Goal: Information Seeking & Learning: Learn about a topic

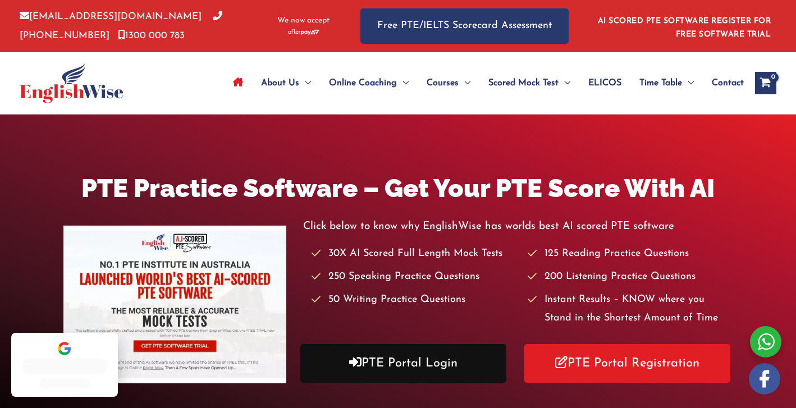
click at [397, 371] on link "PTE Portal Login" at bounding box center [403, 363] width 206 height 39
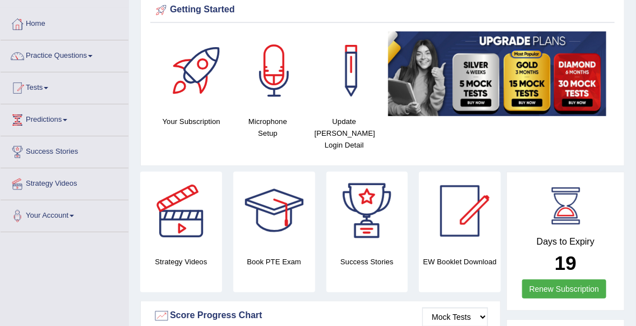
scroll to position [43, 0]
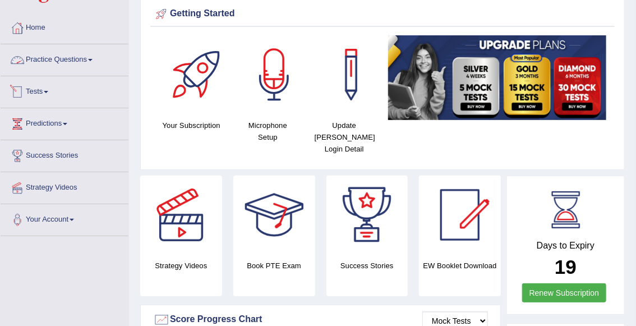
click at [64, 63] on link "Practice Questions" at bounding box center [65, 58] width 128 height 28
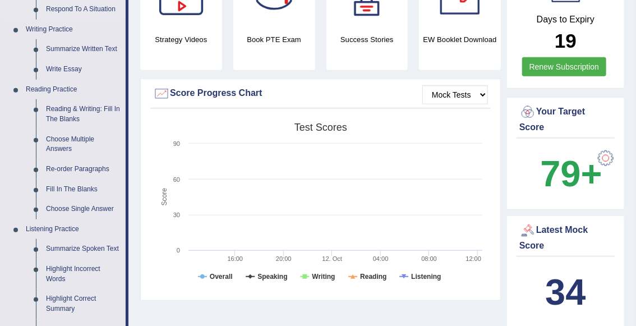
scroll to position [262, 0]
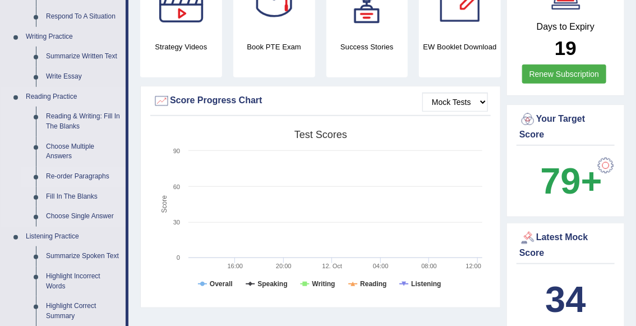
click at [86, 182] on link "Re-order Paragraphs" at bounding box center [83, 177] width 85 height 20
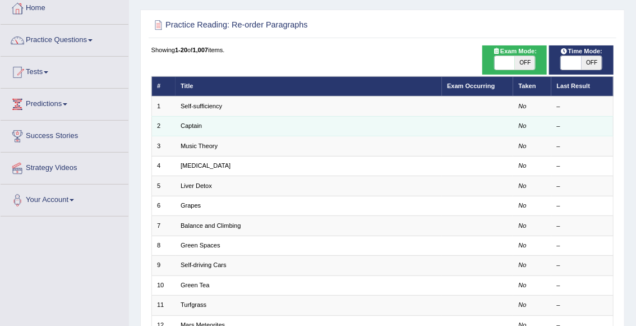
scroll to position [54, 0]
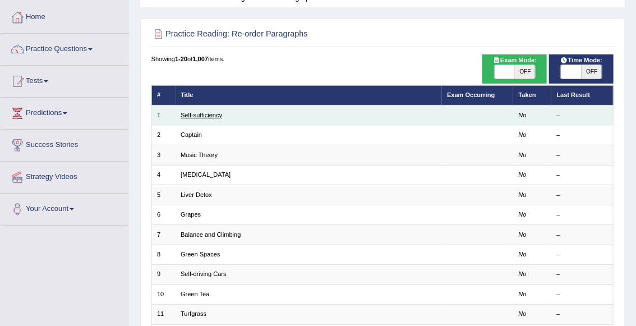
click at [209, 113] on link "Self-sufficiency" at bounding box center [202, 115] width 42 height 7
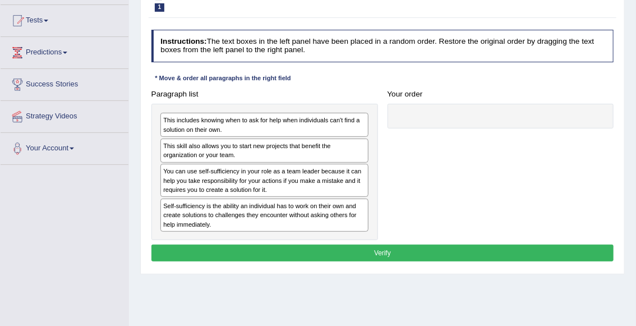
scroll to position [119, 0]
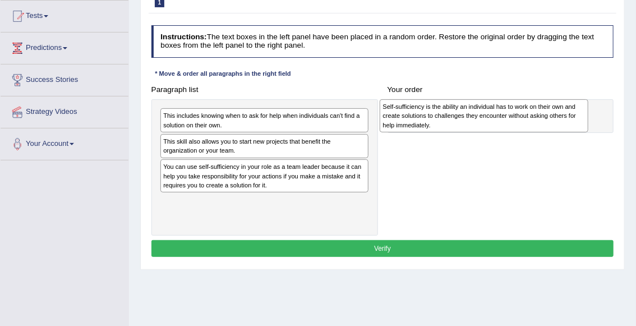
drag, startPoint x: 241, startPoint y: 212, endPoint x: 501, endPoint y: 121, distance: 275.0
click at [502, 121] on div "Self-sufficiency is the ability an individual has to work on their own and crea…" at bounding box center [484, 115] width 209 height 33
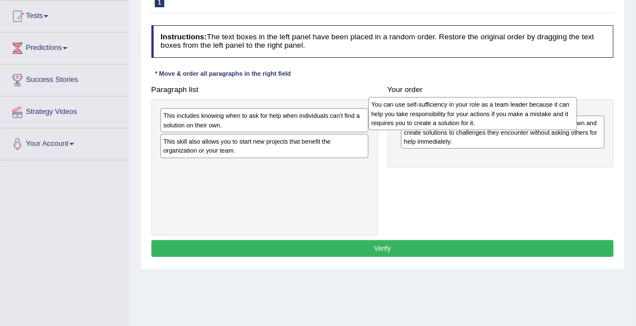
drag, startPoint x: 249, startPoint y: 181, endPoint x: 497, endPoint y: 121, distance: 254.5
click at [497, 121] on div "You can use self-sufficiency in your role as a team leader because it can help …" at bounding box center [473, 113] width 209 height 33
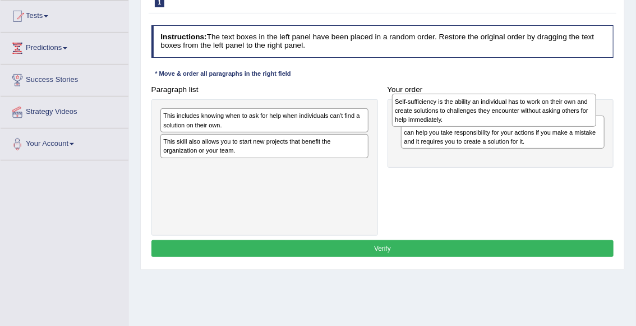
drag, startPoint x: 475, startPoint y: 173, endPoint x: 468, endPoint y: 127, distance: 46.6
click at [468, 126] on div "You can use self-sufficiency in your role as a team leader because it can help …" at bounding box center [501, 133] width 227 height 68
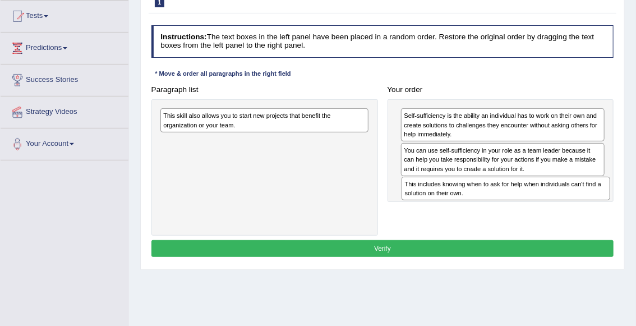
drag, startPoint x: 264, startPoint y: 123, endPoint x: 550, endPoint y: 208, distance: 299.1
click at [550, 208] on div "Paragraph list This includes knowing when to ask for help when individuals can'…" at bounding box center [382, 158] width 472 height 154
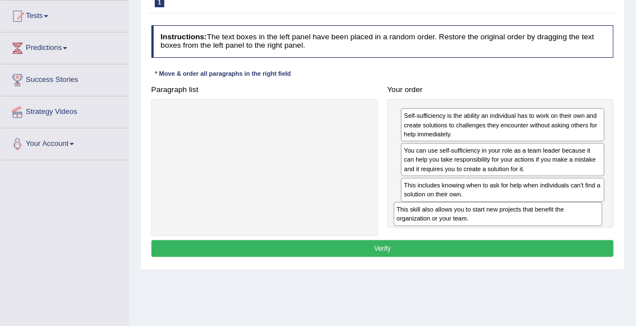
drag, startPoint x: 265, startPoint y: 122, endPoint x: 542, endPoint y: 237, distance: 300.1
click at [542, 237] on div "Instructions: The text boxes in the left panel have been placed in a random ord…" at bounding box center [382, 142] width 467 height 243
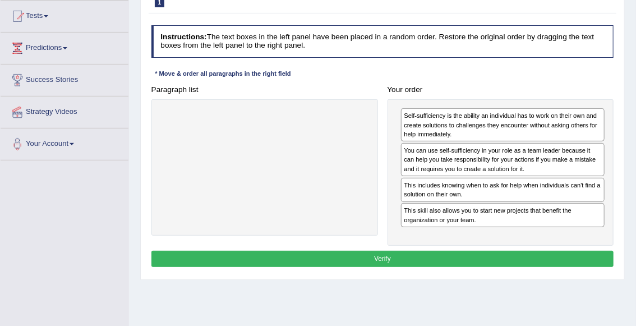
click at [474, 259] on button "Verify" at bounding box center [382, 259] width 463 height 16
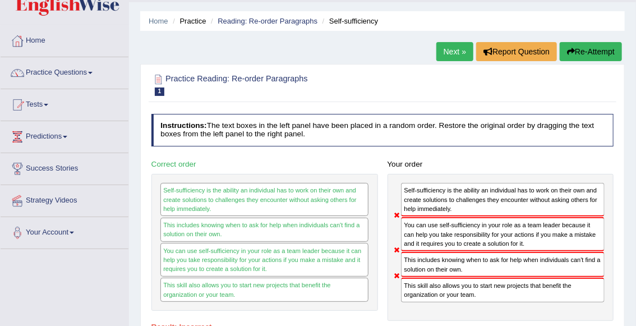
scroll to position [29, 0]
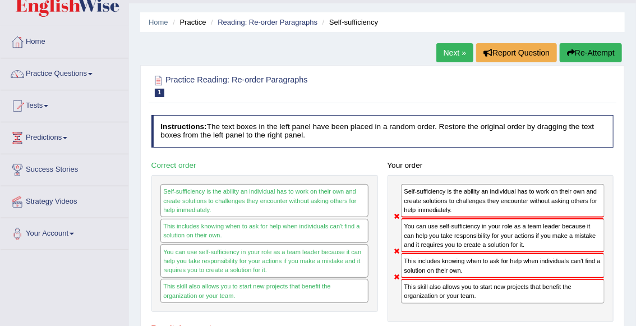
click at [453, 56] on link "Next »" at bounding box center [454, 52] width 37 height 19
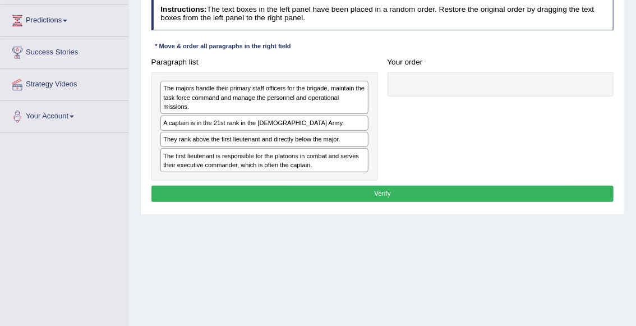
scroll to position [151, 0]
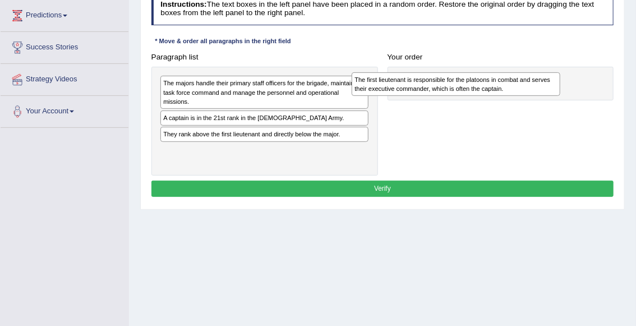
drag, startPoint x: 274, startPoint y: 162, endPoint x: 502, endPoint y: 95, distance: 237.4
click at [502, 95] on div "The first lieutenant is responsible for the platoons in combat and serves their…" at bounding box center [456, 84] width 209 height 24
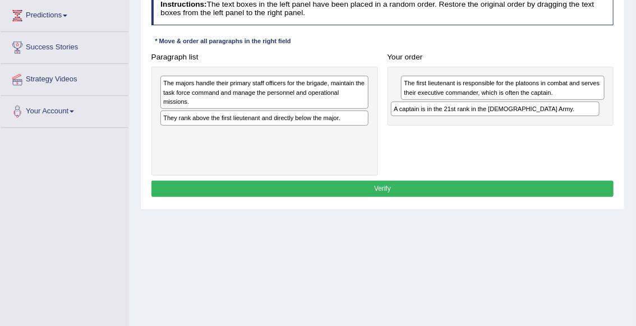
drag, startPoint x: 288, startPoint y: 119, endPoint x: 562, endPoint y: 119, distance: 274.3
click at [562, 119] on div "Paragraph list The majors handle their primary staff officers for the brigade, …" at bounding box center [382, 112] width 472 height 127
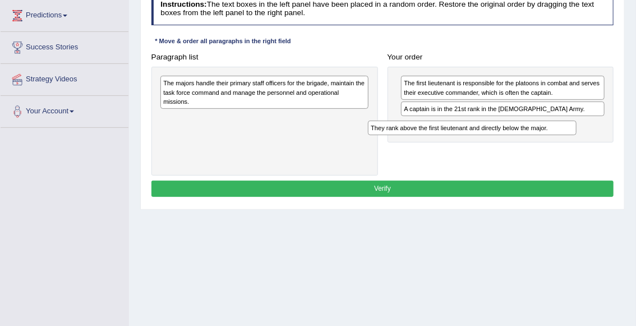
drag, startPoint x: 310, startPoint y: 118, endPoint x: 557, endPoint y: 140, distance: 248.4
click at [557, 140] on div "Paragraph list The majors handle their primary staff officers for the brigade, …" at bounding box center [382, 112] width 472 height 127
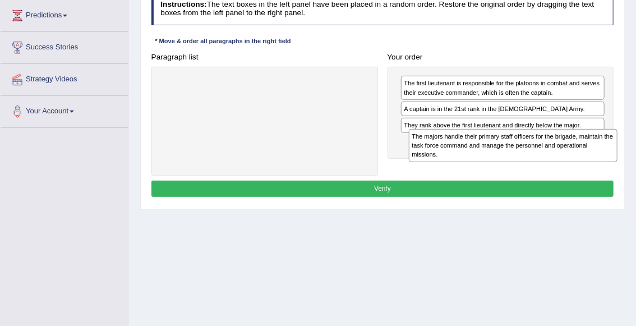
drag, startPoint x: 258, startPoint y: 101, endPoint x: 553, endPoint y: 168, distance: 302.6
click at [553, 168] on div "Paragraph list The majors handle their primary staff officers for the brigade, …" at bounding box center [382, 112] width 472 height 127
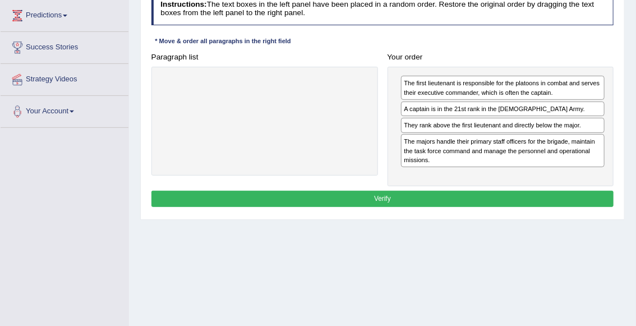
click at [489, 193] on button "Verify" at bounding box center [382, 199] width 463 height 16
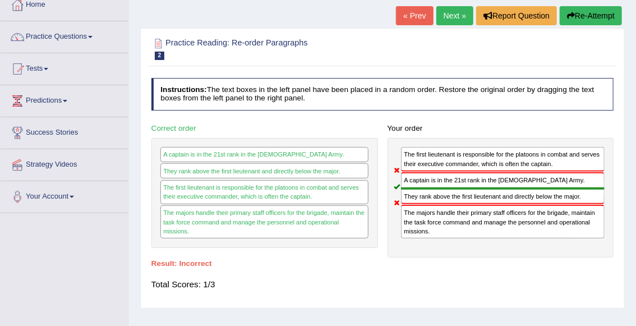
scroll to position [63, 0]
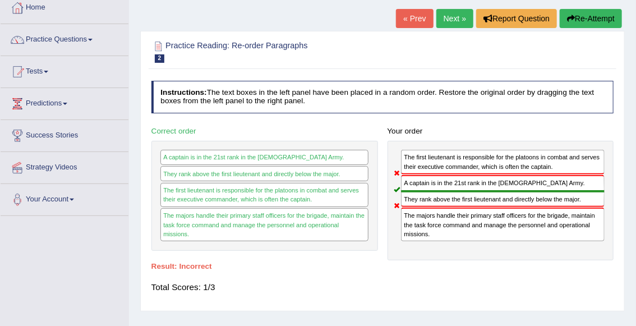
click at [458, 24] on link "Next »" at bounding box center [454, 18] width 37 height 19
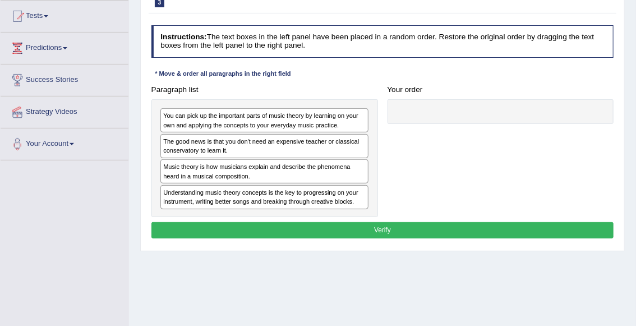
scroll to position [123, 0]
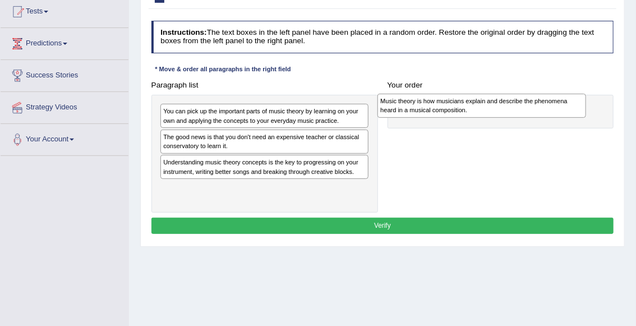
drag, startPoint x: 260, startPoint y: 168, endPoint x: 518, endPoint y: 110, distance: 264.5
click at [518, 110] on div "Music theory is how musicians explain and describe the phenomena heard in a mus…" at bounding box center [482, 106] width 209 height 24
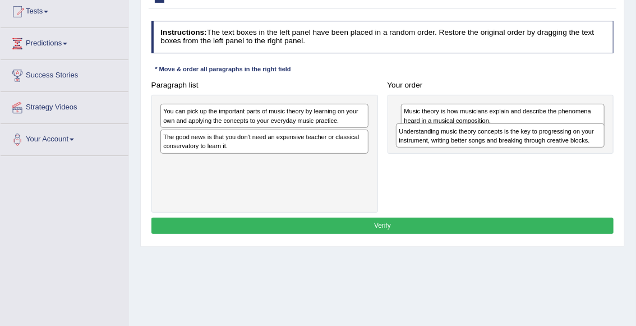
drag, startPoint x: 247, startPoint y: 164, endPoint x: 527, endPoint y: 141, distance: 280.8
click at [527, 141] on div "Understanding music theory concepts is the key to progressing on your instrumen…" at bounding box center [500, 135] width 209 height 24
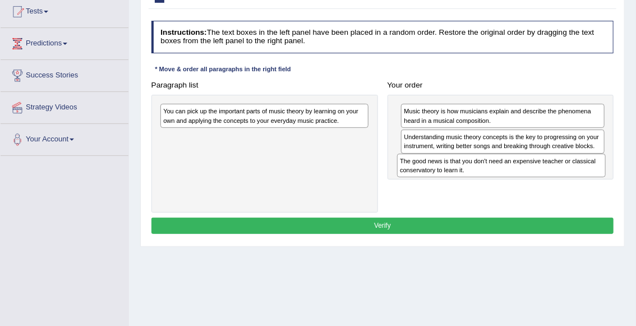
drag, startPoint x: 275, startPoint y: 149, endPoint x: 556, endPoint y: 187, distance: 283.6
click at [556, 187] on div "Paragraph list You can pick up the important parts of music theory by learning …" at bounding box center [382, 145] width 472 height 136
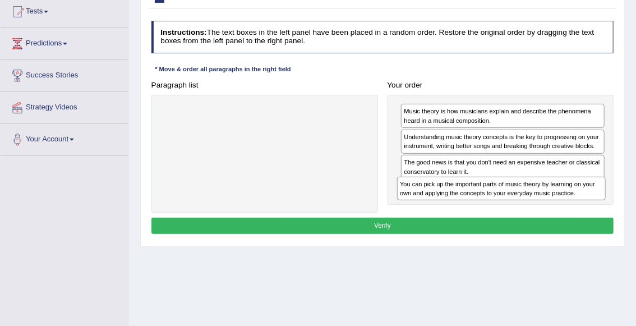
drag, startPoint x: 270, startPoint y: 117, endPoint x: 551, endPoint y: 207, distance: 295.2
click at [551, 207] on div "Paragraph list You can pick up the important parts of music theory by learning …" at bounding box center [382, 145] width 472 height 136
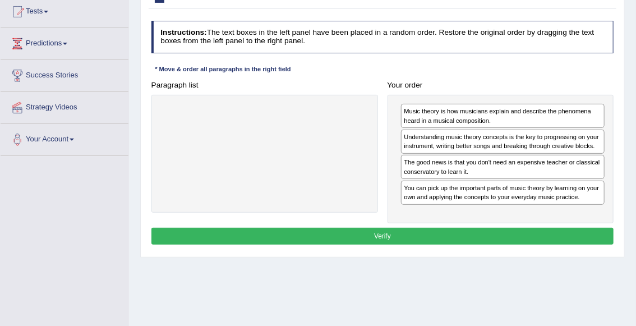
click at [425, 237] on button "Verify" at bounding box center [382, 236] width 463 height 16
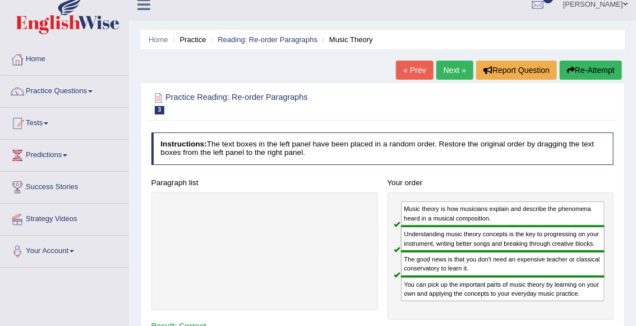
scroll to position [0, 0]
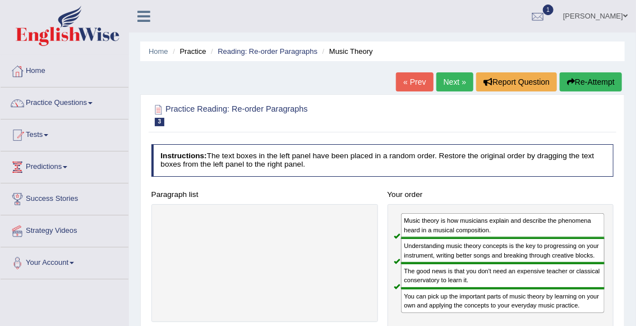
click at [457, 80] on link "Next »" at bounding box center [454, 81] width 37 height 19
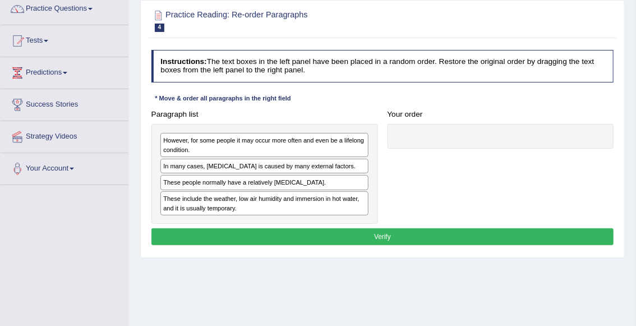
scroll to position [105, 0]
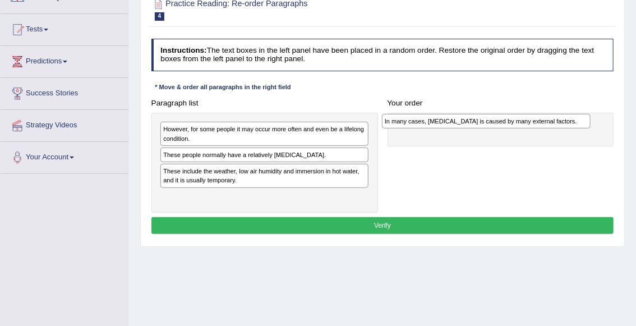
drag, startPoint x: 282, startPoint y: 158, endPoint x: 545, endPoint y: 128, distance: 264.8
click at [546, 128] on div "Paragraph list However, for some people it may occur more often and even be a l…" at bounding box center [382, 154] width 472 height 118
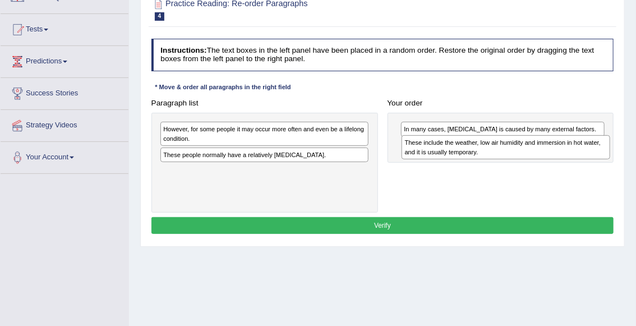
drag, startPoint x: 265, startPoint y: 178, endPoint x: 551, endPoint y: 156, distance: 286.4
click at [552, 156] on div "These include the weather, low air humidity and immersion in hot water, and it …" at bounding box center [506, 147] width 209 height 24
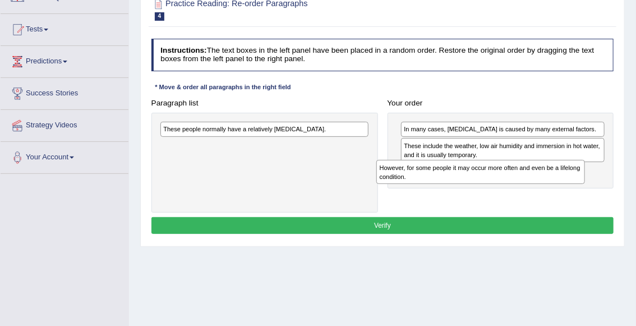
drag, startPoint x: 236, startPoint y: 141, endPoint x: 495, endPoint y: 190, distance: 263.2
click at [495, 191] on div "Paragraph list However, for some people it may occur more often and even be a l…" at bounding box center [382, 154] width 472 height 118
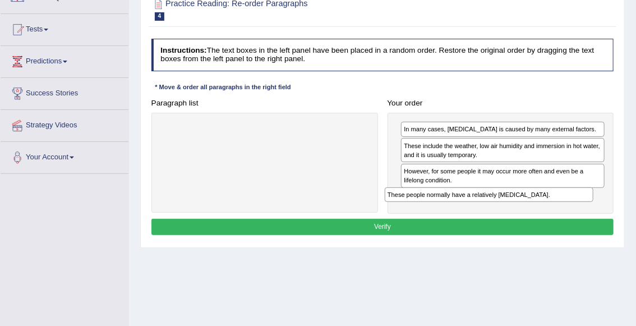
drag, startPoint x: 212, startPoint y: 129, endPoint x: 480, endPoint y: 210, distance: 279.7
click at [480, 211] on div "Paragraph list These people normally have a relatively sensitive skin. Correct …" at bounding box center [382, 154] width 472 height 119
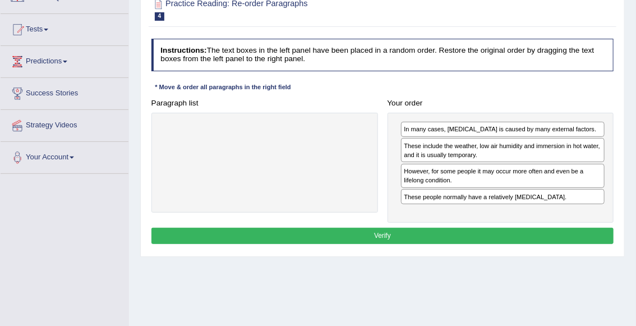
click at [408, 234] on button "Verify" at bounding box center [382, 236] width 463 height 16
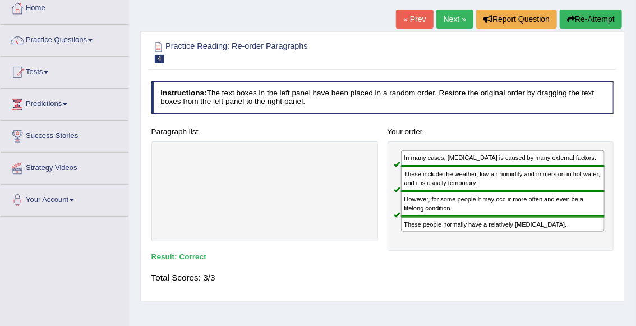
scroll to position [0, 0]
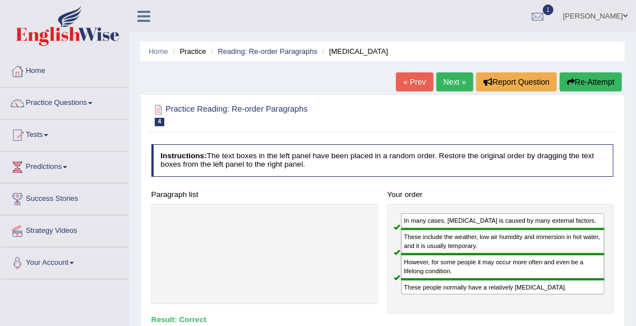
click at [445, 89] on link "Next »" at bounding box center [454, 81] width 37 height 19
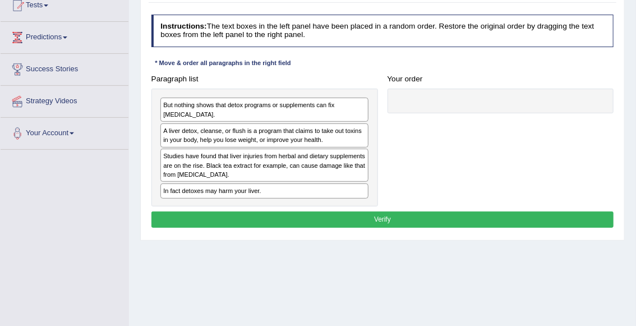
scroll to position [130, 0]
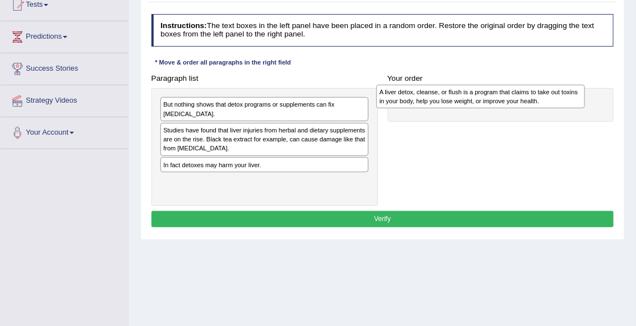
drag, startPoint x: 284, startPoint y: 138, endPoint x: 541, endPoint y: 103, distance: 259.9
click at [541, 103] on div "A liver detox, cleanse, or flush is a program that claims to take out toxins in…" at bounding box center [480, 97] width 209 height 24
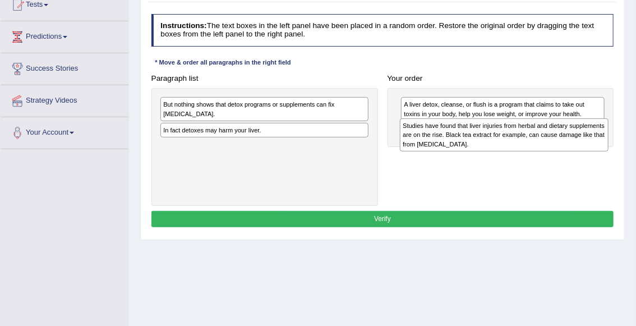
drag, startPoint x: 288, startPoint y: 135, endPoint x: 574, endPoint y: 139, distance: 286.1
click at [574, 139] on div "Studies have found that liver injuries from herbal and dietary supplements are …" at bounding box center [504, 134] width 209 height 33
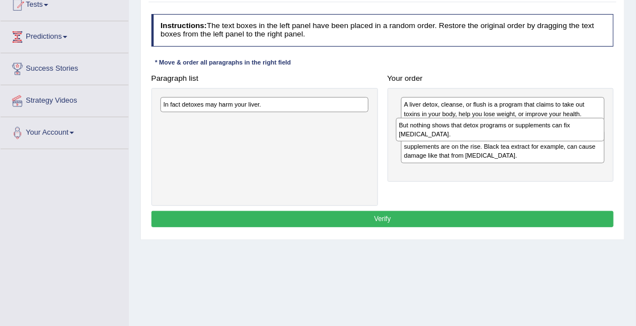
drag, startPoint x: 285, startPoint y: 104, endPoint x: 567, endPoint y: 130, distance: 283.4
click at [567, 131] on div "But nothing shows that detox programs or supplements can fix [MEDICAL_DATA]." at bounding box center [500, 130] width 209 height 24
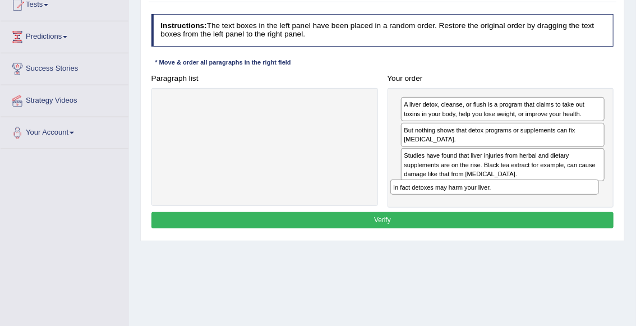
drag, startPoint x: 265, startPoint y: 107, endPoint x: 539, endPoint y: 209, distance: 292.2
click at [539, 209] on div "Instructions: The text boxes in the left panel have been placed in a random ord…" at bounding box center [382, 123] width 467 height 227
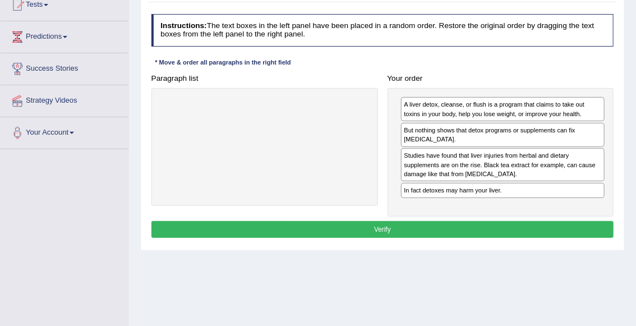
click at [469, 226] on button "Verify" at bounding box center [382, 229] width 463 height 16
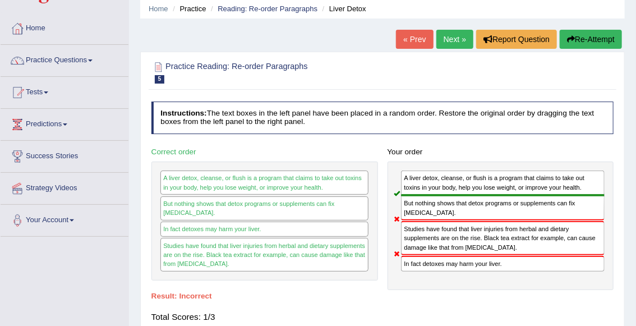
scroll to position [30, 0]
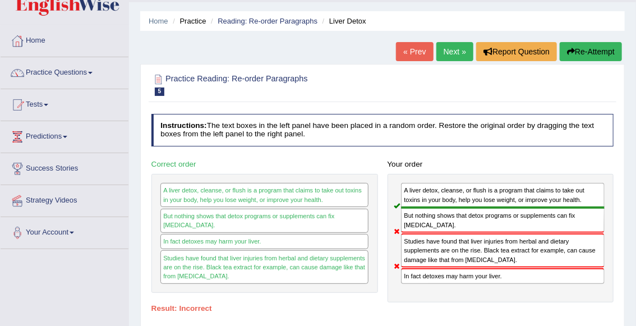
click at [444, 48] on link "Next »" at bounding box center [454, 51] width 37 height 19
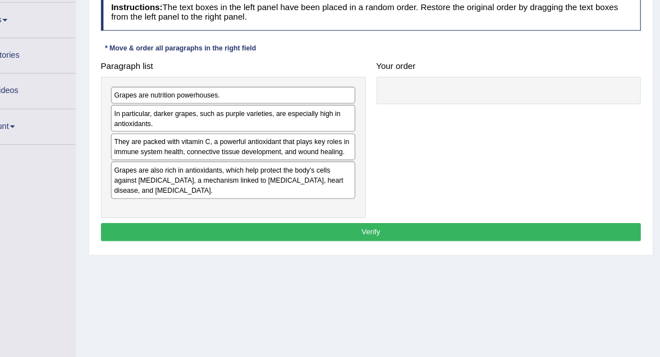
scroll to position [139, 0]
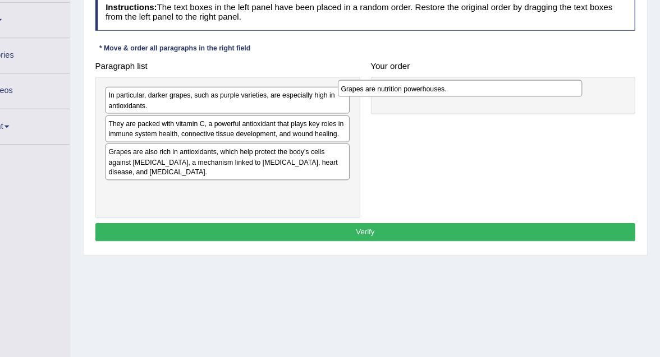
drag, startPoint x: 246, startPoint y: 93, endPoint x: 495, endPoint y: 90, distance: 249.1
click at [495, 90] on div "Grapes are nutrition powerhouses." at bounding box center [480, 89] width 220 height 15
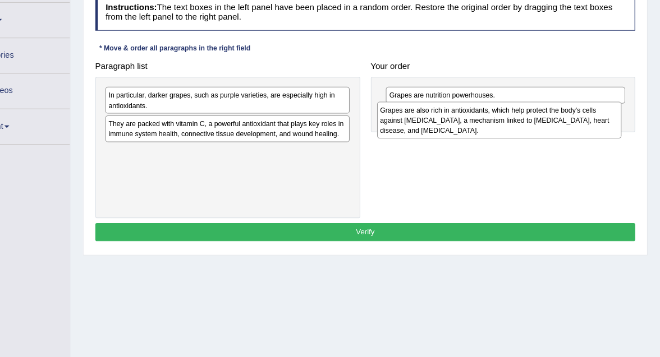
drag, startPoint x: 268, startPoint y: 155, endPoint x: 558, endPoint y: 126, distance: 291.6
click at [558, 126] on div "Grapes are also rich in antioxidants, which help protect the body's cells again…" at bounding box center [515, 118] width 220 height 33
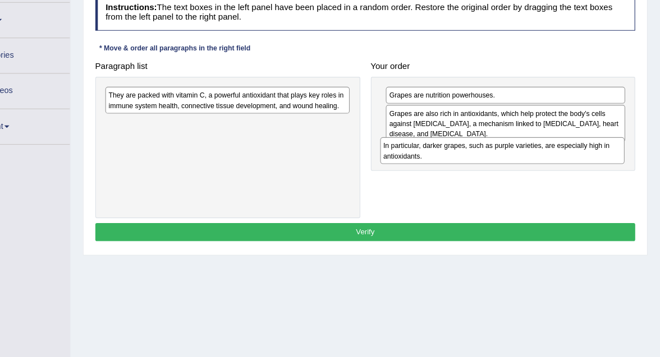
drag, startPoint x: 221, startPoint y: 100, endPoint x: 515, endPoint y: 157, distance: 299.5
click at [515, 158] on div "Paragraph list In particular, darker grapes, such as purple varieties, are espe…" at bounding box center [394, 133] width 496 height 145
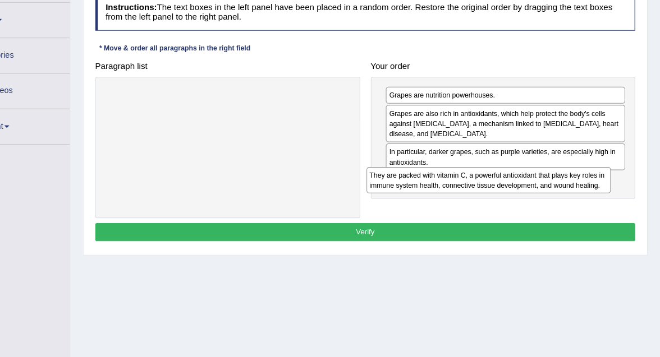
drag, startPoint x: 269, startPoint y: 101, endPoint x: 548, endPoint y: 190, distance: 292.7
click at [548, 190] on div "Paragraph list They are packed with vitamin C, a powerful antioxidant that play…" at bounding box center [394, 133] width 496 height 145
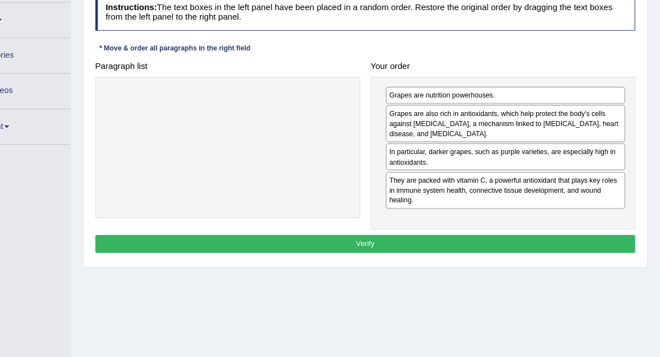
click at [436, 224] on button "Verify" at bounding box center [394, 230] width 486 height 16
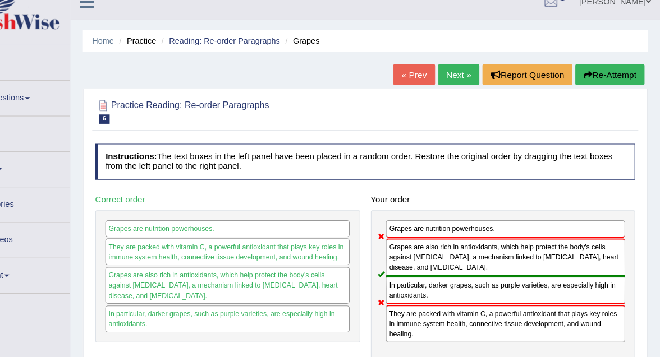
scroll to position [0, 0]
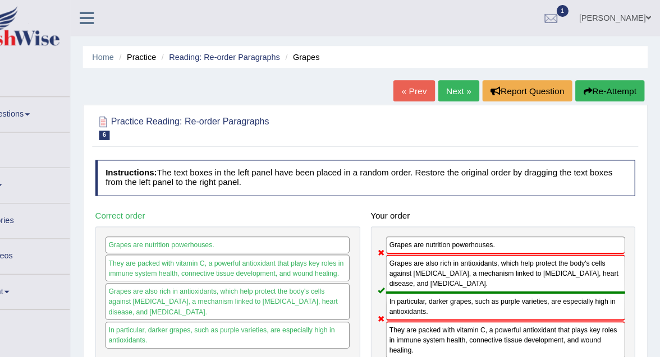
click at [480, 81] on link "Next »" at bounding box center [478, 81] width 37 height 19
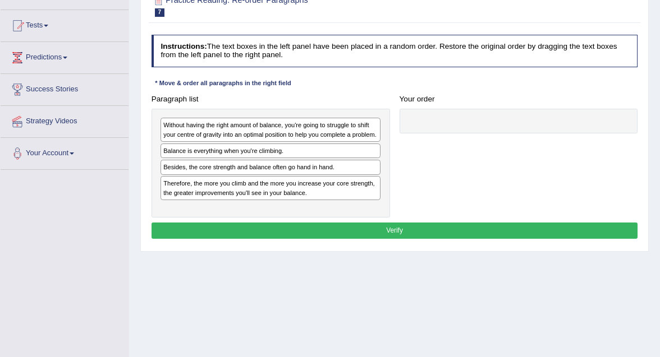
scroll to position [150, 0]
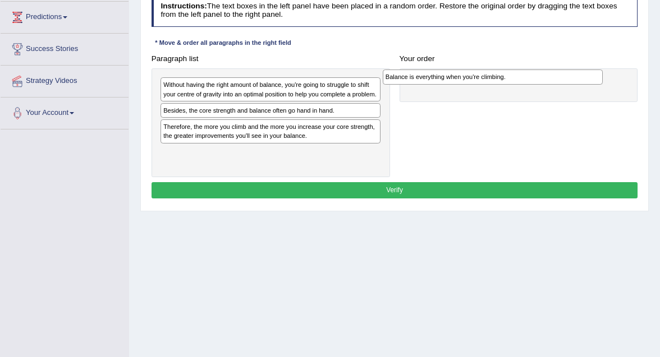
drag, startPoint x: 281, startPoint y: 123, endPoint x: 545, endPoint y: 85, distance: 267.0
click at [545, 85] on div "Paragraph list Without having the right amount of balance, you're going to stru…" at bounding box center [394, 113] width 496 height 127
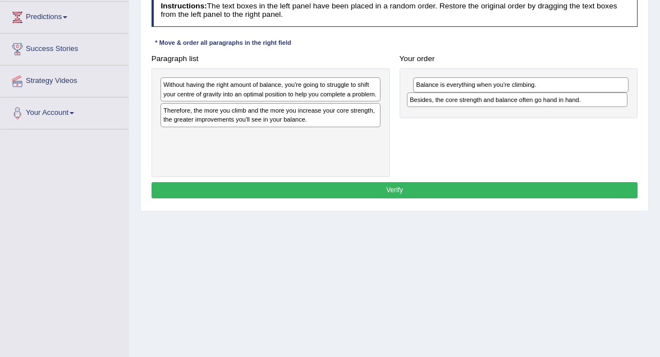
drag, startPoint x: 261, startPoint y: 120, endPoint x: 553, endPoint y: 108, distance: 292.5
click at [553, 108] on div "Paragraph list Without having the right amount of balance, you're going to stru…" at bounding box center [394, 113] width 496 height 127
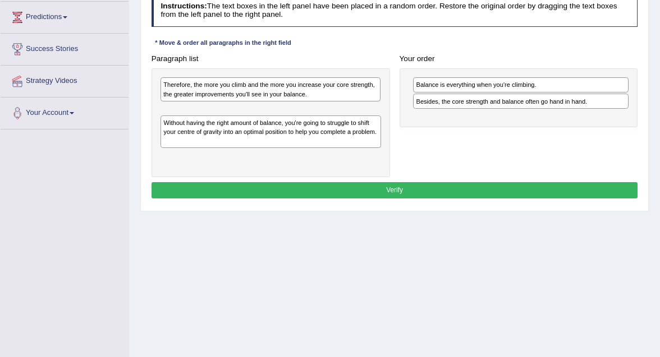
drag, startPoint x: 279, startPoint y: 102, endPoint x: 282, endPoint y: 151, distance: 49.5
click at [282, 151] on div "Without having the right amount of balance, you're going to struggle to shift y…" at bounding box center [270, 122] width 238 height 109
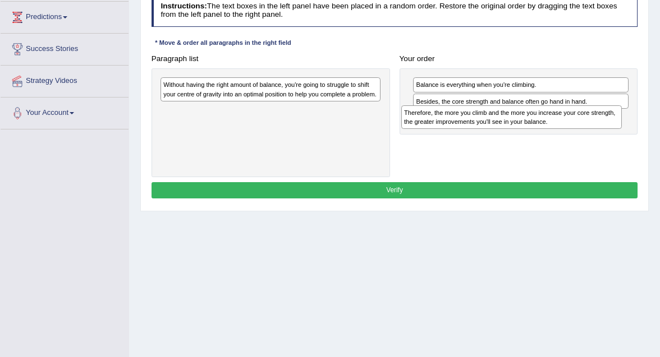
drag, startPoint x: 337, startPoint y: 87, endPoint x: 626, endPoint y: 125, distance: 291.4
click at [626, 125] on div "Paragraph list Therefore, the more you climb and the more you increase your cor…" at bounding box center [394, 113] width 496 height 127
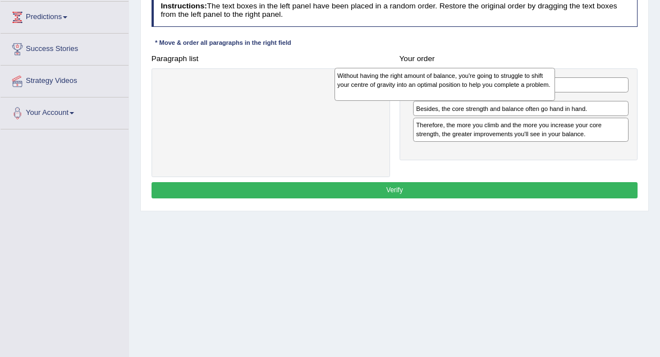
drag, startPoint x: 324, startPoint y: 103, endPoint x: 530, endPoint y: 97, distance: 206.5
click at [530, 97] on div "Without having the right amount of balance, you're going to struggle to shift y…" at bounding box center [444, 84] width 220 height 33
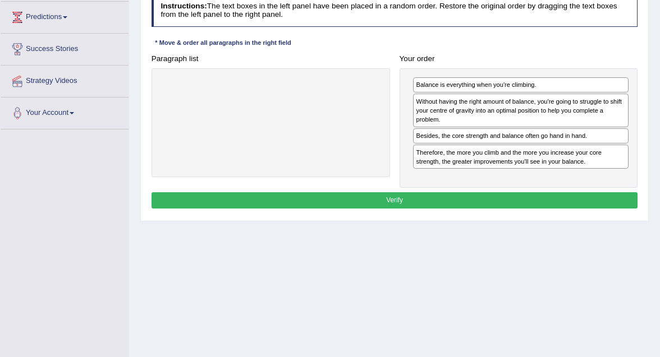
click at [449, 199] on button "Verify" at bounding box center [394, 200] width 486 height 16
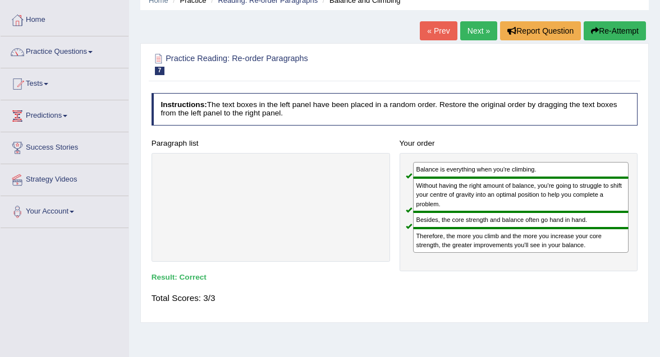
scroll to position [48, 0]
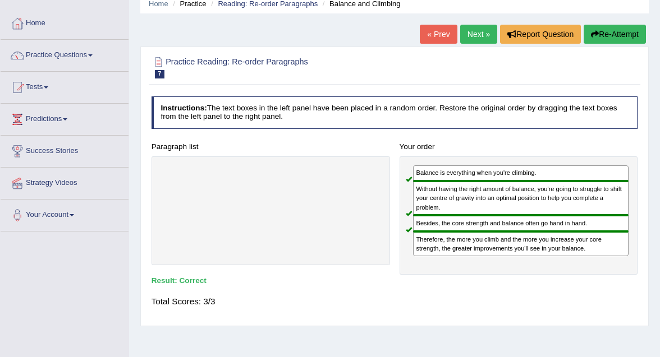
click at [475, 30] on link "Next »" at bounding box center [478, 34] width 37 height 19
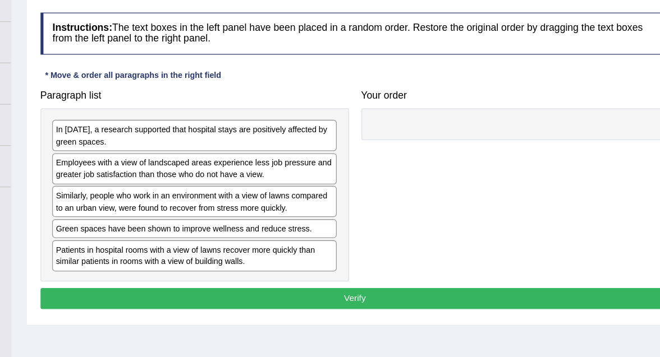
scroll to position [92, 0]
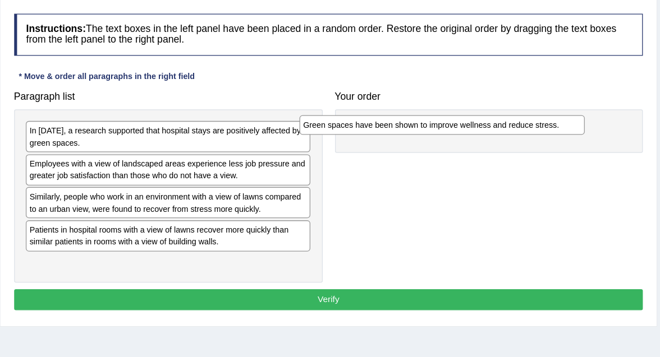
drag, startPoint x: 300, startPoint y: 220, endPoint x: 551, endPoint y: 143, distance: 262.8
click at [551, 143] on div "Green spaces have been shown to improve wellness and reduce stress." at bounding box center [482, 138] width 220 height 15
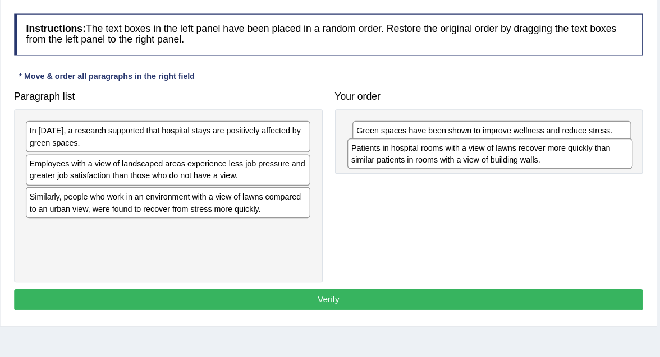
drag, startPoint x: 270, startPoint y: 226, endPoint x: 566, endPoint y: 171, distance: 300.3
click at [566, 171] on div "Patients in hospital rooms with a view of lawns recover more quickly than simil…" at bounding box center [519, 161] width 220 height 24
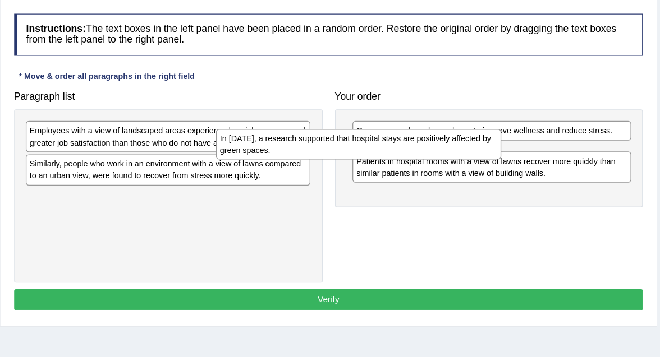
drag, startPoint x: 282, startPoint y: 151, endPoint x: 457, endPoint y: 163, distance: 176.0
click at [457, 163] on div "In [DATE], a research supported that hospital stays are positively affected by …" at bounding box center [417, 153] width 220 height 24
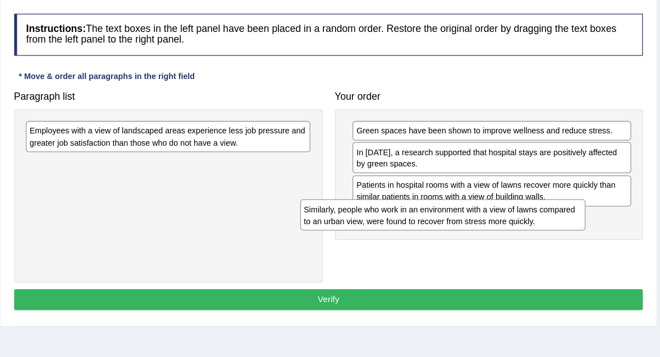
drag, startPoint x: 267, startPoint y: 172, endPoint x: 519, endPoint y: 222, distance: 256.8
click at [519, 223] on div "Paragraph list Employees with a view of landscaped areas experience less job pr…" at bounding box center [394, 184] width 496 height 153
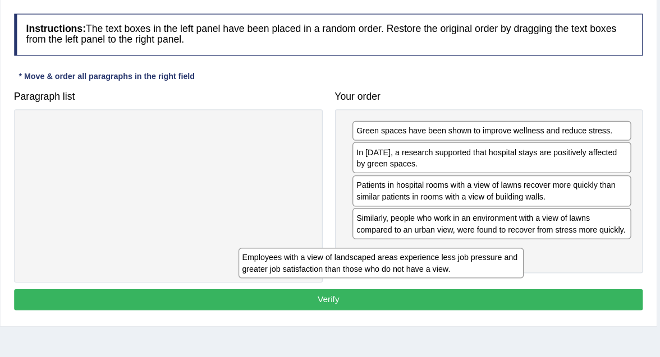
drag, startPoint x: 284, startPoint y: 148, endPoint x: 480, endPoint y: 266, distance: 228.5
click at [480, 266] on div "Instructions: The text boxes in the left panel have been placed in a random ord…" at bounding box center [394, 169] width 491 height 242
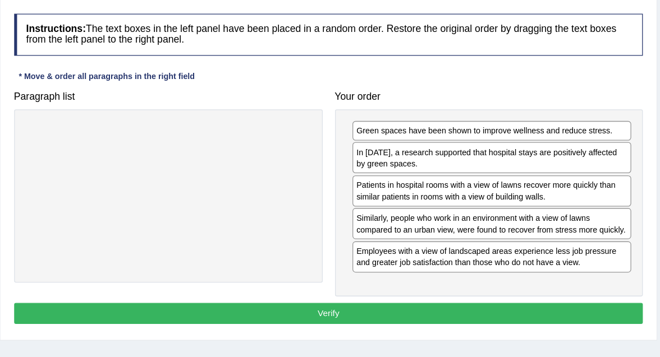
click at [489, 287] on button "Verify" at bounding box center [394, 284] width 486 height 16
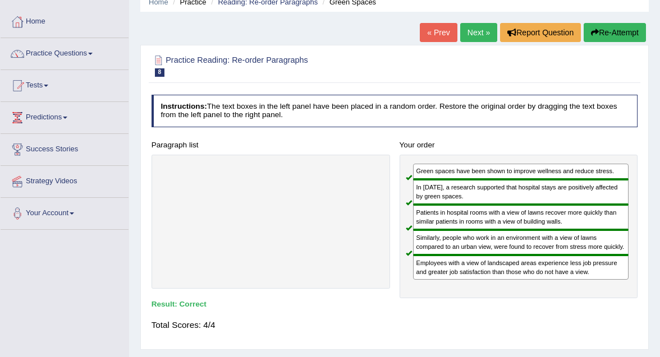
scroll to position [47, 0]
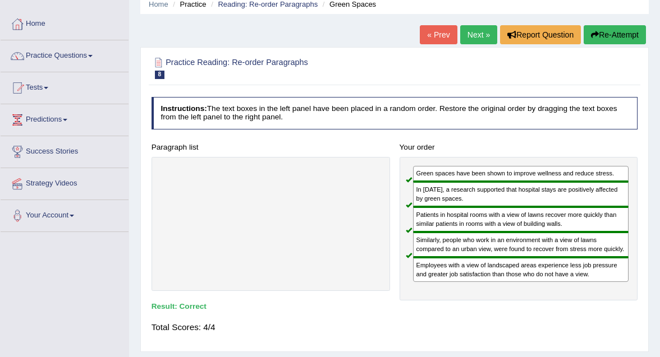
click at [471, 33] on link "Next »" at bounding box center [478, 34] width 37 height 19
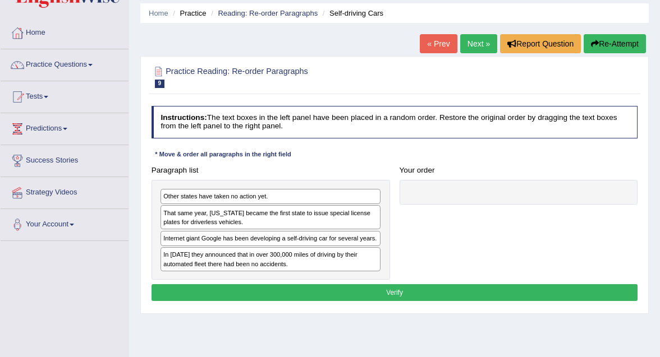
scroll to position [57, 0]
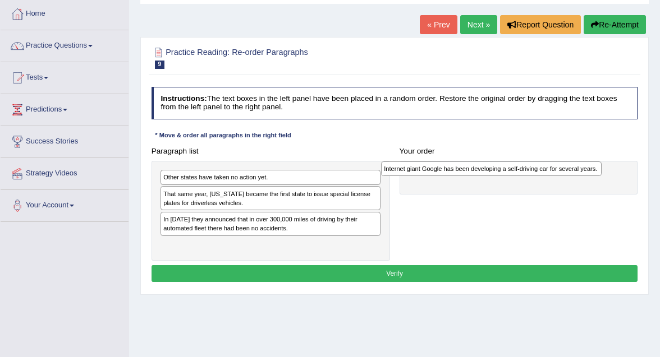
drag, startPoint x: 256, startPoint y: 222, endPoint x: 518, endPoint y: 175, distance: 266.1
click at [518, 175] on div "Internet giant Google has been developing a self-driving car for several years." at bounding box center [491, 169] width 220 height 15
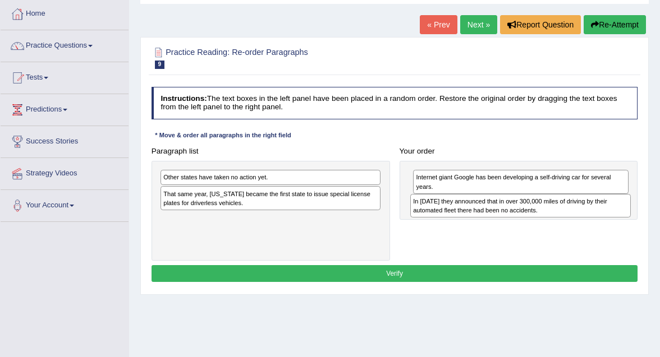
drag, startPoint x: 264, startPoint y: 226, endPoint x: 560, endPoint y: 216, distance: 297.0
click at [560, 217] on div "Paragraph list Other states have taken no action yet. That same year, [US_STATE…" at bounding box center [394, 202] width 496 height 118
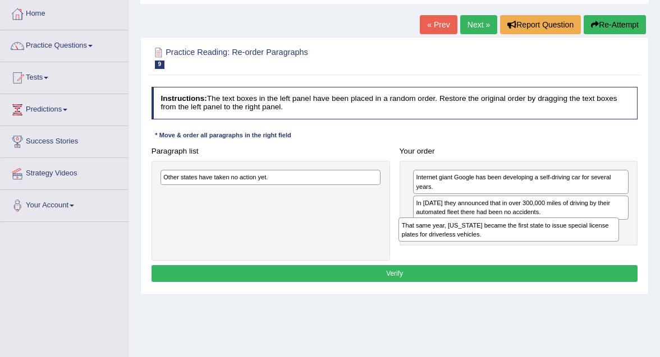
drag, startPoint x: 248, startPoint y: 201, endPoint x: 531, endPoint y: 246, distance: 286.3
click at [531, 246] on div "Paragraph list Other states have taken no action yet. That same year, [US_STATE…" at bounding box center [394, 202] width 496 height 118
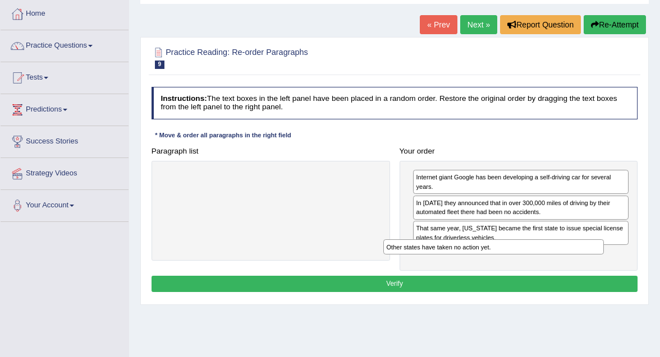
drag, startPoint x: 219, startPoint y: 177, endPoint x: 484, endPoint y: 264, distance: 278.5
click at [484, 264] on div "Paragraph list Other states have taken no action yet. Correct order Internet gi…" at bounding box center [394, 207] width 496 height 128
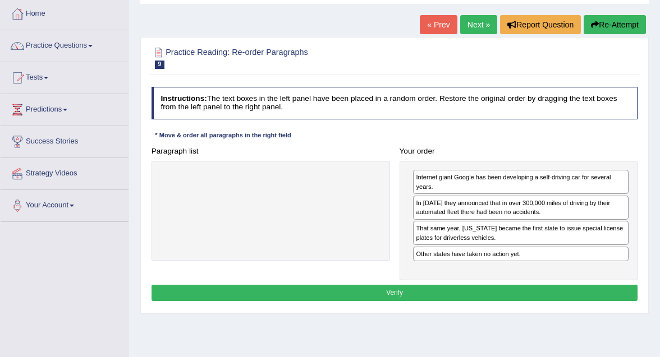
click at [457, 289] on button "Verify" at bounding box center [394, 293] width 486 height 16
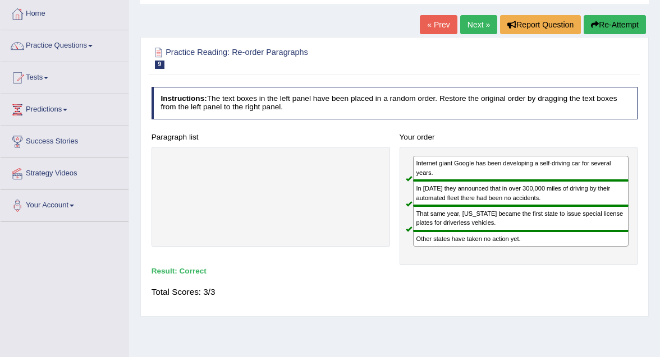
click at [474, 23] on link "Next »" at bounding box center [478, 24] width 37 height 19
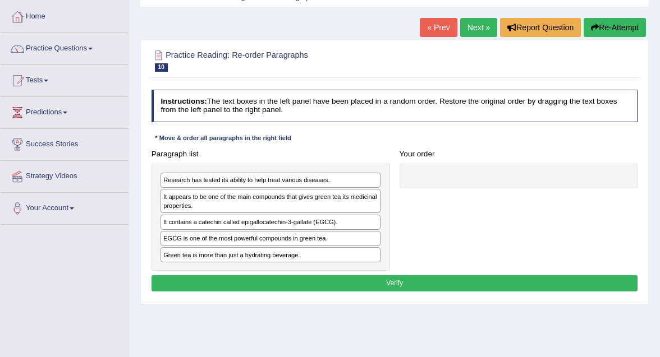
scroll to position [61, 0]
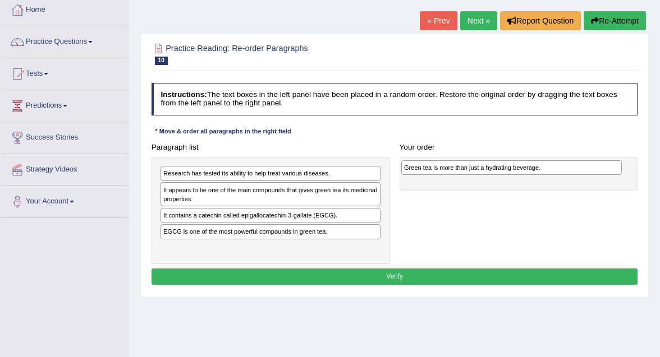
drag, startPoint x: 246, startPoint y: 250, endPoint x: 531, endPoint y: 174, distance: 295.4
click at [531, 174] on div "Paragraph list Research has tested its ability to help treat various diseases. …" at bounding box center [394, 201] width 496 height 125
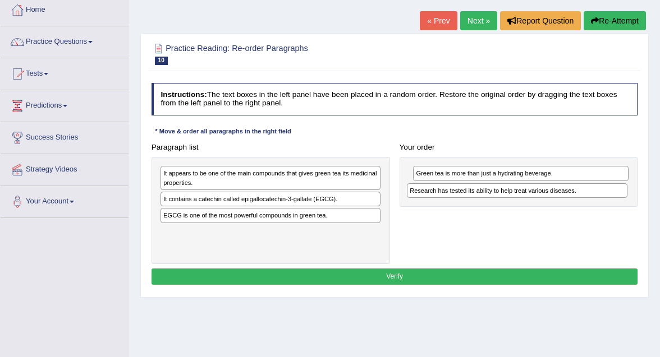
drag, startPoint x: 288, startPoint y: 177, endPoint x: 578, endPoint y: 203, distance: 291.2
click at [579, 203] on div "Paragraph list Research has tested its ability to help treat various diseases. …" at bounding box center [394, 201] width 496 height 125
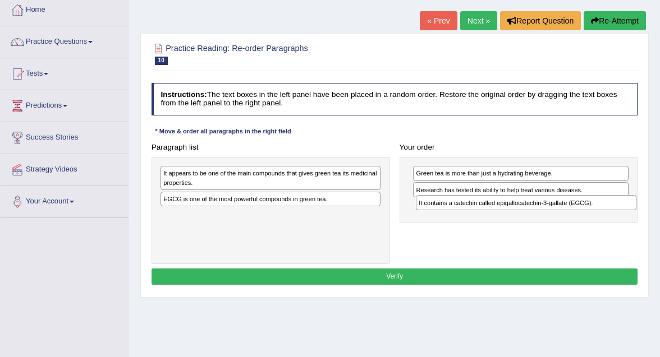
drag, startPoint x: 266, startPoint y: 201, endPoint x: 570, endPoint y: 213, distance: 303.7
click at [570, 213] on div "Paragraph list It appears to be one of the main compounds that gives green tea …" at bounding box center [394, 201] width 496 height 125
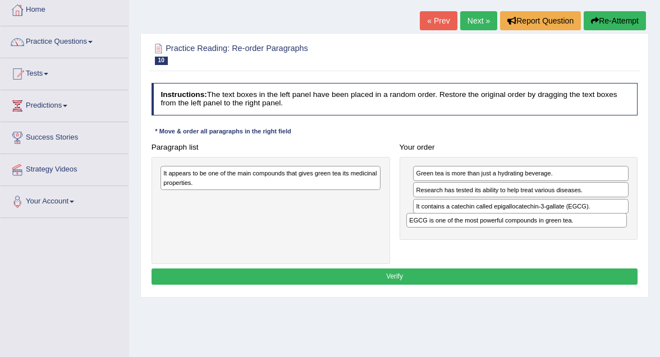
drag, startPoint x: 261, startPoint y: 199, endPoint x: 553, endPoint y: 234, distance: 293.8
click at [553, 234] on div "Paragraph list It appears to be one of the main compounds that gives green tea …" at bounding box center [394, 201] width 496 height 125
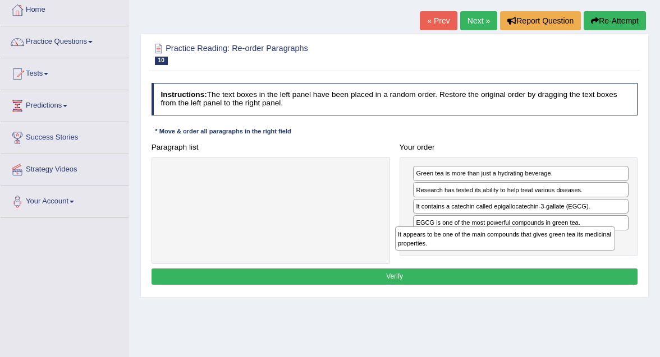
drag, startPoint x: 285, startPoint y: 179, endPoint x: 563, endPoint y: 255, distance: 288.5
click at [563, 255] on div "Paragraph list It appears to be one of the main compounds that gives green tea …" at bounding box center [394, 201] width 496 height 125
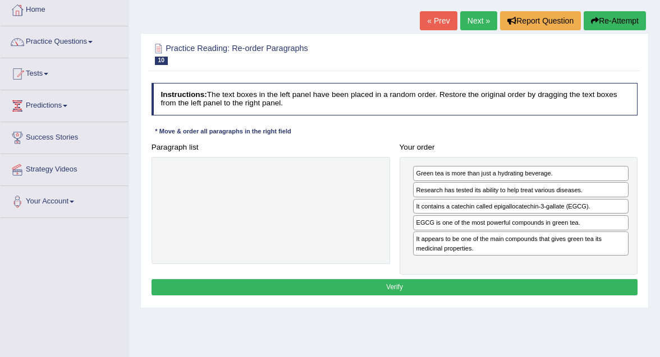
click at [478, 289] on button "Verify" at bounding box center [394, 287] width 486 height 16
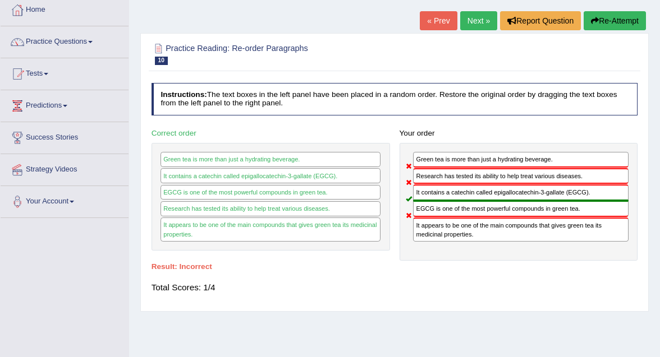
click at [479, 20] on link "Next »" at bounding box center [478, 20] width 37 height 19
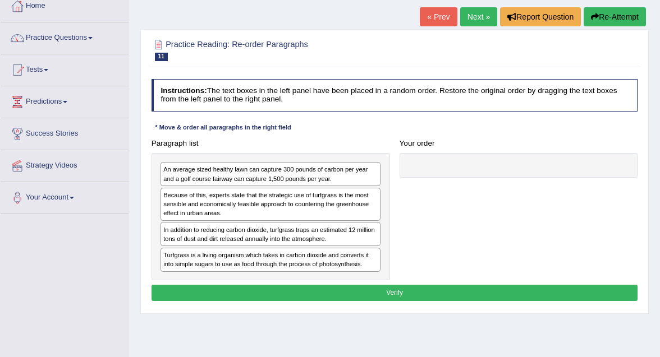
scroll to position [68, 0]
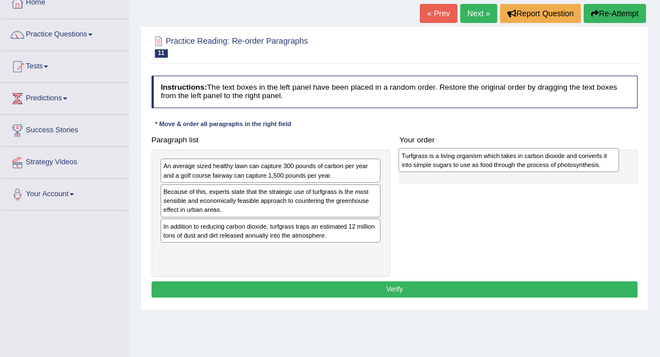
drag, startPoint x: 305, startPoint y: 259, endPoint x: 587, endPoint y: 164, distance: 298.1
click at [587, 165] on div "Turfgrass is a living organism which takes in carbon dioxide and converts it in…" at bounding box center [508, 160] width 220 height 24
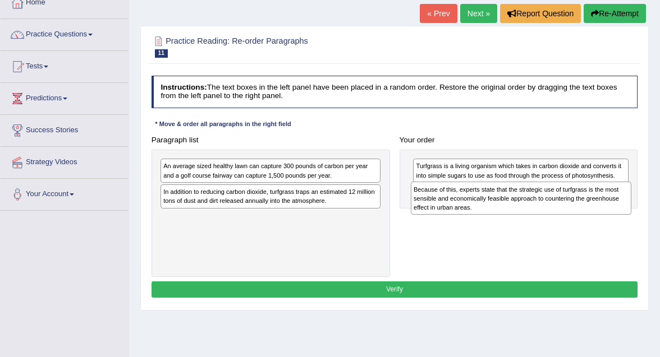
drag, startPoint x: 307, startPoint y: 203, endPoint x: 602, endPoint y: 209, distance: 294.6
click at [604, 209] on div "Because of this, experts state that the strategic use of turfgrass is the most …" at bounding box center [521, 198] width 220 height 33
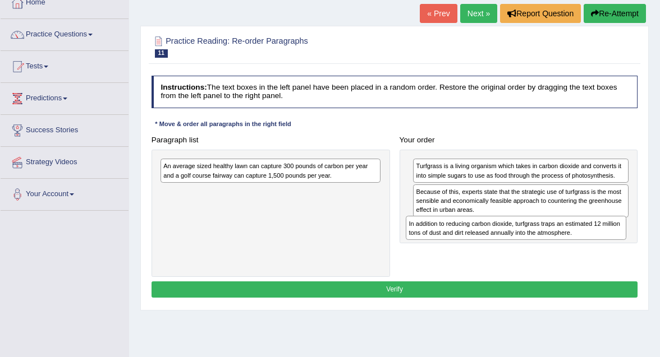
drag, startPoint x: 280, startPoint y: 197, endPoint x: 573, endPoint y: 244, distance: 296.6
click at [573, 244] on div "Paragraph list An average sized healthy lawn can capture 300 pounds of carbon p…" at bounding box center [394, 204] width 496 height 145
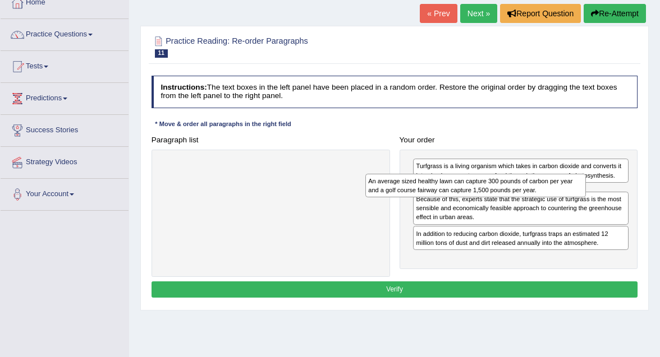
drag, startPoint x: 324, startPoint y: 169, endPoint x: 568, endPoint y: 191, distance: 245.6
click at [568, 191] on div "An average sized healthy lawn can capture 300 pounds of carbon per year and a g…" at bounding box center [475, 186] width 220 height 24
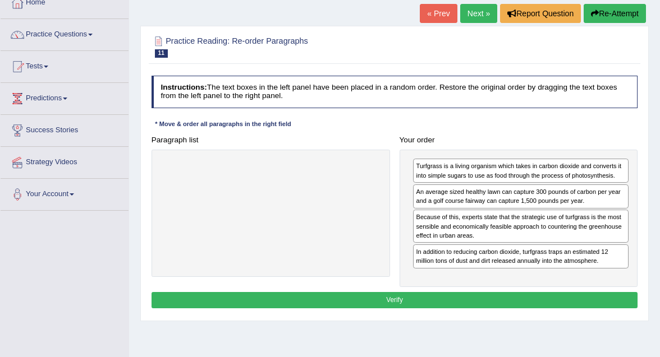
click at [398, 296] on button "Verify" at bounding box center [394, 300] width 486 height 16
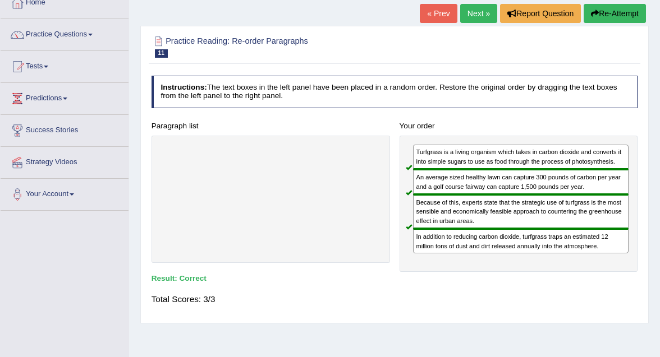
click at [481, 11] on link "Next »" at bounding box center [478, 13] width 37 height 19
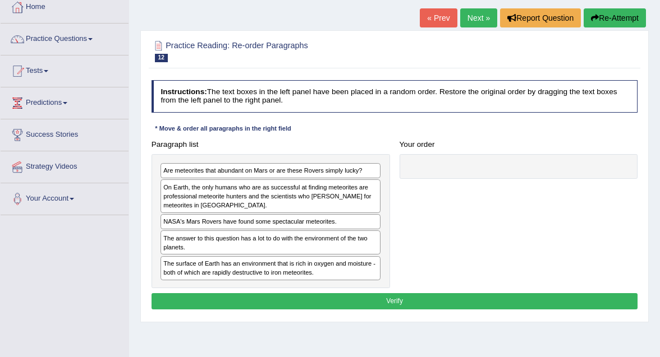
scroll to position [65, 0]
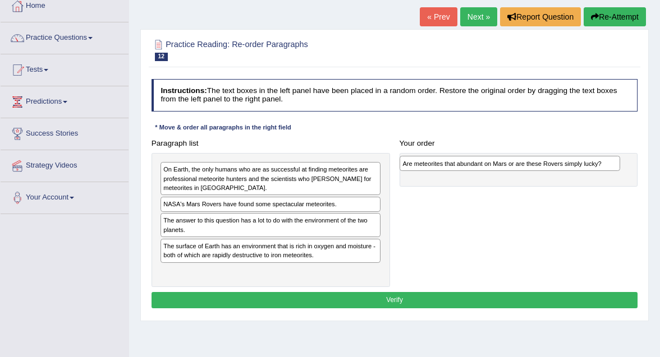
drag, startPoint x: 302, startPoint y: 168, endPoint x: 586, endPoint y: 166, distance: 283.9
click at [586, 166] on div "Are meteorites that abundant on Mars or are these Rovers simply lucky?" at bounding box center [509, 163] width 220 height 15
click at [268, 203] on div "NASA's Mars Rovers have found some spectacular meteorites." at bounding box center [270, 204] width 220 height 15
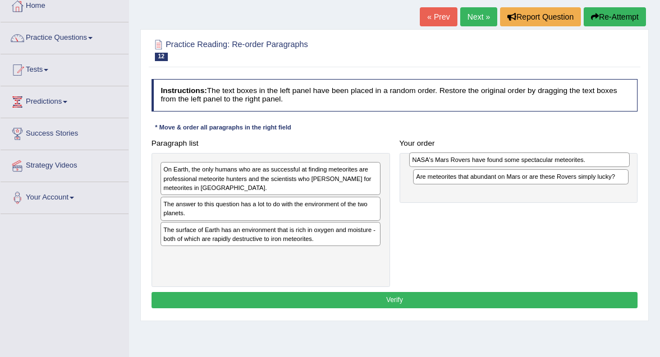
drag, startPoint x: 270, startPoint y: 204, endPoint x: 565, endPoint y: 163, distance: 297.9
click at [565, 163] on div "NASA's Mars Rovers have found some spectacular meteorites." at bounding box center [519, 160] width 220 height 15
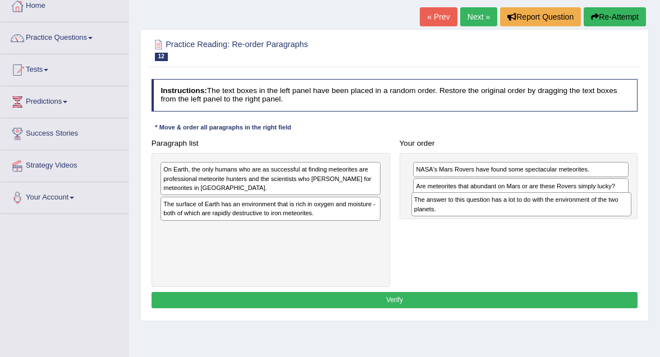
drag, startPoint x: 275, startPoint y: 208, endPoint x: 573, endPoint y: 214, distance: 297.4
click at [573, 214] on div "The answer to this question has a lot to do with the environment of the two pla…" at bounding box center [521, 204] width 220 height 24
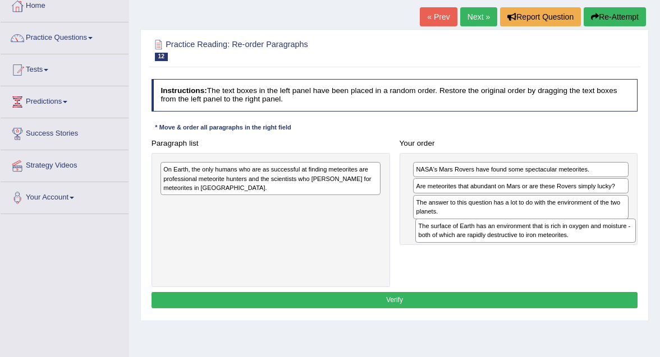
drag, startPoint x: 261, startPoint y: 212, endPoint x: 564, endPoint y: 249, distance: 304.7
click at [564, 249] on div "Paragraph list On Earth, the only humans who are as successful at finding meteo…" at bounding box center [394, 211] width 496 height 153
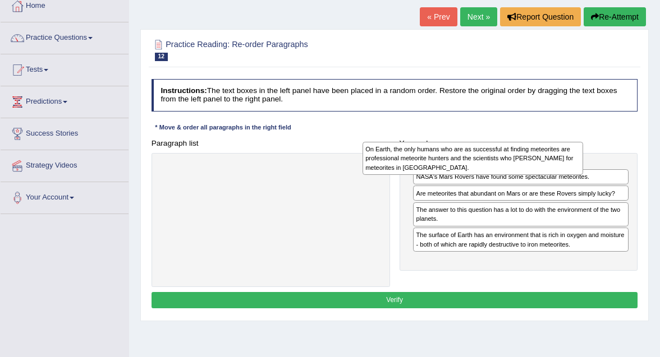
drag, startPoint x: 263, startPoint y: 184, endPoint x: 503, endPoint y: 165, distance: 240.3
click at [503, 166] on div "On Earth, the only humans who are as successful at finding meteorites are profe…" at bounding box center [472, 158] width 220 height 33
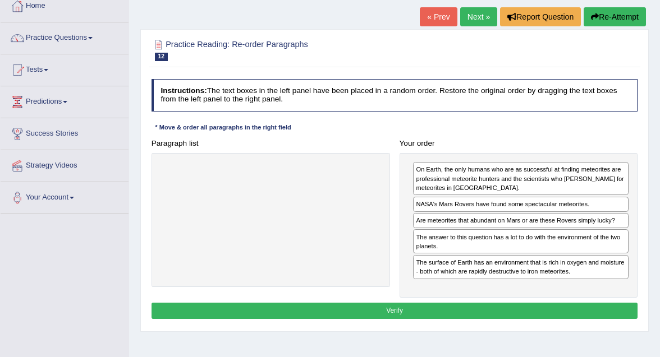
click at [424, 311] on button "Verify" at bounding box center [394, 311] width 486 height 16
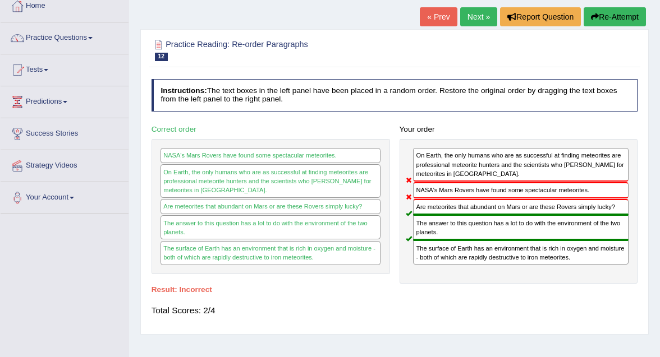
click at [477, 18] on link "Next »" at bounding box center [478, 16] width 37 height 19
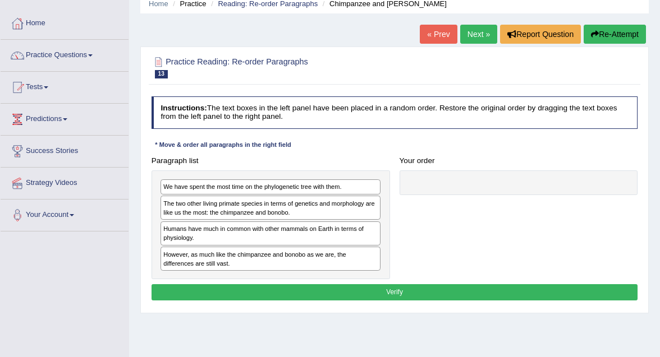
scroll to position [52, 0]
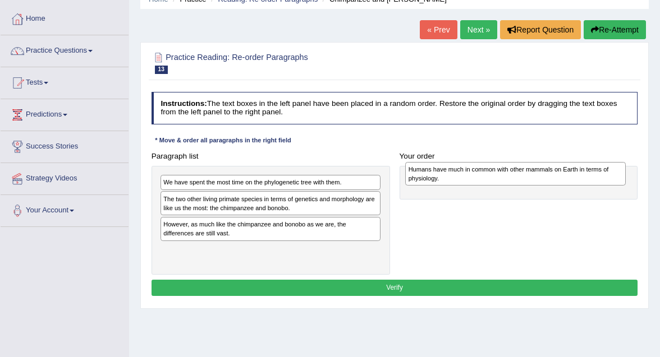
drag, startPoint x: 245, startPoint y: 233, endPoint x: 535, endPoint y: 181, distance: 295.3
click at [535, 181] on div "Humans have much in common with other mammals on Earth in terms of physiology." at bounding box center [515, 174] width 220 height 24
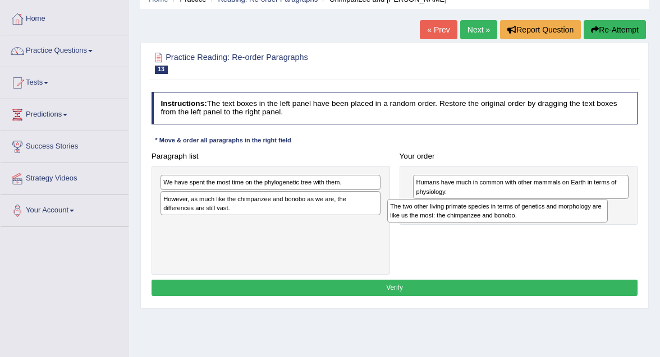
drag, startPoint x: 233, startPoint y: 203, endPoint x: 505, endPoint y: 219, distance: 272.0
click at [505, 219] on div "The two other living primate species in terms of genetics and morphology are li…" at bounding box center [497, 211] width 220 height 24
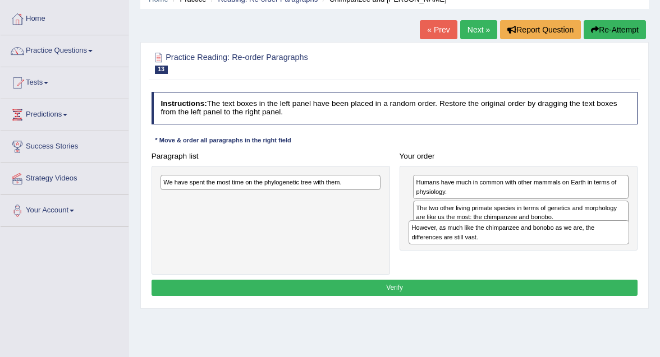
drag, startPoint x: 273, startPoint y: 206, endPoint x: 577, endPoint y: 247, distance: 306.9
click at [577, 247] on div "Paragraph list We have spent the most time on the phylogenetic tree with them. …" at bounding box center [394, 211] width 496 height 127
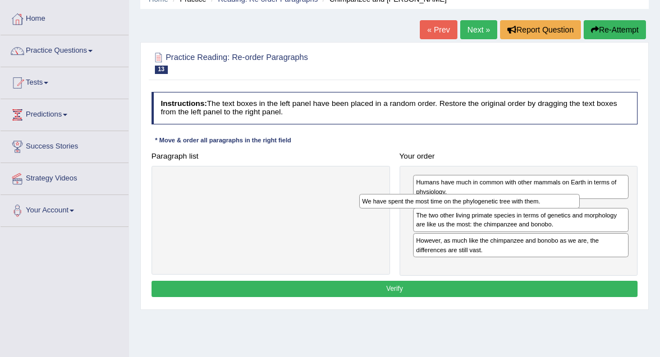
drag, startPoint x: 209, startPoint y: 183, endPoint x: 445, endPoint y: 210, distance: 237.7
click at [445, 210] on div "Paragraph list We have spent the most time on the phylogenetic tree with them. …" at bounding box center [394, 212] width 496 height 128
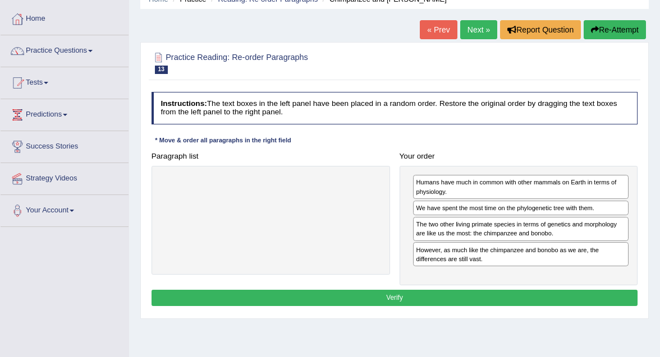
click at [357, 300] on button "Verify" at bounding box center [394, 298] width 486 height 16
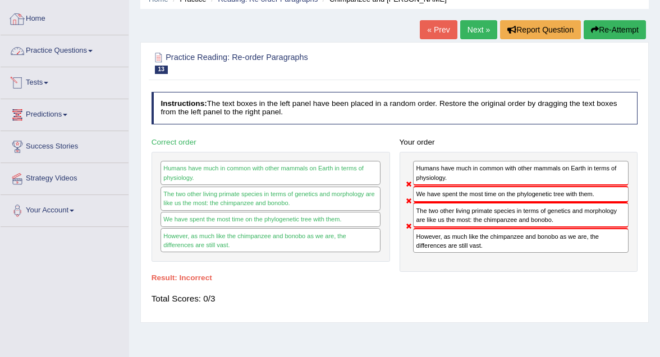
click at [38, 21] on link "Home" at bounding box center [65, 17] width 128 height 28
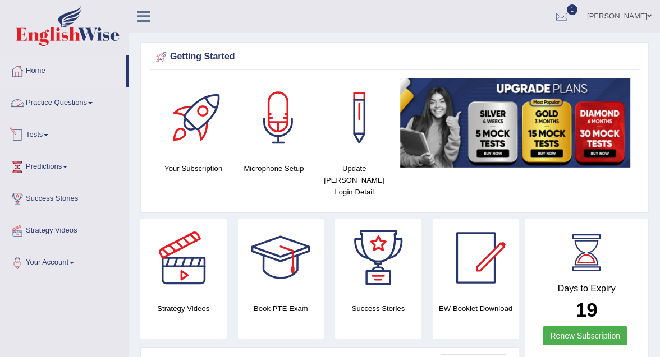
click at [56, 100] on link "Practice Questions" at bounding box center [65, 102] width 128 height 28
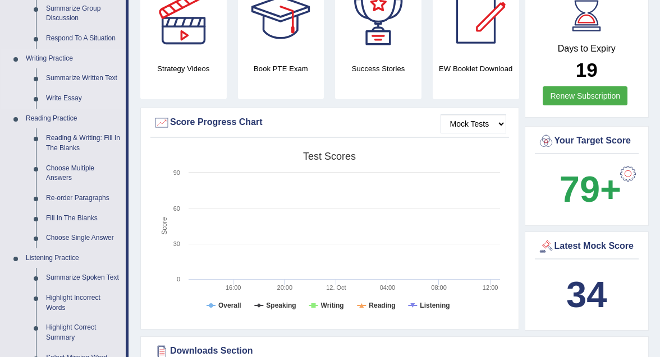
scroll to position [245, 0]
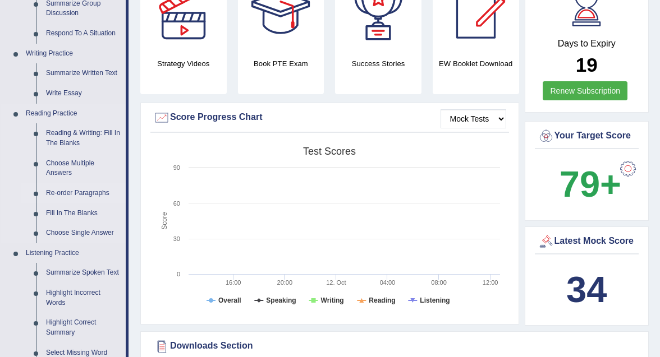
click at [82, 194] on link "Re-order Paragraphs" at bounding box center [83, 193] width 85 height 20
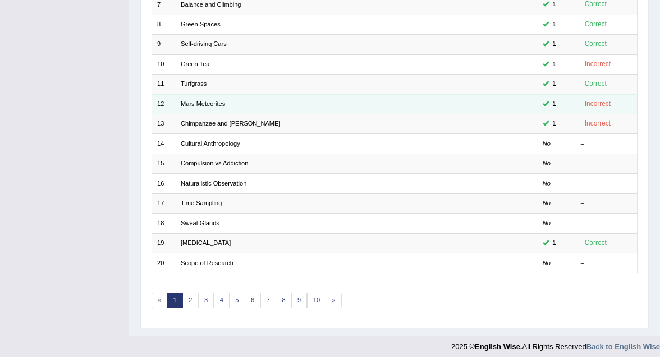
scroll to position [279, 0]
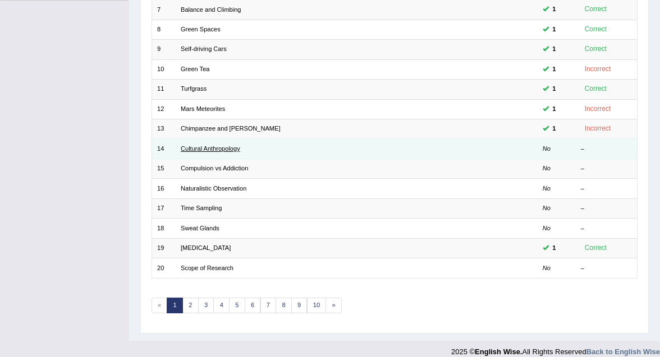
click at [209, 145] on link "Cultural Anthropology" at bounding box center [210, 148] width 59 height 7
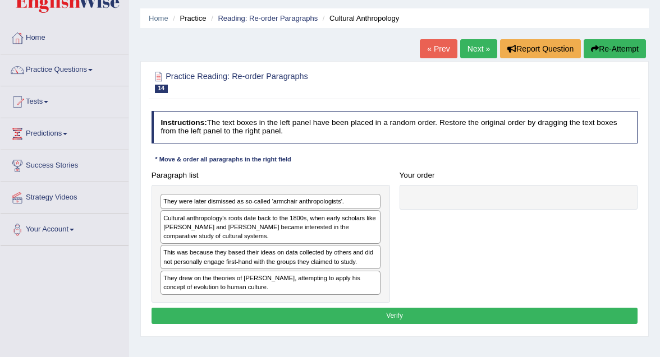
scroll to position [49, 0]
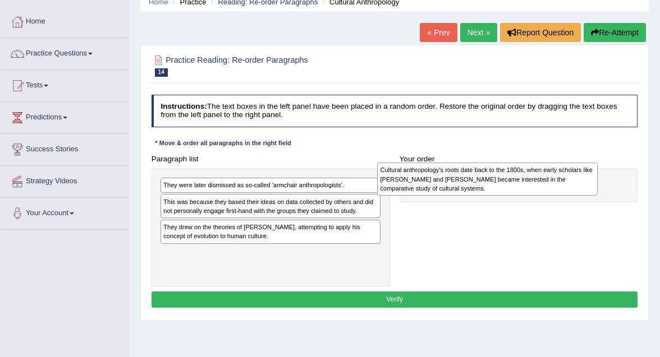
drag, startPoint x: 244, startPoint y: 211, endPoint x: 506, endPoint y: 182, distance: 263.6
click at [505, 182] on div "Cultural anthropology's roots date back to the 1800s, when early scholars like …" at bounding box center [487, 179] width 220 height 33
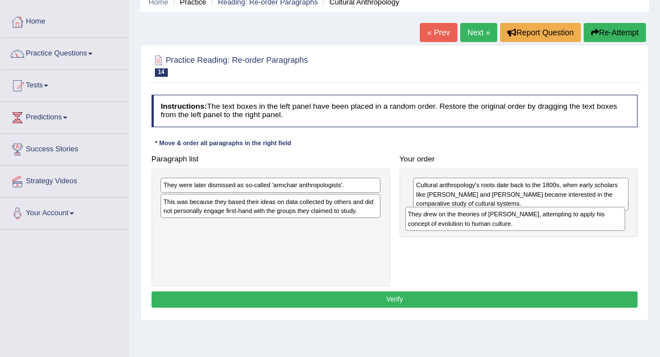
drag, startPoint x: 292, startPoint y: 235, endPoint x: 582, endPoint y: 233, distance: 290.1
click at [582, 233] on div "Paragraph list They were later dismissed as so-called 'armchair anthropologists…" at bounding box center [394, 219] width 496 height 136
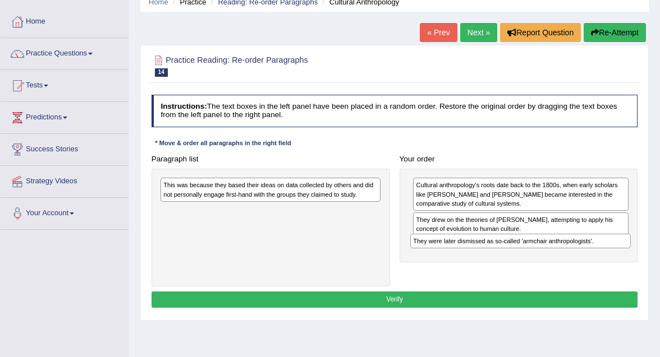
drag, startPoint x: 254, startPoint y: 184, endPoint x: 550, endPoint y: 254, distance: 304.3
click at [550, 254] on div "Paragraph list They were later dismissed as so-called 'armchair anthropologists…" at bounding box center [394, 219] width 496 height 136
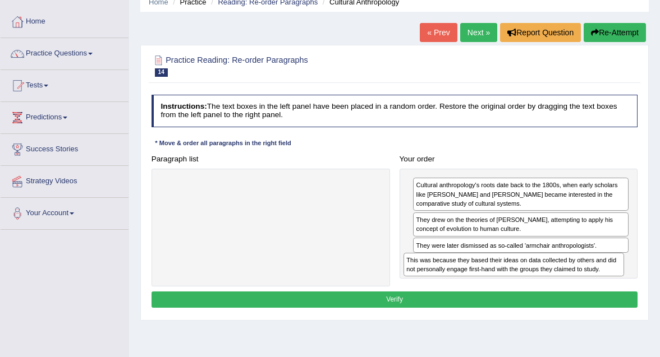
drag, startPoint x: 252, startPoint y: 195, endPoint x: 544, endPoint y: 287, distance: 305.4
click at [544, 287] on div "Instructions: The text boxes in the left panel have been placed in a random ord…" at bounding box center [394, 203] width 491 height 226
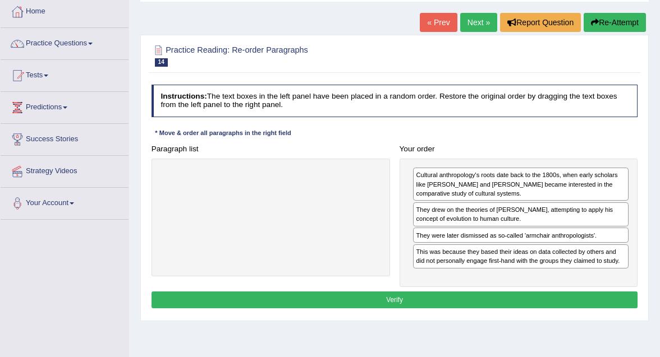
scroll to position [61, 0]
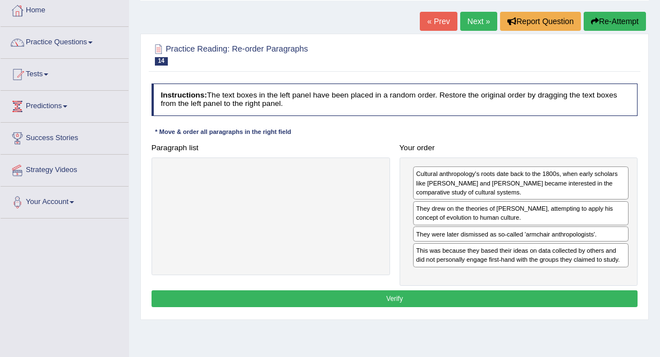
click at [443, 298] on button "Verify" at bounding box center [394, 299] width 486 height 16
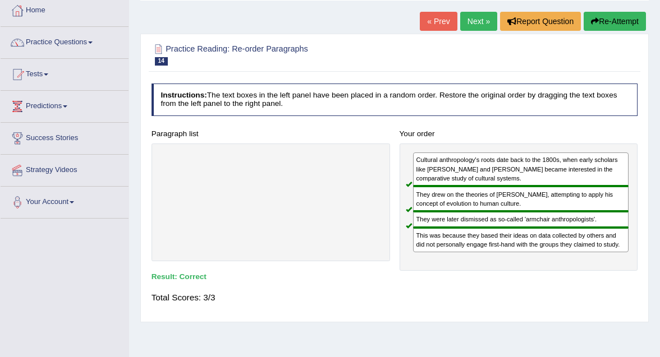
click at [486, 24] on link "Next »" at bounding box center [478, 21] width 37 height 19
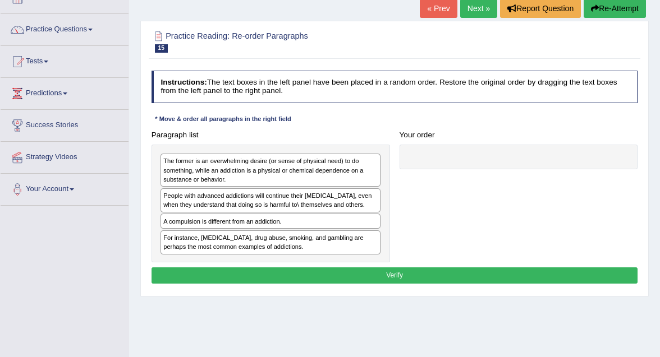
scroll to position [74, 0]
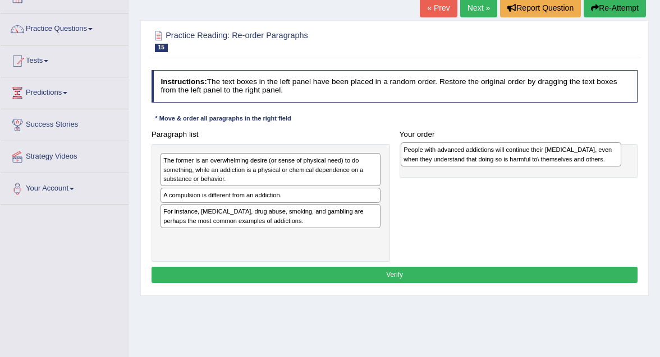
drag, startPoint x: 288, startPoint y: 201, endPoint x: 573, endPoint y: 155, distance: 289.2
click at [573, 157] on div "People with advanced addictions will continue their [MEDICAL_DATA], even when t…" at bounding box center [511, 154] width 220 height 24
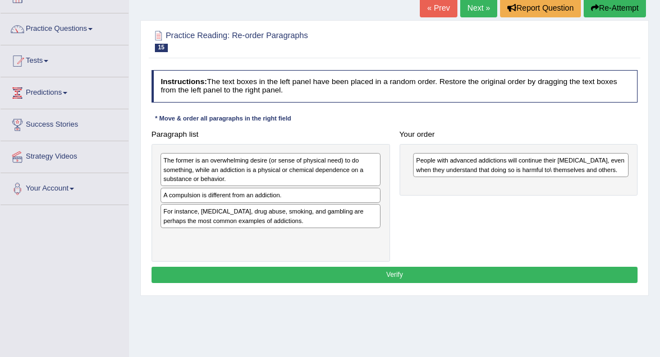
click at [296, 199] on div "A compulsion is different from an addiction." at bounding box center [270, 195] width 220 height 15
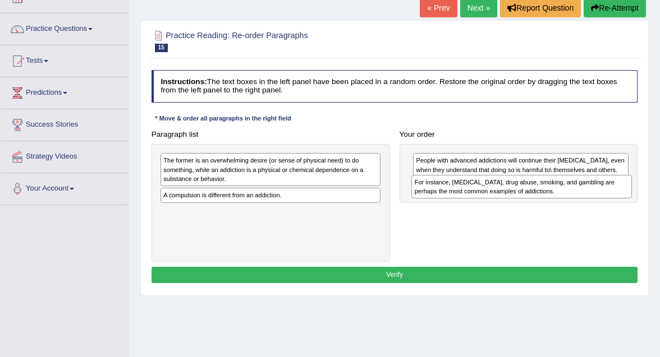
drag, startPoint x: 300, startPoint y: 221, endPoint x: 599, endPoint y: 200, distance: 299.8
click at [599, 200] on div "Paragraph list The former is an overwhelming desire (or sense of physical need)…" at bounding box center [394, 194] width 496 height 136
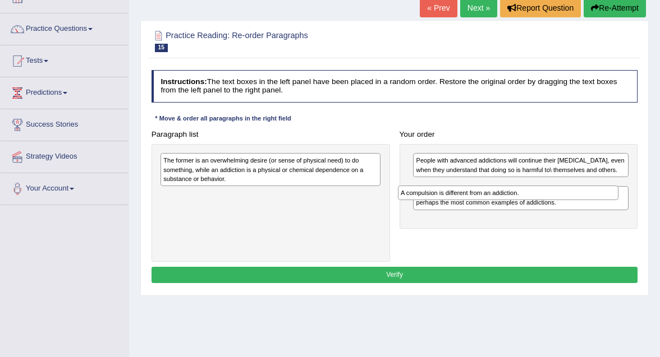
drag, startPoint x: 263, startPoint y: 196, endPoint x: 544, endPoint y: 205, distance: 281.8
click at [544, 205] on div "Paragraph list The former is an overwhelming desire (or sense of physical need)…" at bounding box center [394, 194] width 496 height 136
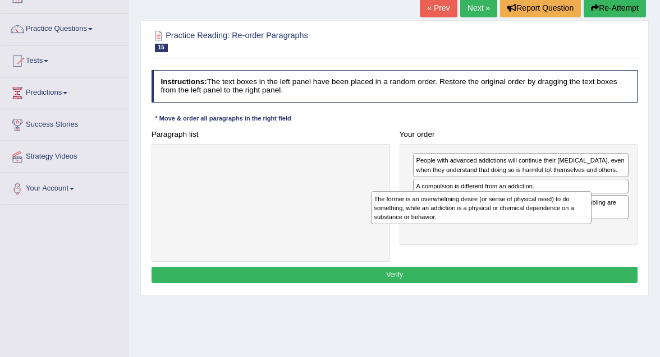
drag, startPoint x: 209, startPoint y: 171, endPoint x: 459, endPoint y: 218, distance: 254.5
click at [459, 219] on div "The former is an overwhelming desire (or sense of physical need) to do somethin…" at bounding box center [481, 207] width 220 height 33
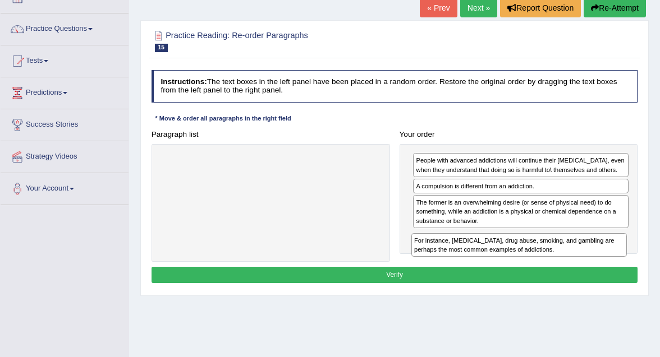
drag, startPoint x: 459, startPoint y: 218, endPoint x: 460, endPoint y: 264, distance: 46.0
click at [461, 264] on div "Instructions: The text boxes in the left panel have been placed in a random ord…" at bounding box center [394, 179] width 491 height 226
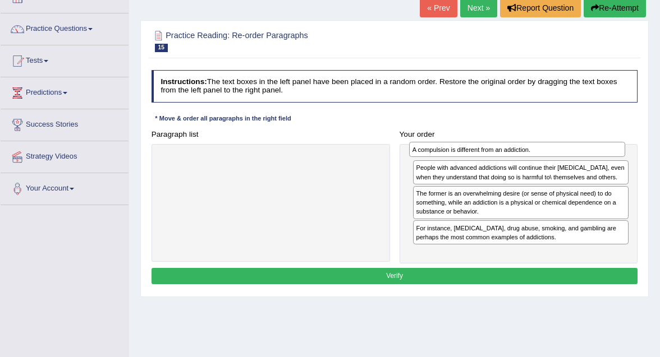
drag, startPoint x: 466, startPoint y: 197, endPoint x: 465, endPoint y: 154, distance: 42.7
click at [465, 154] on div "A compulsion is different from an addiction." at bounding box center [516, 149] width 215 height 15
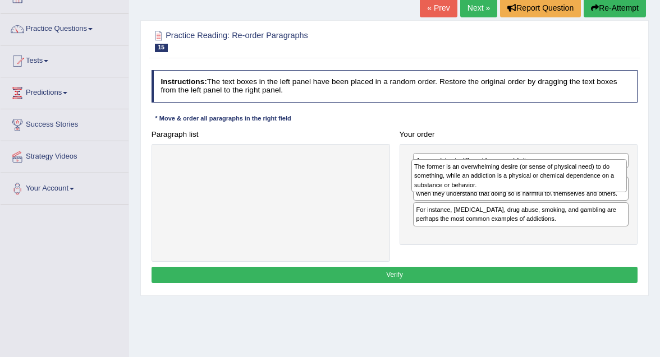
drag, startPoint x: 476, startPoint y: 216, endPoint x: 477, endPoint y: 177, distance: 39.3
click at [477, 177] on div "The former is an overwhelming desire (or sense of physical need) to do somethin…" at bounding box center [518, 175] width 215 height 33
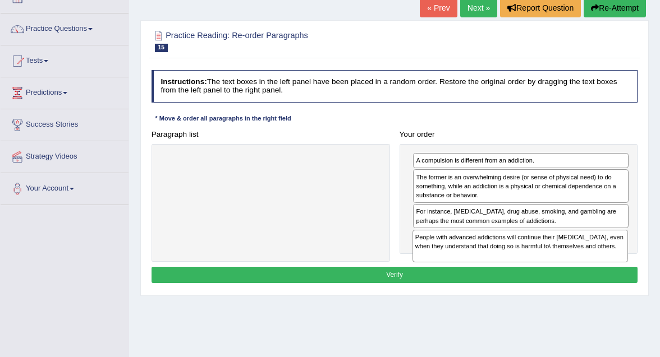
drag, startPoint x: 474, startPoint y: 212, endPoint x: 476, endPoint y: 254, distance: 42.1
click at [476, 255] on div "People with advanced addictions will continue their addictive behavior, even wh…" at bounding box center [519, 246] width 215 height 33
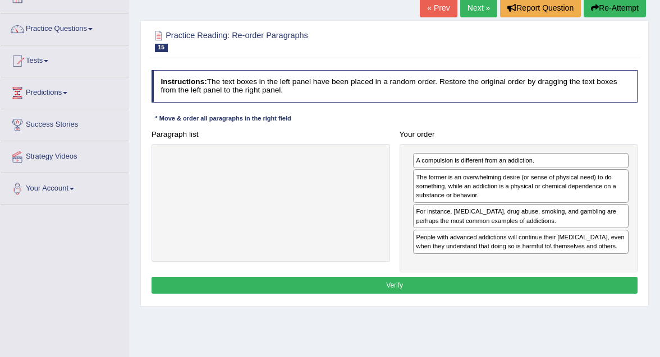
click at [438, 291] on button "Verify" at bounding box center [394, 285] width 486 height 16
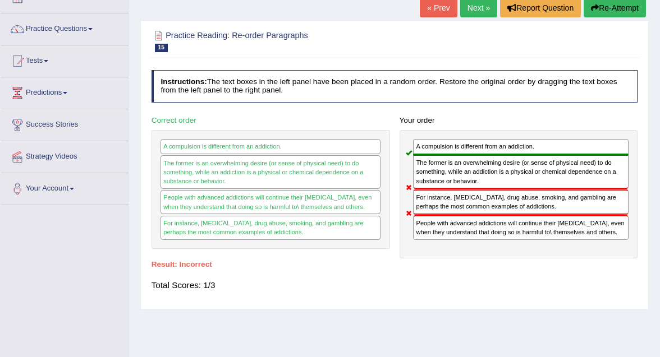
click at [472, 11] on link "Next »" at bounding box center [478, 7] width 37 height 19
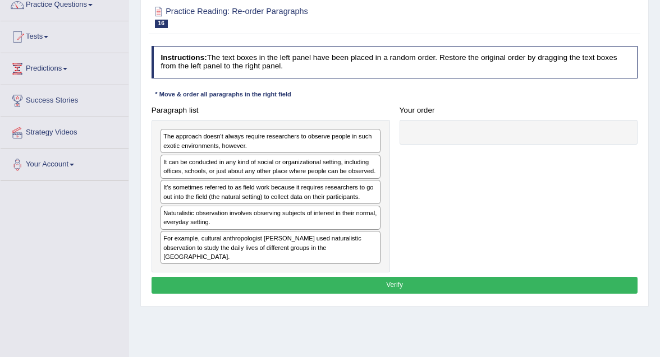
scroll to position [101, 0]
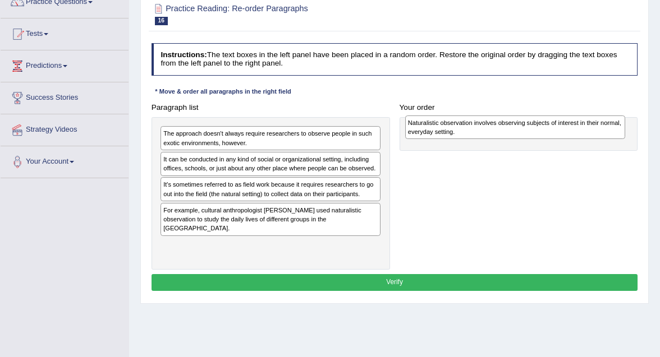
drag, startPoint x: 254, startPoint y: 225, endPoint x: 544, endPoint y: 132, distance: 304.6
click at [544, 132] on div "Naturalistic observation involves observing subjects of interest in their norma…" at bounding box center [515, 128] width 220 height 24
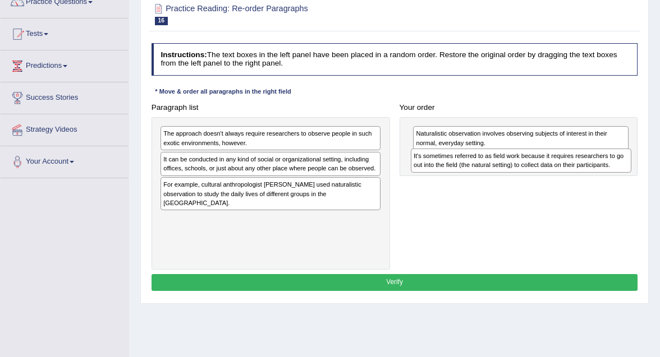
drag, startPoint x: 322, startPoint y: 197, endPoint x: 620, endPoint y: 167, distance: 299.9
click at [620, 167] on div "It's sometimes referred to as field work because it requires researchers to go …" at bounding box center [521, 161] width 220 height 24
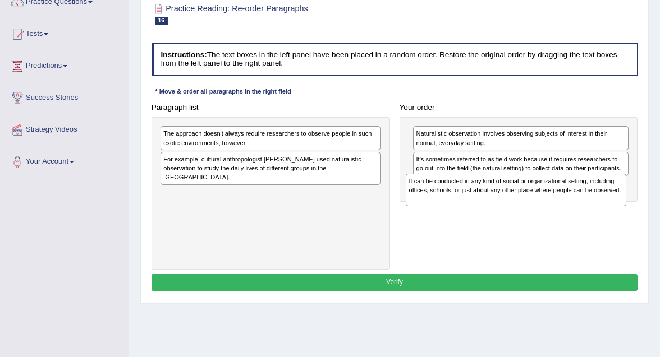
drag, startPoint x: 291, startPoint y: 166, endPoint x: 582, endPoint y: 201, distance: 293.3
click at [582, 201] on div "It can be conducted in any kind of social or organizational setting, including …" at bounding box center [516, 190] width 220 height 33
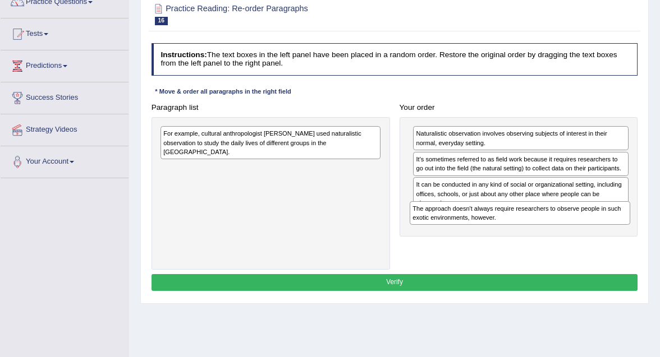
drag, startPoint x: 320, startPoint y: 142, endPoint x: 617, endPoint y: 236, distance: 311.9
click at [617, 236] on div "Paragraph list The approach doesn't always require researchers to observe peopl…" at bounding box center [394, 184] width 496 height 171
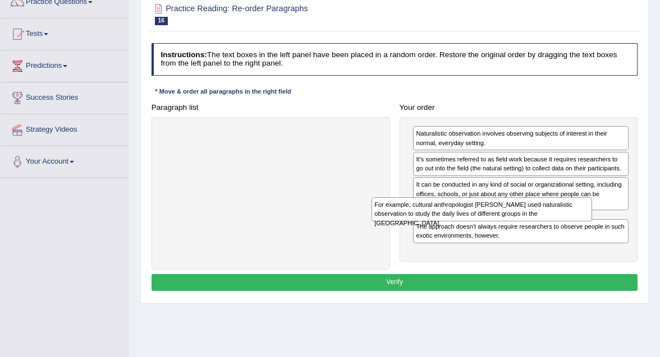
drag, startPoint x: 286, startPoint y: 139, endPoint x: 539, endPoint y: 220, distance: 266.3
click at [539, 220] on div "Paragraph list For example, cultural anthropologist Margaret Mead used naturali…" at bounding box center [394, 184] width 496 height 171
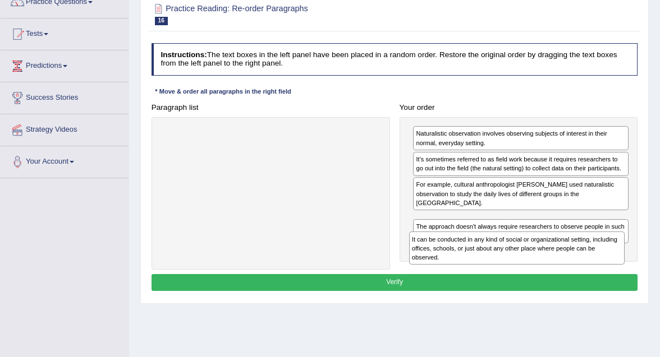
drag, startPoint x: 498, startPoint y: 201, endPoint x: 497, endPoint y: 279, distance: 78.6
click at [497, 279] on div "Instructions: The text boxes in the left panel have been placed in a random ord…" at bounding box center [394, 169] width 491 height 260
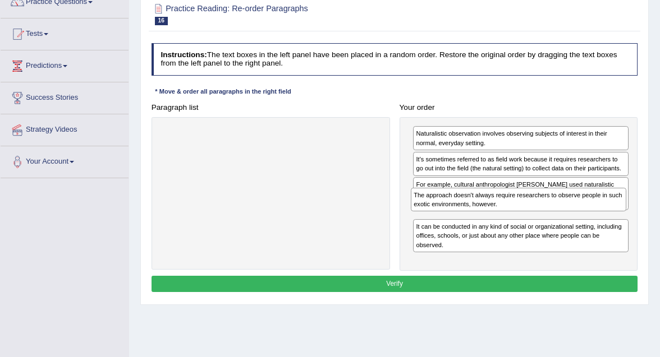
drag, startPoint x: 471, startPoint y: 250, endPoint x: 471, endPoint y: 217, distance: 33.1
click at [471, 217] on div "Naturalistic observation involves observing subjects of interest in their norma…" at bounding box center [518, 194] width 238 height 154
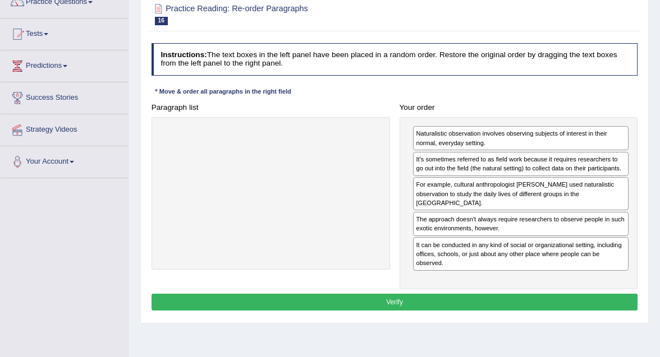
click at [456, 294] on button "Verify" at bounding box center [394, 302] width 486 height 16
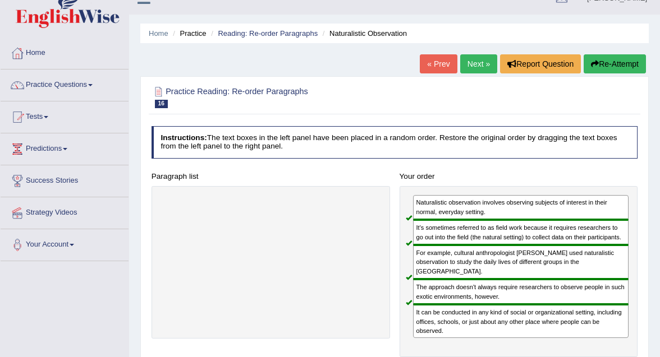
scroll to position [0, 0]
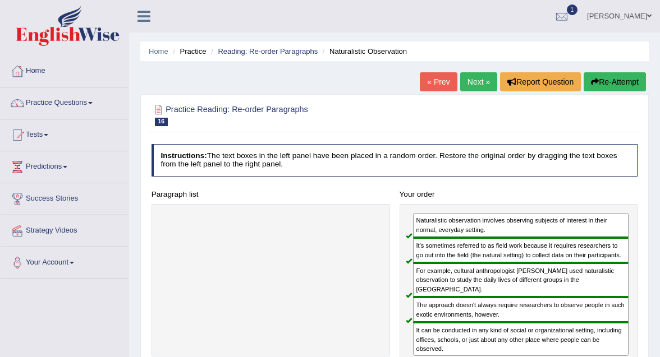
click at [471, 83] on link "Next »" at bounding box center [478, 81] width 37 height 19
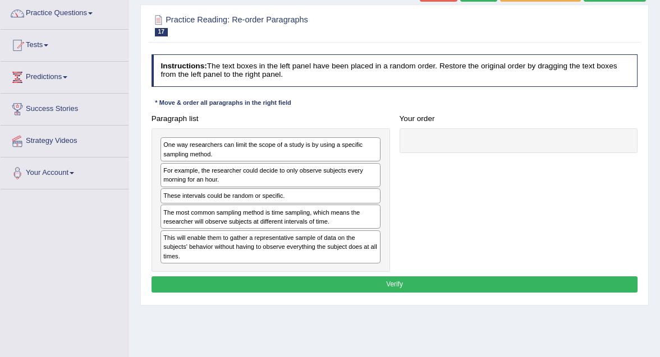
scroll to position [92, 0]
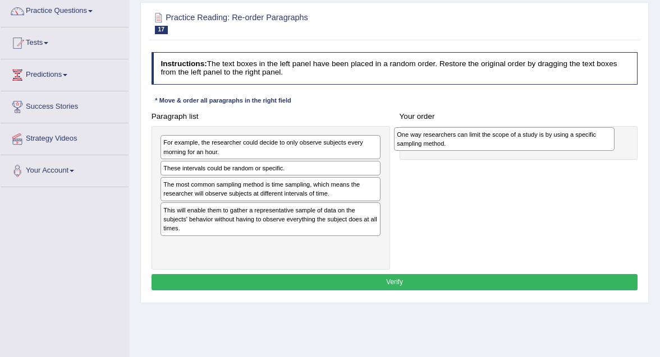
drag, startPoint x: 284, startPoint y: 148, endPoint x: 561, endPoint y: 143, distance: 277.2
click at [561, 143] on div "One way researchers can limit the scope of a study is by using a specific sampl…" at bounding box center [504, 139] width 220 height 24
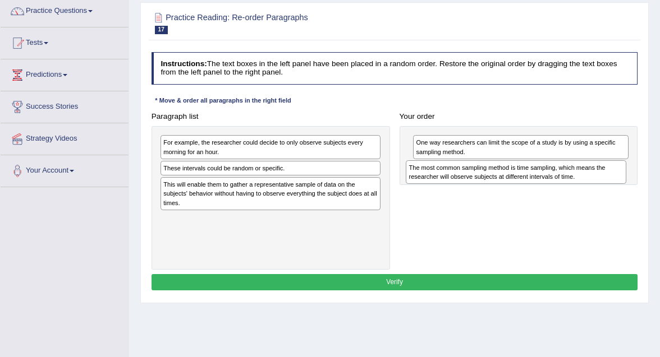
drag, startPoint x: 262, startPoint y: 192, endPoint x: 552, endPoint y: 183, distance: 290.2
click at [552, 183] on div "Paragraph list For example, the researcher could decide to only observe subject…" at bounding box center [394, 189] width 496 height 162
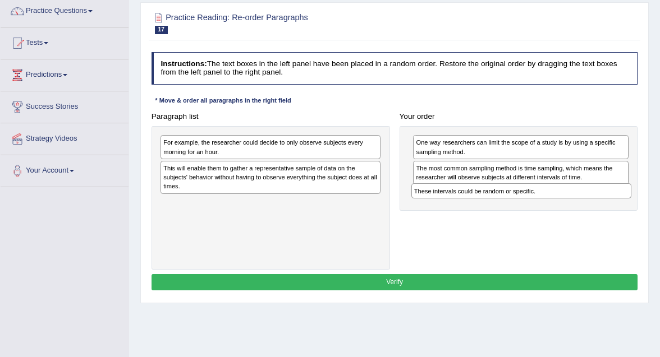
drag, startPoint x: 263, startPoint y: 166, endPoint x: 560, endPoint y: 203, distance: 299.6
click at [560, 203] on div "Paragraph list For example, the researcher could decide to only observe subject…" at bounding box center [394, 189] width 496 height 162
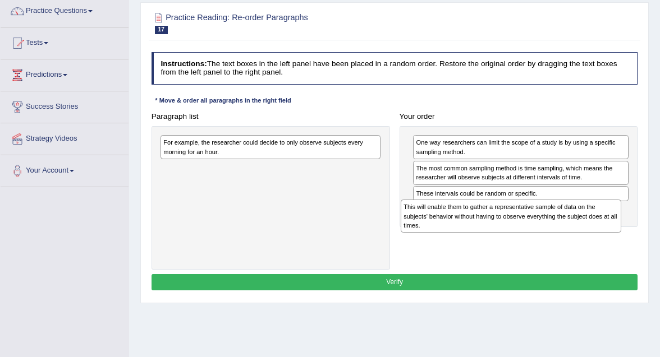
drag, startPoint x: 318, startPoint y: 187, endPoint x: 603, endPoint y: 241, distance: 290.0
click at [603, 241] on div "Paragraph list For example, the researcher could decide to only observe subject…" at bounding box center [394, 189] width 496 height 162
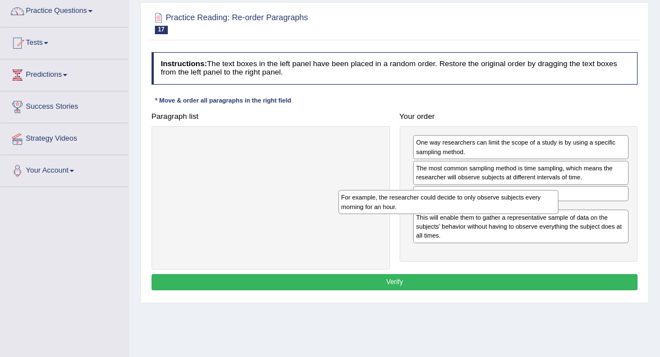
drag, startPoint x: 302, startPoint y: 151, endPoint x: 513, endPoint y: 220, distance: 221.9
click at [513, 221] on div "Paragraph list For example, the researcher could decide to only observe subject…" at bounding box center [394, 189] width 496 height 162
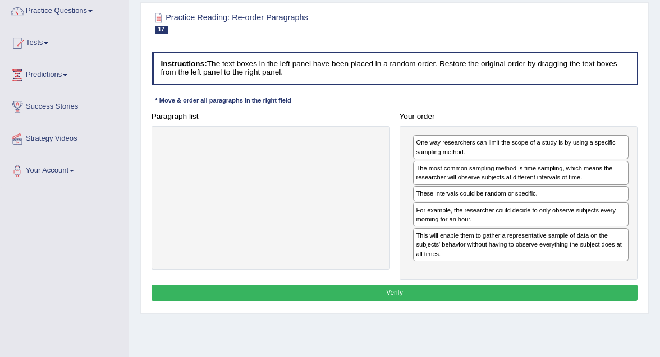
click at [467, 293] on button "Verify" at bounding box center [394, 293] width 486 height 16
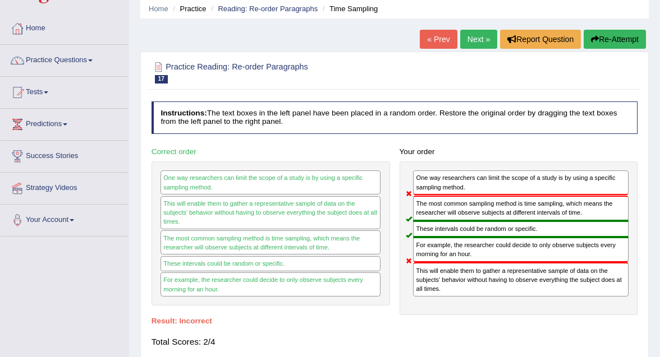
scroll to position [0, 0]
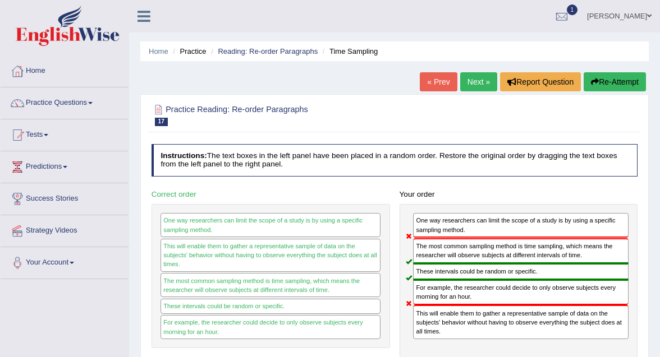
click at [477, 84] on link "Next »" at bounding box center [478, 81] width 37 height 19
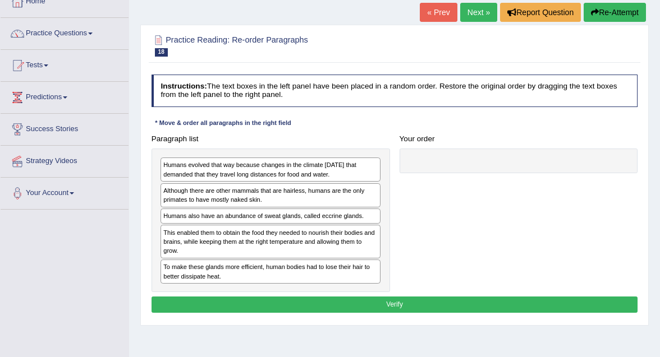
scroll to position [71, 0]
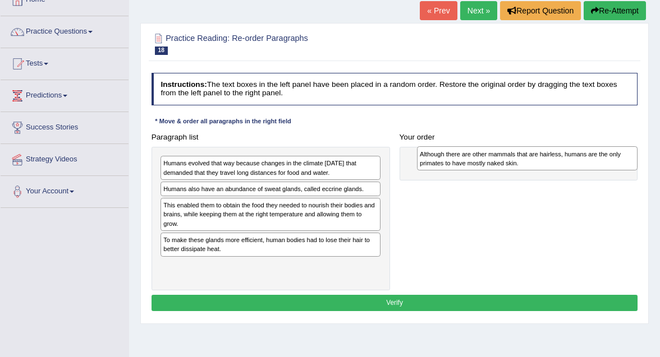
drag, startPoint x: 237, startPoint y: 197, endPoint x: 541, endPoint y: 165, distance: 305.8
click at [541, 165] on div "Although there are other mammals that are hairless, humans are the only primate…" at bounding box center [527, 158] width 220 height 24
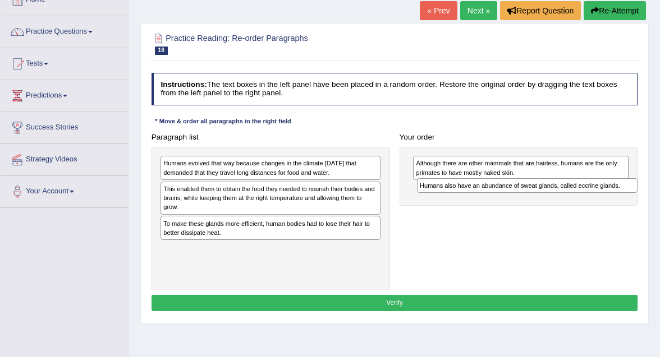
drag, startPoint x: 307, startPoint y: 189, endPoint x: 611, endPoint y: 195, distance: 304.1
click at [611, 195] on div "Paragraph list Humans evolved that way because changes in the climate 200,000 y…" at bounding box center [394, 210] width 496 height 162
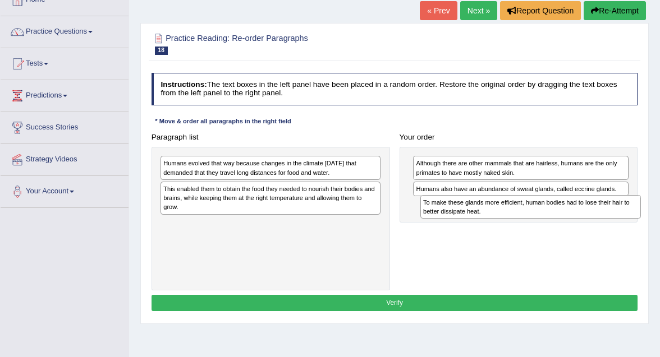
drag, startPoint x: 302, startPoint y: 231, endPoint x: 610, endPoint y: 222, distance: 308.1
click at [610, 222] on div "Paragraph list Humans evolved that way because changes in the climate 200,000 y…" at bounding box center [394, 210] width 496 height 162
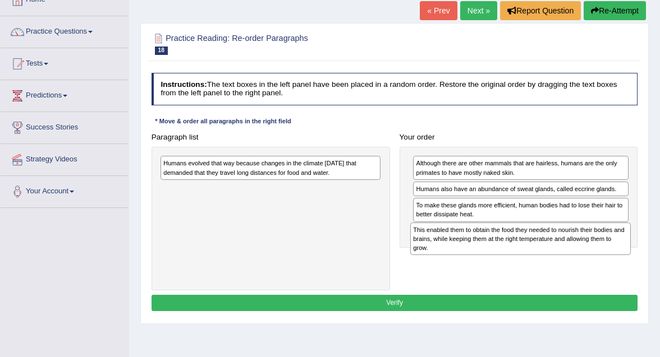
drag, startPoint x: 297, startPoint y: 202, endPoint x: 594, endPoint y: 260, distance: 301.8
click at [594, 260] on div "Paragraph list Humans evolved that way because changes in the climate 200,000 y…" at bounding box center [394, 210] width 496 height 162
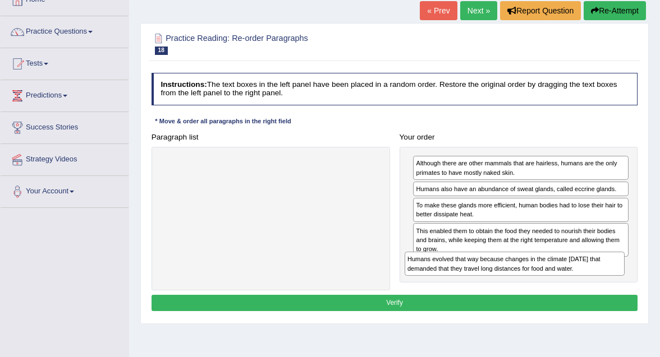
drag, startPoint x: 286, startPoint y: 178, endPoint x: 576, endPoint y: 296, distance: 312.5
click at [576, 296] on div "Instructions: The text boxes in the left panel have been placed in a random ord…" at bounding box center [394, 193] width 491 height 251
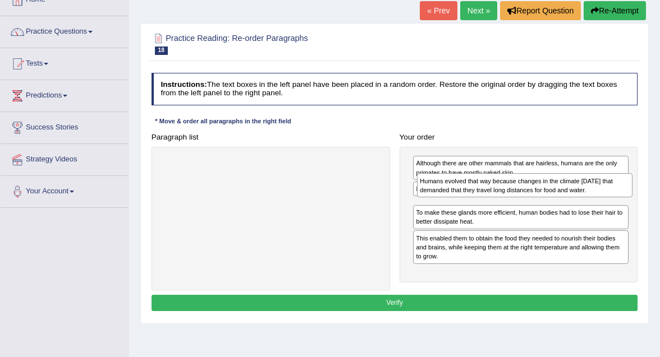
drag, startPoint x: 543, startPoint y: 278, endPoint x: 550, endPoint y: 203, distance: 75.0
click at [550, 203] on div "Although there are other mammals that are hairless, humans are the only primate…" at bounding box center [518, 215] width 238 height 136
drag, startPoint x: 483, startPoint y: 212, endPoint x: 485, endPoint y: 193, distance: 18.6
click at [485, 193] on div "Humans evolved that way because changes in the climate 200,000 years ago that d…" at bounding box center [519, 182] width 215 height 24
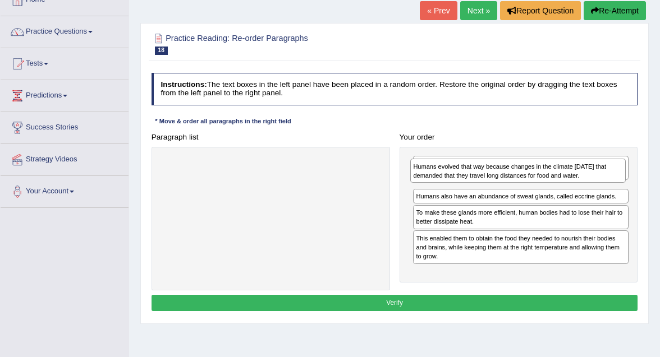
drag, startPoint x: 476, startPoint y: 214, endPoint x: 476, endPoint y: 182, distance: 32.0
click at [476, 182] on div "Humans evolved that way because changes in the climate 200,000 years ago that d…" at bounding box center [517, 171] width 215 height 24
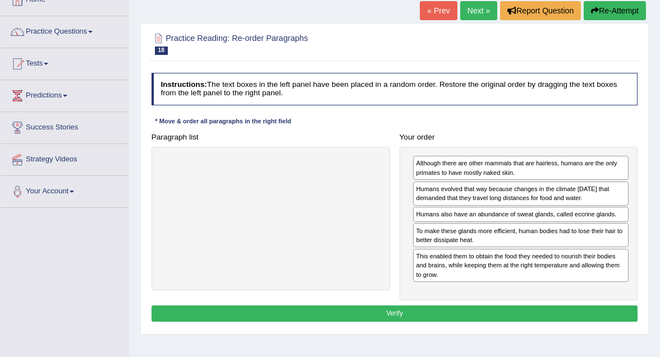
click at [483, 312] on button "Verify" at bounding box center [394, 314] width 486 height 16
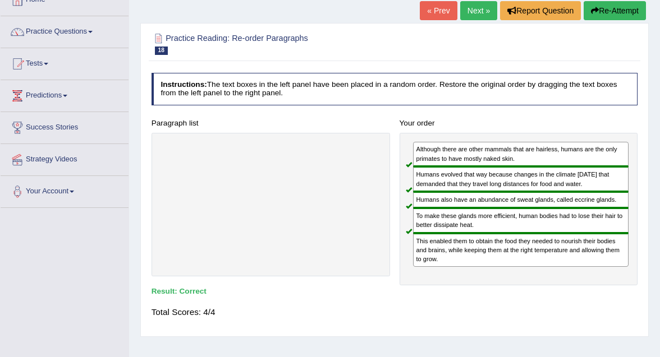
click at [477, 13] on link "Next »" at bounding box center [478, 10] width 37 height 19
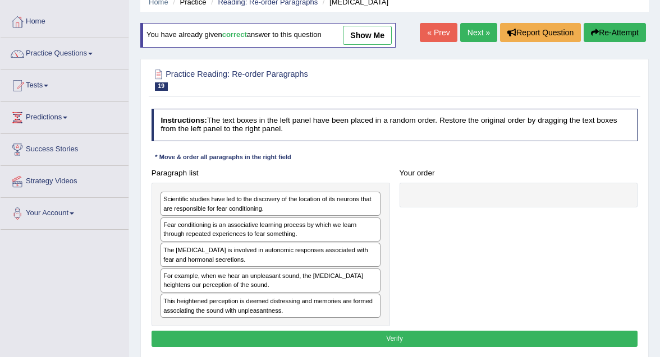
scroll to position [68, 0]
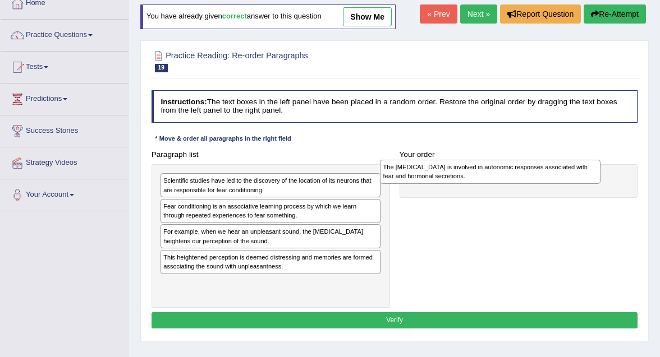
drag, startPoint x: 242, startPoint y: 234, endPoint x: 504, endPoint y: 170, distance: 269.7
click at [504, 171] on div "The [MEDICAL_DATA] is involved in autonomic responses associated with fear and …" at bounding box center [490, 172] width 220 height 24
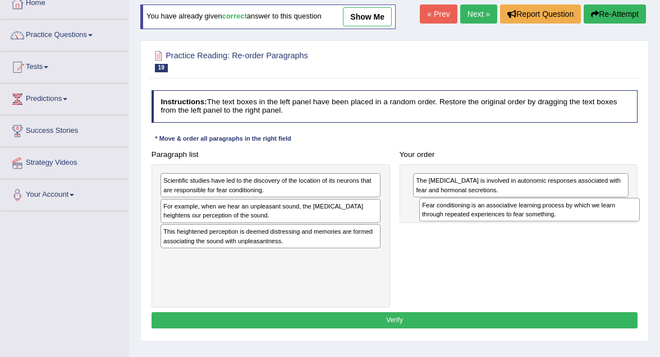
drag, startPoint x: 261, startPoint y: 206, endPoint x: 567, endPoint y: 213, distance: 306.4
click at [568, 213] on div "Fear conditioning is an associative learning process by which we learn through …" at bounding box center [529, 210] width 220 height 24
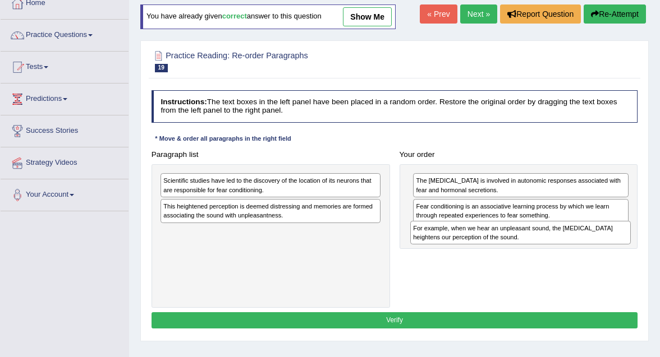
drag, startPoint x: 300, startPoint y: 214, endPoint x: 597, endPoint y: 250, distance: 299.0
click at [597, 250] on div "Paragraph list Scientific studies have led to the discovery of the location of …" at bounding box center [394, 227] width 496 height 162
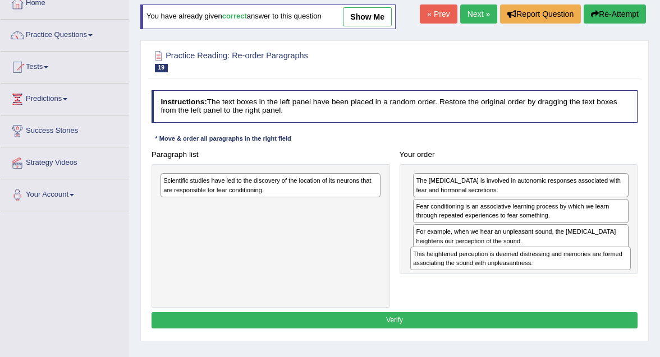
drag, startPoint x: 269, startPoint y: 212, endPoint x: 566, endPoint y: 278, distance: 303.4
click at [566, 278] on div "Paragraph list Scientific studies have led to the discovery of the location of …" at bounding box center [394, 227] width 496 height 162
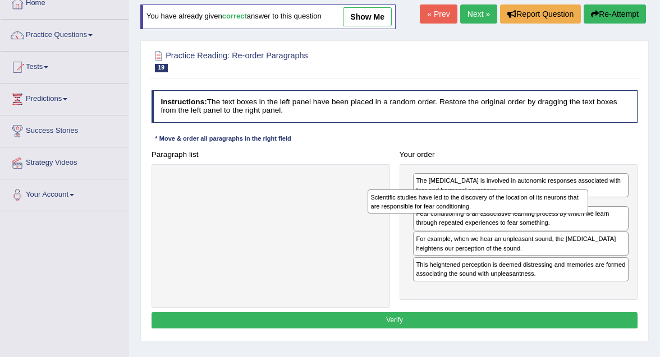
drag, startPoint x: 314, startPoint y: 190, endPoint x: 560, endPoint y: 214, distance: 247.5
click at [560, 214] on div "Paragraph list Scientific studies have led to the discovery of the location of …" at bounding box center [394, 227] width 496 height 162
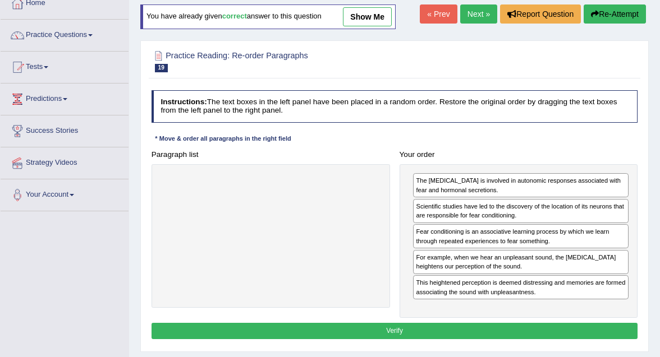
click at [481, 332] on button "Verify" at bounding box center [394, 331] width 486 height 16
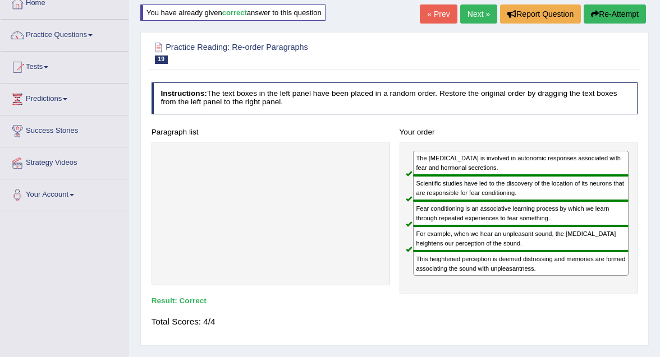
click at [470, 17] on link "Next »" at bounding box center [478, 13] width 37 height 19
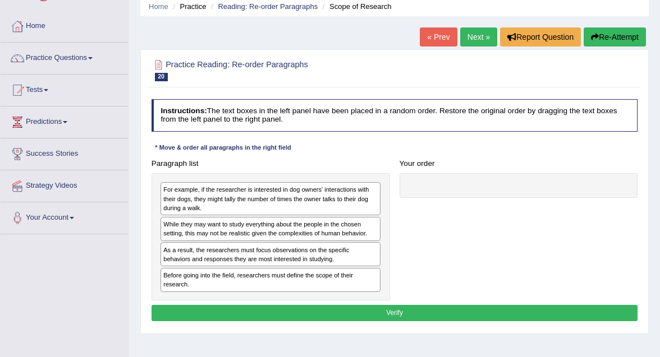
scroll to position [71, 0]
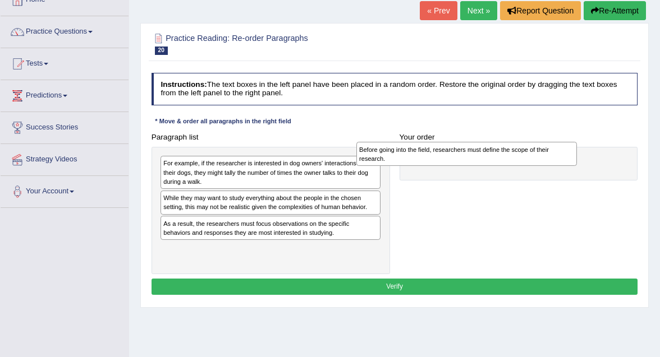
drag, startPoint x: 330, startPoint y: 255, endPoint x: 566, endPoint y: 158, distance: 255.1
click at [566, 158] on div "Before going into the field, researchers must define the scope of their researc…" at bounding box center [466, 154] width 220 height 24
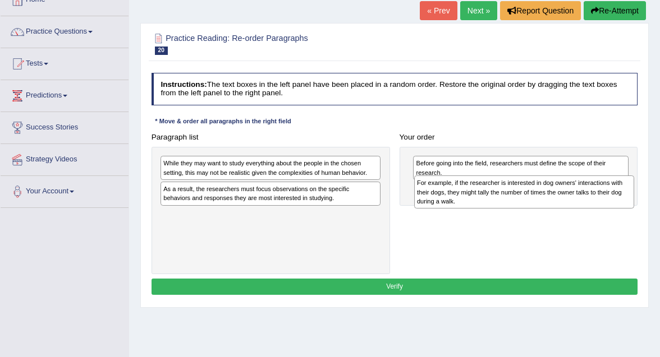
drag, startPoint x: 330, startPoint y: 178, endPoint x: 631, endPoint y: 205, distance: 302.0
click at [631, 205] on div "For example, if the researcher is interested in dog owners' interactions with t…" at bounding box center [524, 192] width 220 height 33
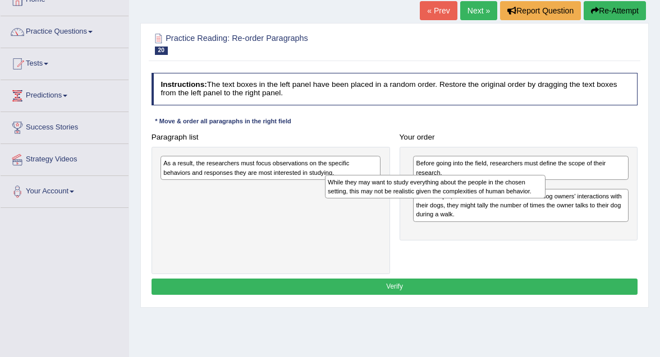
drag, startPoint x: 351, startPoint y: 170, endPoint x: 546, endPoint y: 195, distance: 197.4
click at [546, 196] on div "Paragraph list While they may want to study everything about the people in the …" at bounding box center [394, 201] width 496 height 145
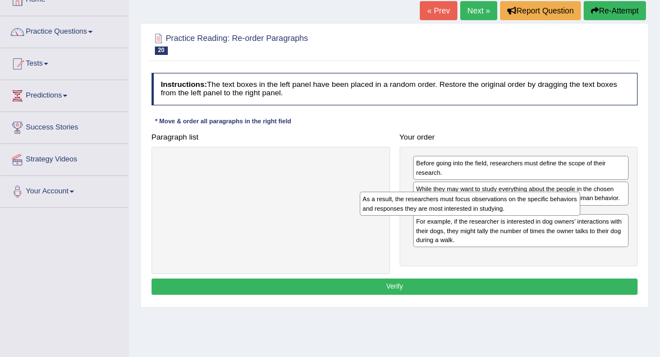
drag, startPoint x: 320, startPoint y: 176, endPoint x: 557, endPoint y: 223, distance: 241.5
click at [557, 223] on div "Paragraph list As a result, the researchers must focus observations on the spec…" at bounding box center [394, 201] width 496 height 145
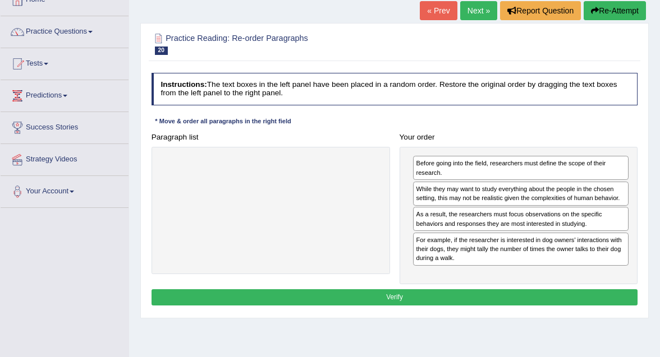
click at [488, 301] on button "Verify" at bounding box center [394, 297] width 486 height 16
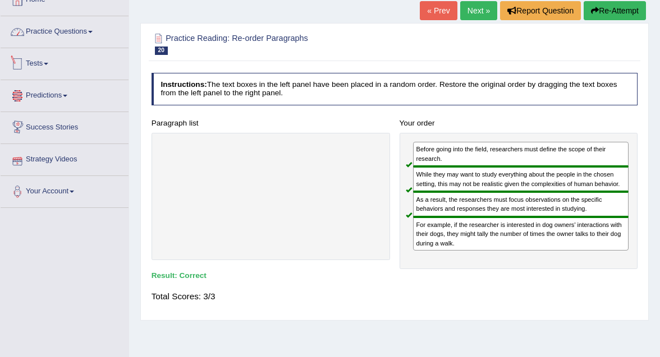
click at [59, 31] on link "Practice Questions" at bounding box center [65, 30] width 128 height 28
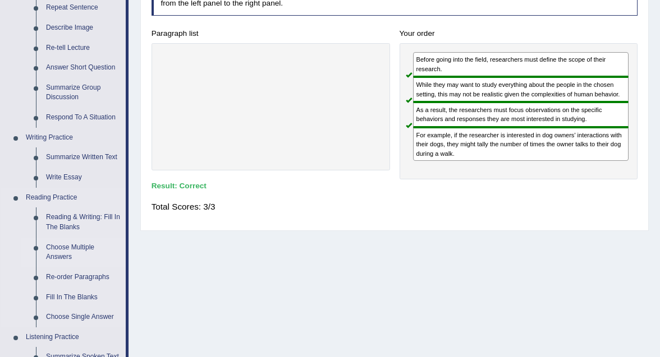
scroll to position [163, 0]
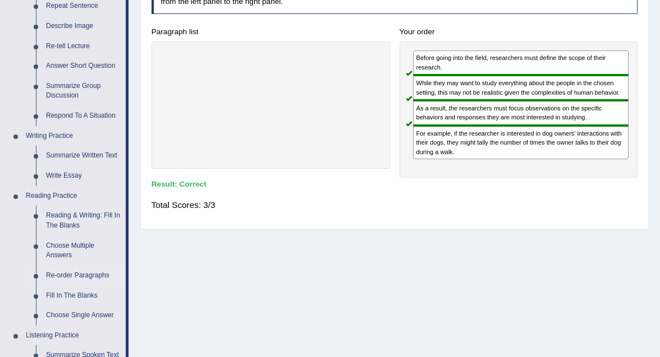
click at [82, 274] on link "Re-order Paragraphs" at bounding box center [83, 276] width 85 height 20
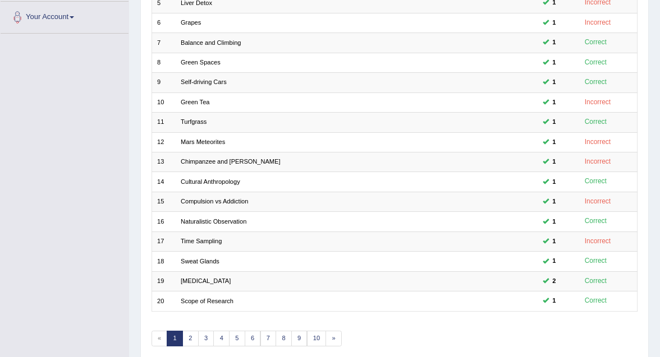
scroll to position [247, 0]
click at [190, 337] on link "2" at bounding box center [190, 338] width 16 height 16
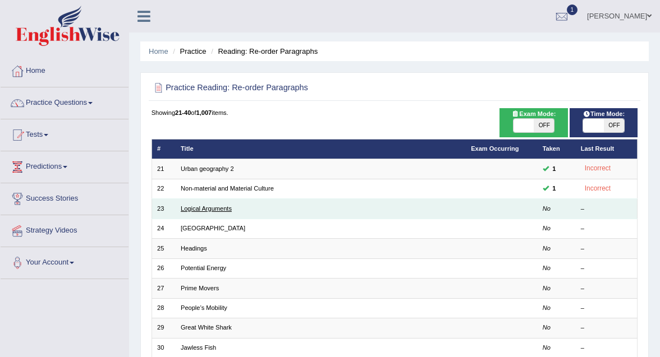
click at [204, 208] on link "Logical Arguments" at bounding box center [206, 208] width 51 height 7
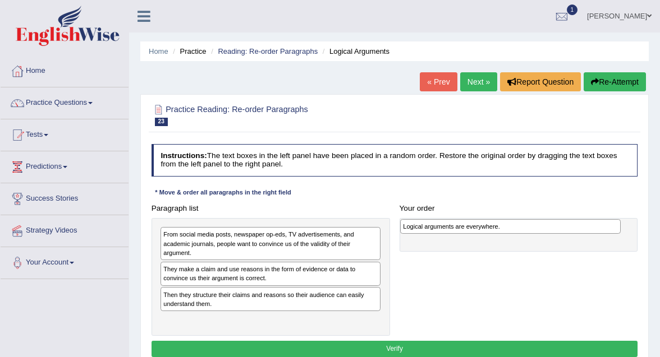
drag, startPoint x: 263, startPoint y: 294, endPoint x: 548, endPoint y: 228, distance: 292.5
click at [548, 229] on div "Logical arguments are everywhere." at bounding box center [510, 226] width 220 height 15
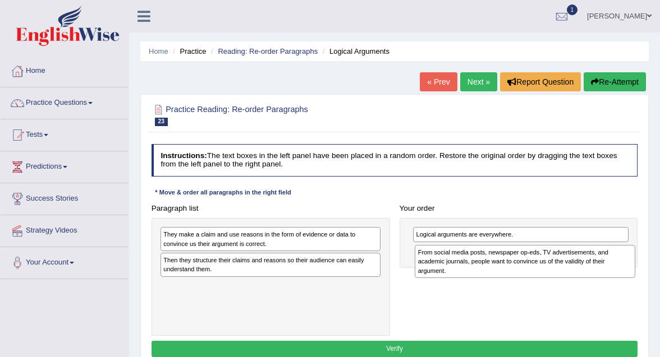
drag, startPoint x: 301, startPoint y: 238, endPoint x: 603, endPoint y: 264, distance: 302.9
click at [603, 264] on div "From social media posts, newspaper op-eds, TV advertisements, and academic jour…" at bounding box center [525, 261] width 220 height 33
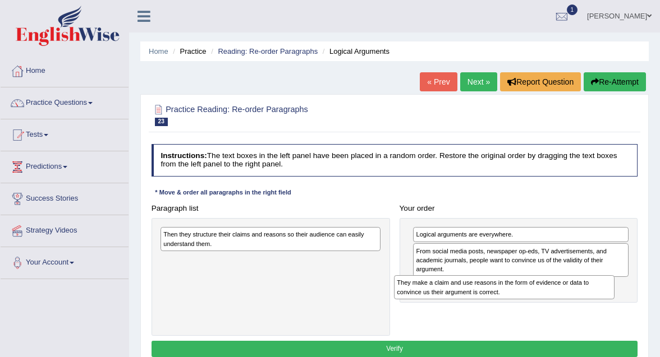
drag, startPoint x: 316, startPoint y: 236, endPoint x: 593, endPoint y: 297, distance: 283.9
click at [593, 297] on div "They make a claim and use reasons in the form of evidence or data to convince u…" at bounding box center [504, 287] width 220 height 24
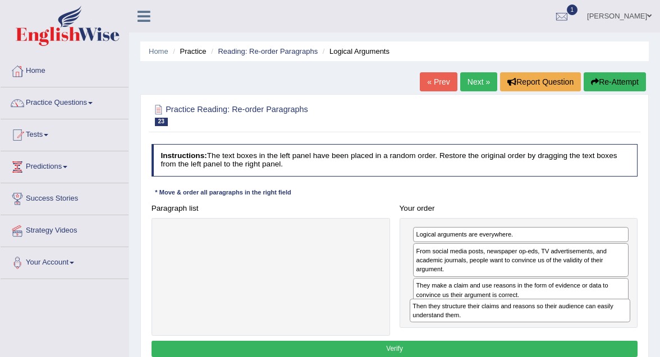
drag, startPoint x: 298, startPoint y: 241, endPoint x: 594, endPoint y: 330, distance: 308.8
click at [594, 330] on div "Paragraph list Then they structure their claims and reasons so their audience c…" at bounding box center [394, 268] width 496 height 136
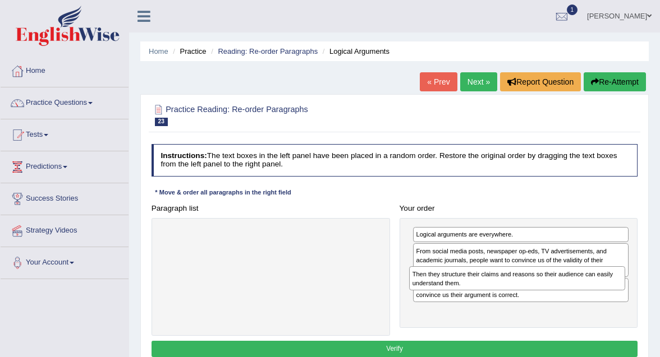
drag, startPoint x: 542, startPoint y: 322, endPoint x: 540, endPoint y: 298, distance: 24.2
click at [540, 297] on div "Logical arguments are everywhere. From social media posts, newspaper op-eds, TV…" at bounding box center [518, 273] width 238 height 111
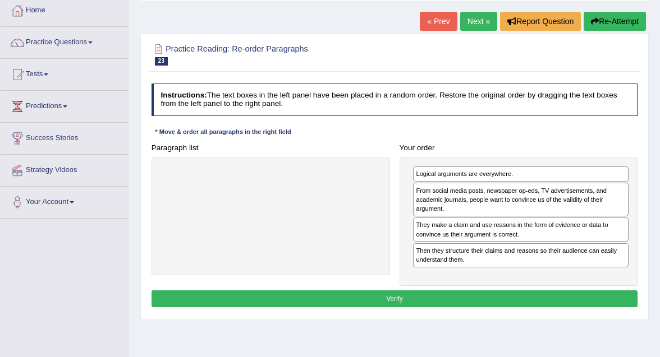
scroll to position [68, 0]
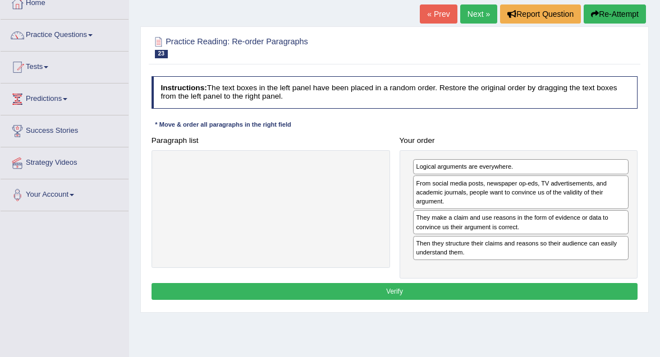
click at [490, 295] on button "Verify" at bounding box center [394, 291] width 486 height 16
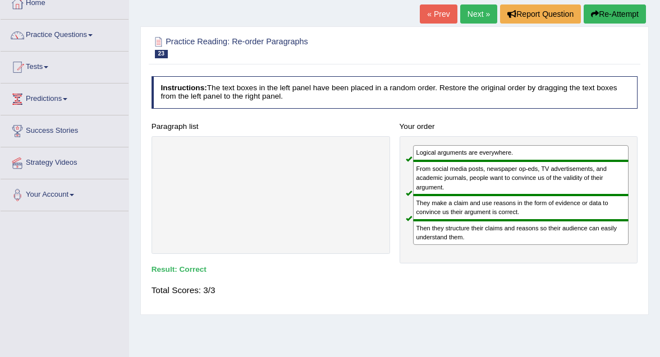
click at [472, 17] on link "Next »" at bounding box center [478, 13] width 37 height 19
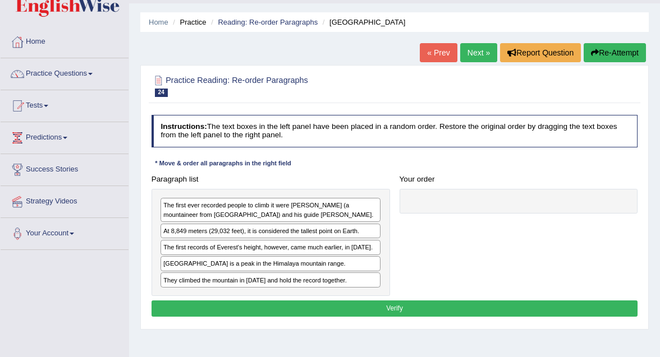
scroll to position [34, 0]
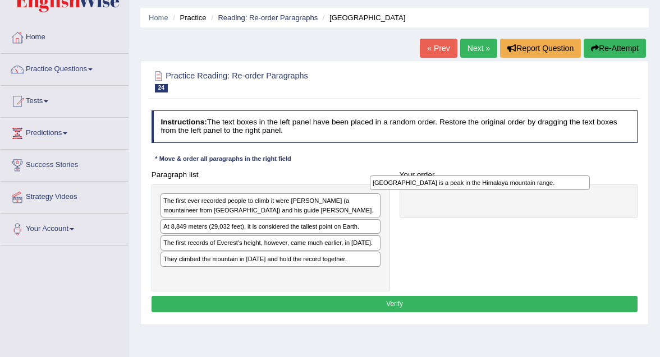
drag, startPoint x: 320, startPoint y: 259, endPoint x: 569, endPoint y: 185, distance: 259.3
click at [569, 185] on div "[GEOGRAPHIC_DATA] is a peak in the Himalaya mountain range." at bounding box center [480, 183] width 220 height 15
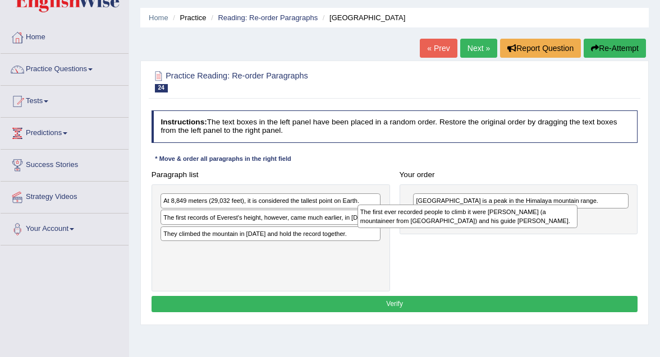
drag, startPoint x: 320, startPoint y: 204, endPoint x: 553, endPoint y: 221, distance: 234.0
click at [554, 221] on div "The first ever recorded people to climb it were [PERSON_NAME] (a mountaineer fr…" at bounding box center [467, 217] width 220 height 24
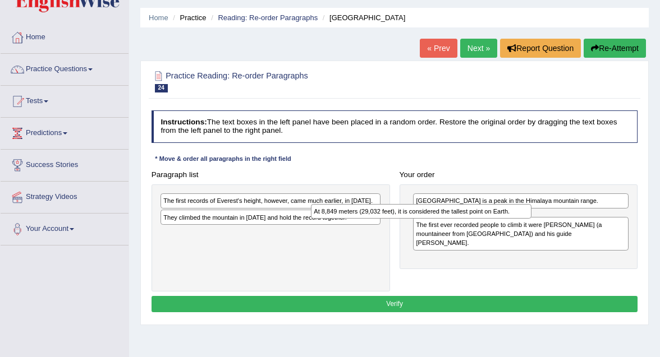
drag, startPoint x: 300, startPoint y: 201, endPoint x: 479, endPoint y: 215, distance: 179.5
click at [479, 216] on div "Paragraph list At 8,849 meters (29,032 feet), it is considered the tallest poin…" at bounding box center [394, 229] width 496 height 125
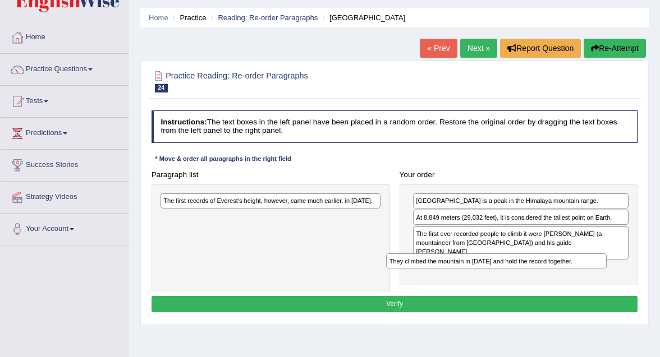
drag, startPoint x: 318, startPoint y: 220, endPoint x: 586, endPoint y: 278, distance: 274.4
click at [586, 278] on div "Paragraph list The first records of Everest's height, however, came much earlie…" at bounding box center [394, 229] width 496 height 125
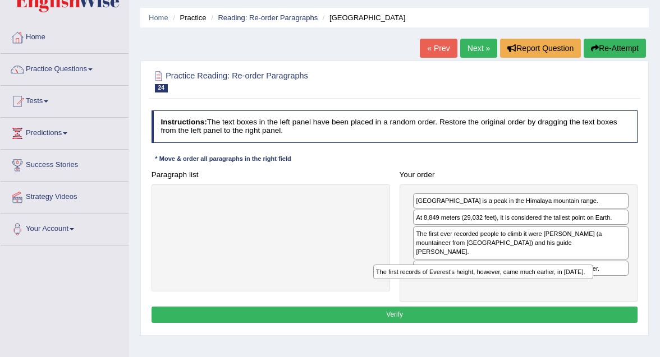
drag, startPoint x: 315, startPoint y: 201, endPoint x: 564, endPoint y: 290, distance: 265.1
click at [567, 290] on div "Paragraph list The first records of Everest's height, however, came much earlie…" at bounding box center [394, 235] width 496 height 136
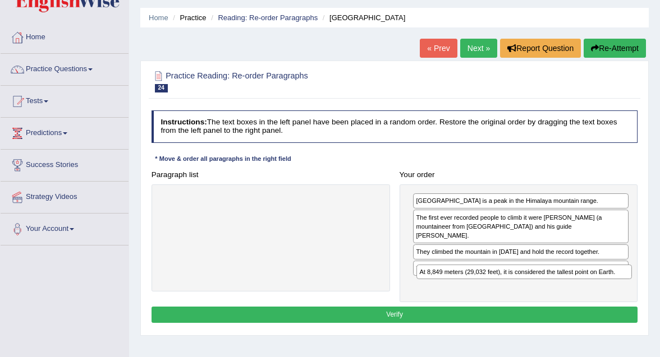
drag, startPoint x: 518, startPoint y: 220, endPoint x: 526, endPoint y: 292, distance: 72.7
click at [526, 292] on div "Instructions: The text boxes in the left panel have been placed in a random ord…" at bounding box center [394, 218] width 491 height 225
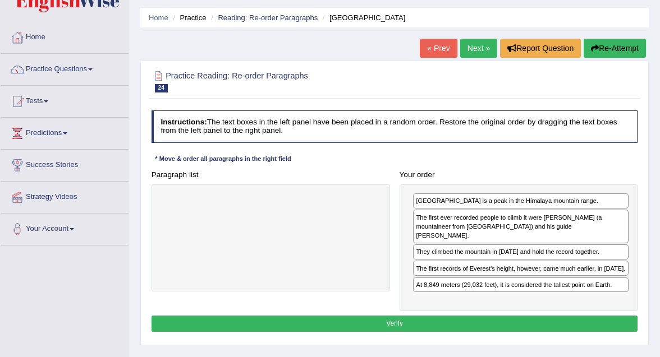
click at [510, 316] on button "Verify" at bounding box center [394, 324] width 486 height 16
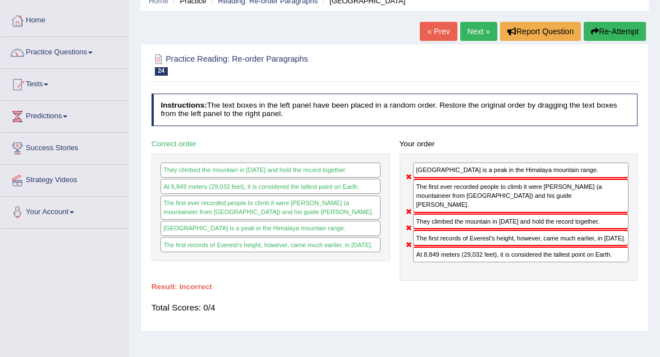
scroll to position [46, 0]
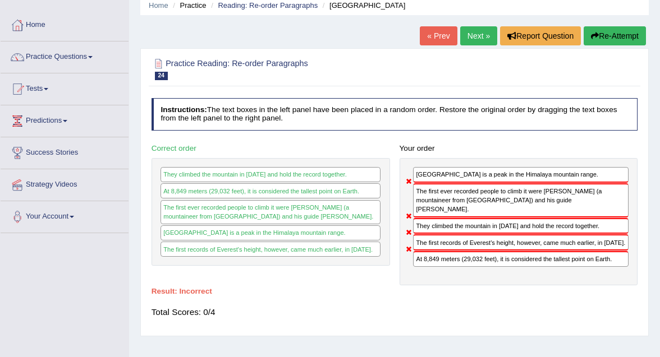
click at [444, 36] on link "« Prev" at bounding box center [438, 35] width 37 height 19
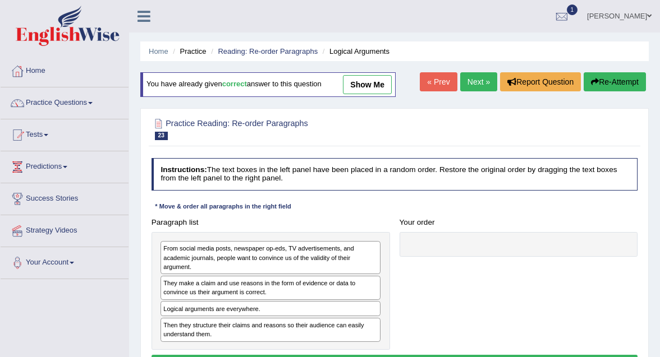
click at [475, 88] on link "Next »" at bounding box center [478, 81] width 37 height 19
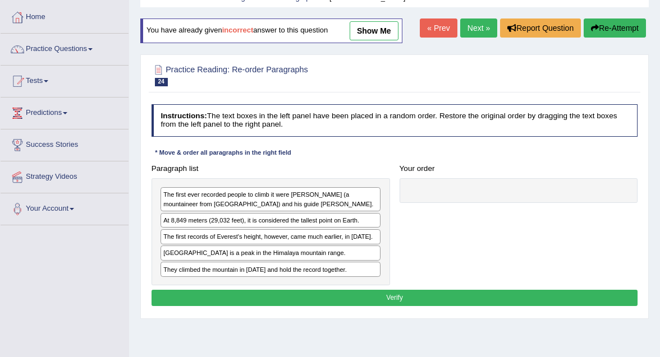
scroll to position [57, 0]
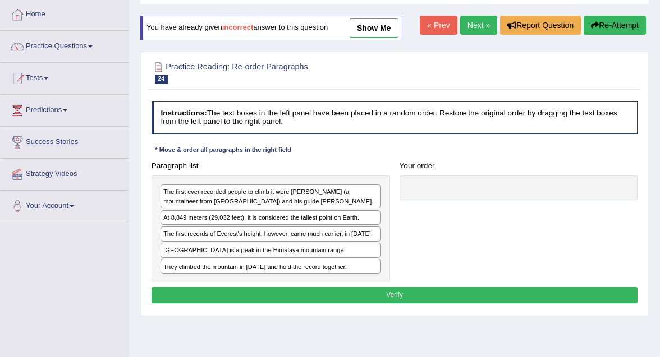
click at [437, 295] on button "Verify" at bounding box center [394, 295] width 486 height 16
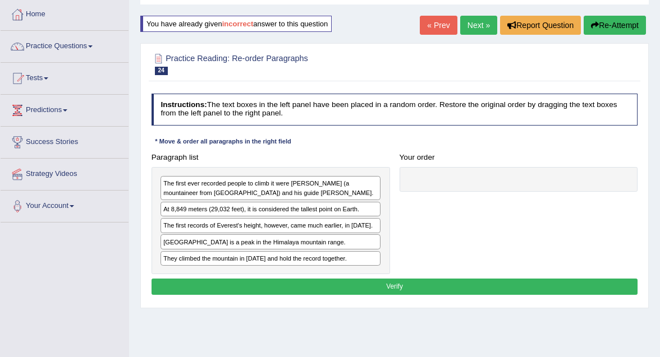
click at [476, 27] on link "Next »" at bounding box center [478, 25] width 37 height 19
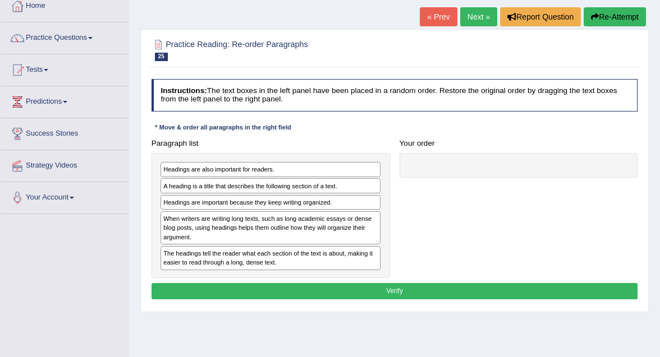
scroll to position [67, 0]
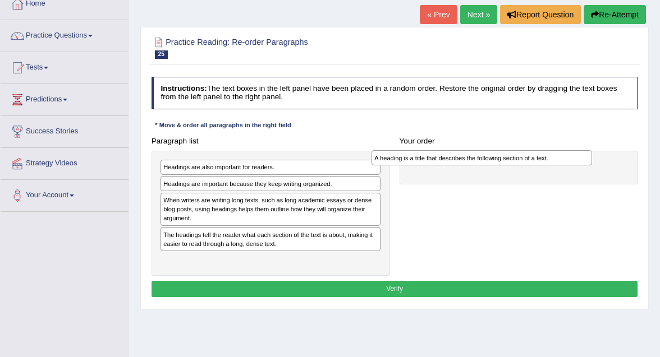
drag, startPoint x: 332, startPoint y: 183, endPoint x: 590, endPoint y: 160, distance: 259.1
click at [591, 160] on div "A heading is a title that describes the following section of a text." at bounding box center [481, 157] width 220 height 15
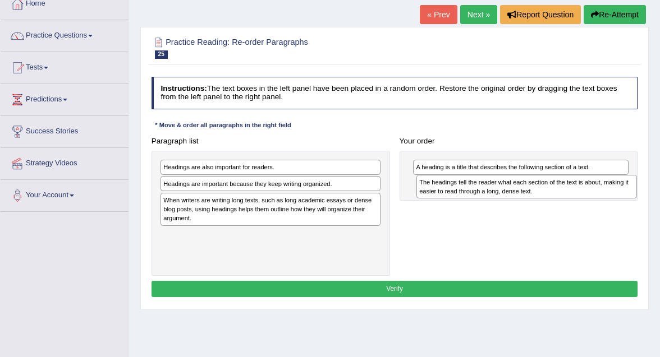
drag, startPoint x: 327, startPoint y: 243, endPoint x: 631, endPoint y: 199, distance: 307.3
click at [631, 199] on div "Paragraph list Headings are also important for readers. Headings are important …" at bounding box center [394, 204] width 496 height 143
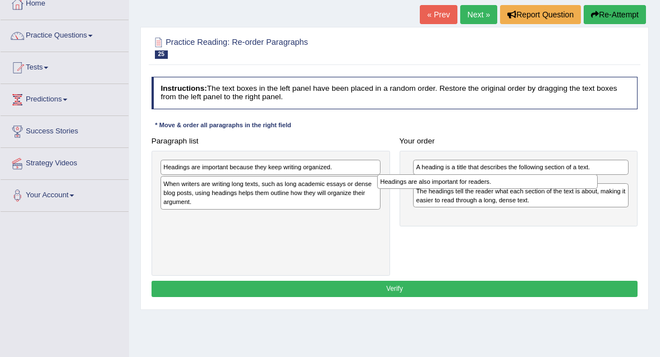
drag, startPoint x: 265, startPoint y: 167, endPoint x: 522, endPoint y: 188, distance: 257.8
click at [522, 188] on div "Paragraph list Headings are also important for readers. Headings are important …" at bounding box center [394, 204] width 496 height 143
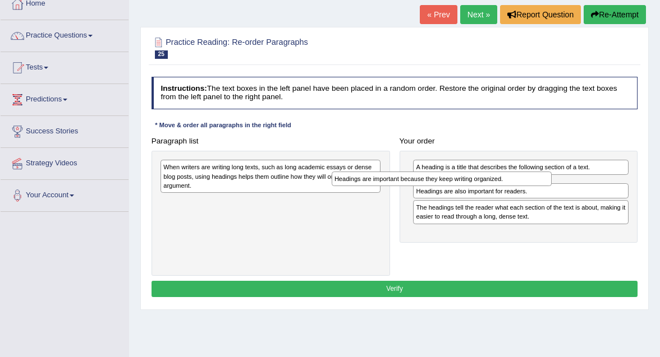
drag, startPoint x: 352, startPoint y: 169, endPoint x: 554, endPoint y: 187, distance: 202.8
click at [555, 187] on div "Paragraph list Headings are important because they keep writing organized. When…" at bounding box center [394, 204] width 496 height 143
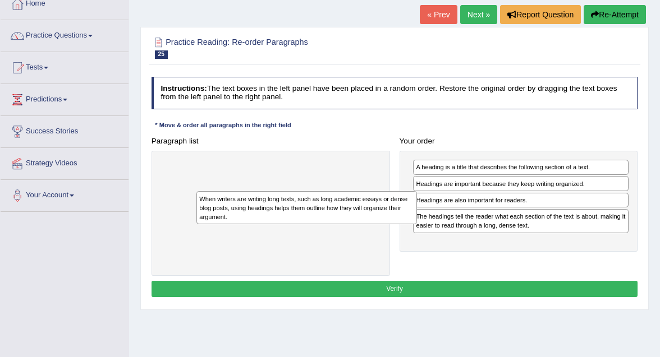
drag, startPoint x: 319, startPoint y: 174, endPoint x: 364, endPoint y: 217, distance: 61.5
click at [364, 217] on div "When writers are writing long texts, such as long academic essays or dense blog…" at bounding box center [306, 207] width 220 height 33
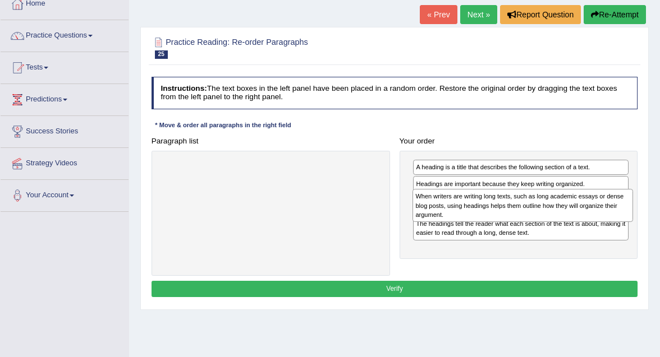
drag, startPoint x: 334, startPoint y: 180, endPoint x: 633, endPoint y: 219, distance: 301.6
click at [633, 219] on div "Paragraph list When writers are writing long texts, such as long academic essay…" at bounding box center [394, 204] width 496 height 143
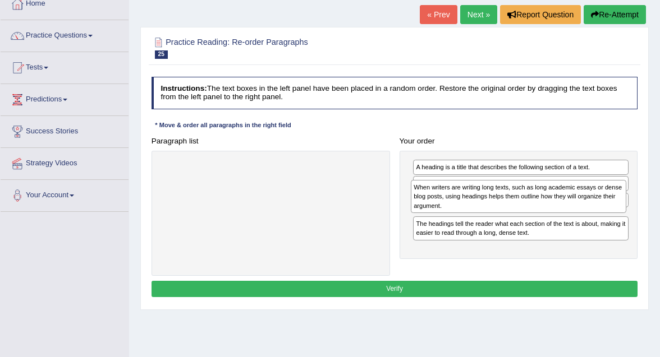
drag, startPoint x: 581, startPoint y: 223, endPoint x: 581, endPoint y: 208, distance: 15.2
click at [581, 208] on div "When writers are writing long texts, such as long academic essays or dense blog…" at bounding box center [518, 196] width 215 height 33
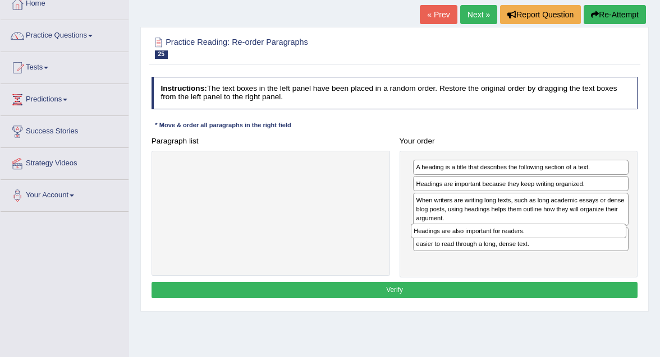
drag, startPoint x: 559, startPoint y: 199, endPoint x: 560, endPoint y: 247, distance: 48.3
click at [560, 247] on div "A heading is a title that describes the following section of a text. Headings a…" at bounding box center [518, 214] width 238 height 127
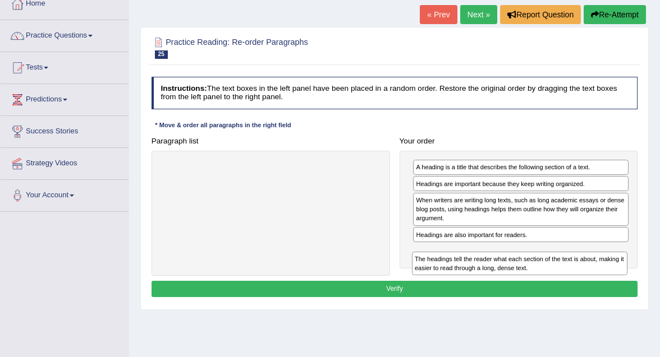
drag, startPoint x: 543, startPoint y: 236, endPoint x: 544, endPoint y: 282, distance: 45.5
click at [544, 282] on div "Instructions: The text boxes in the left panel have been placed in a random ord…" at bounding box center [394, 188] width 491 height 233
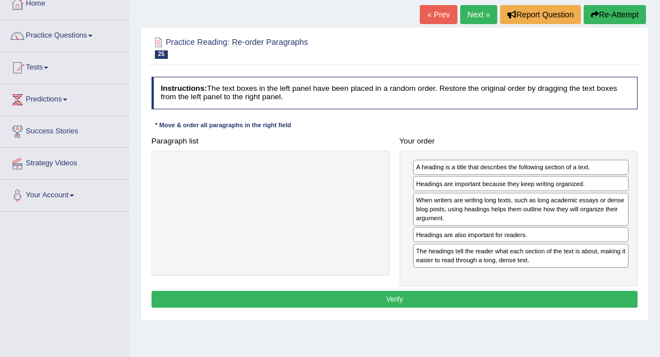
click at [532, 298] on button "Verify" at bounding box center [394, 299] width 486 height 16
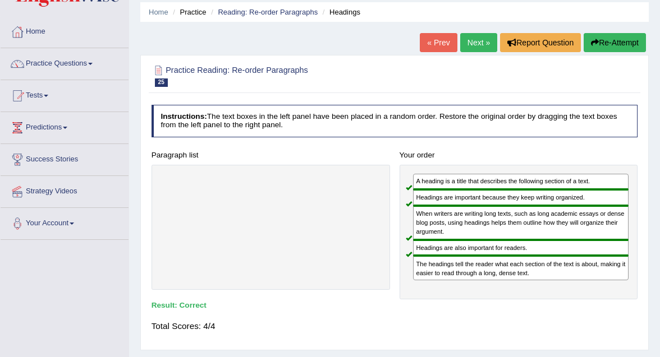
scroll to position [38, 0]
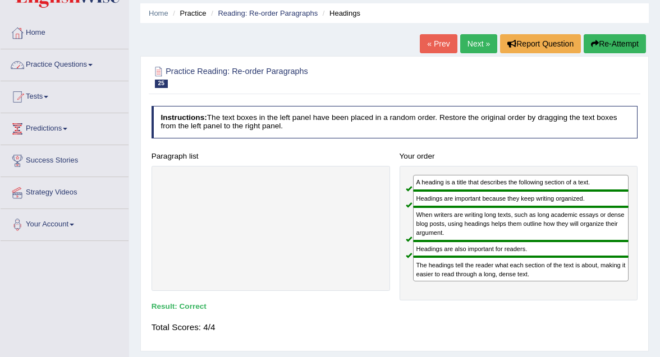
click at [48, 66] on link "Practice Questions" at bounding box center [65, 63] width 128 height 28
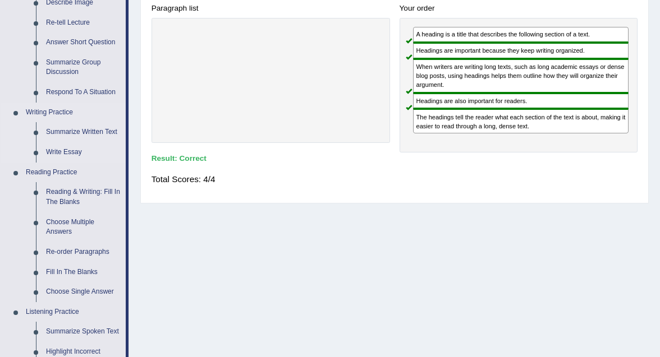
scroll to position [203, 0]
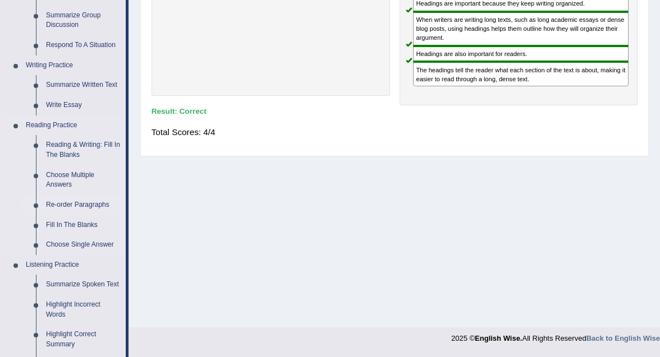
click at [75, 204] on link "Re-order Paragraphs" at bounding box center [83, 205] width 85 height 20
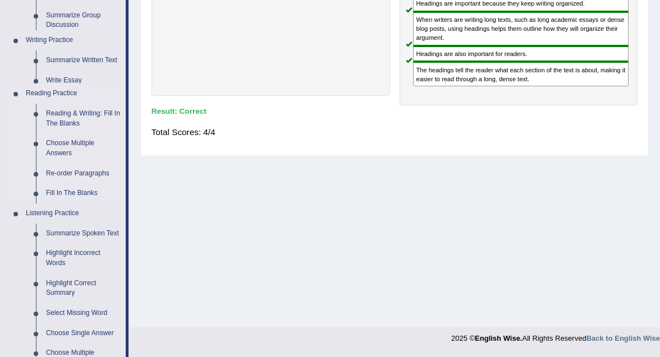
scroll to position [231, 0]
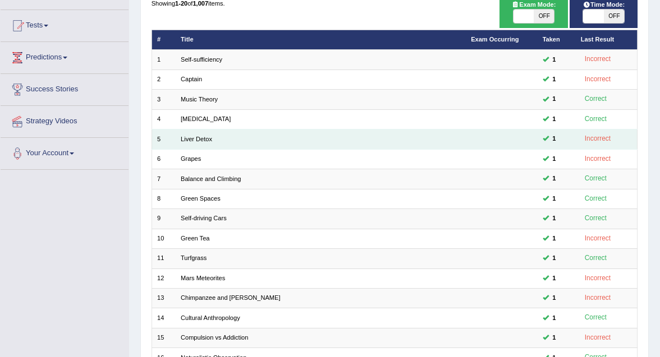
scroll to position [288, 0]
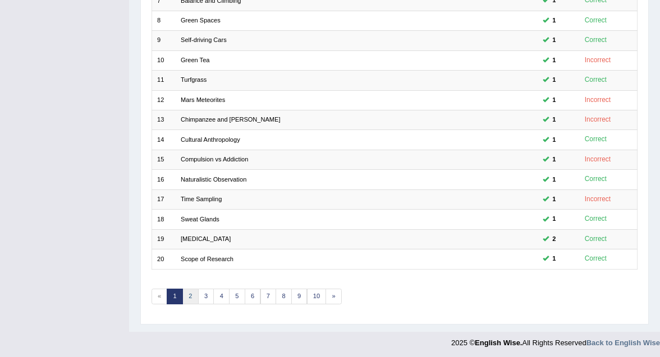
click at [190, 298] on link "2" at bounding box center [190, 297] width 16 height 16
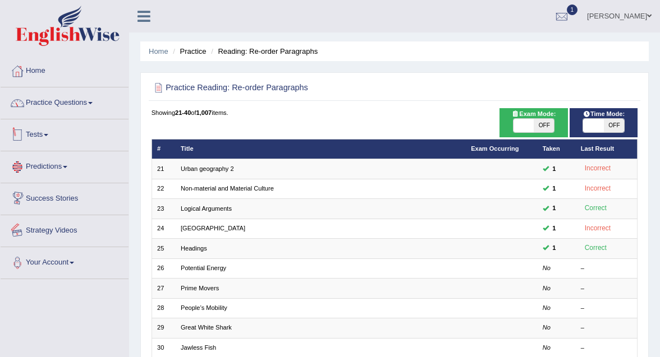
click at [63, 105] on link "Practice Questions" at bounding box center [65, 102] width 128 height 28
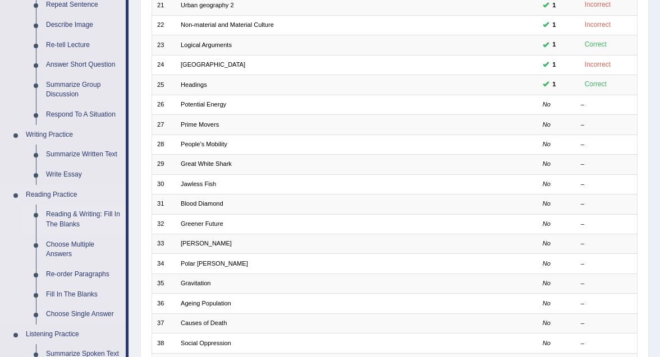
scroll to position [167, 0]
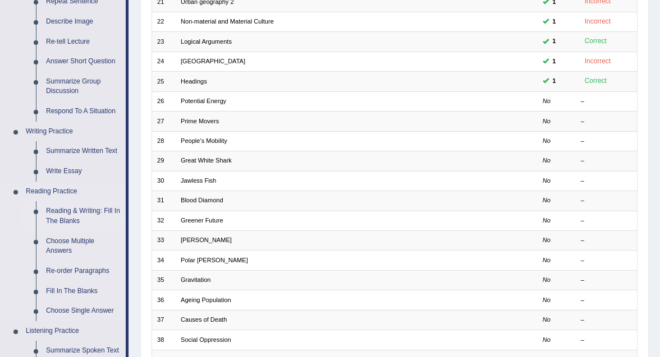
click at [81, 214] on link "Reading & Writing: Fill In The Blanks" at bounding box center [83, 216] width 85 height 30
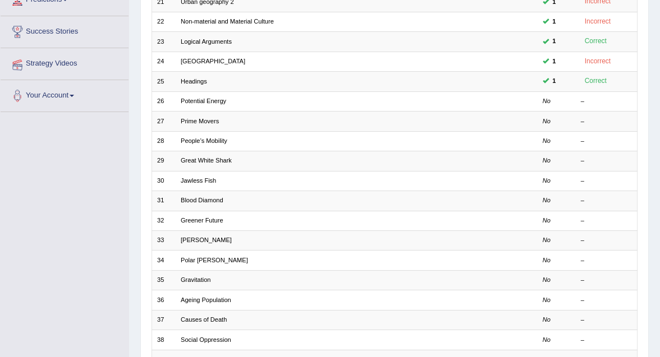
scroll to position [241, 0]
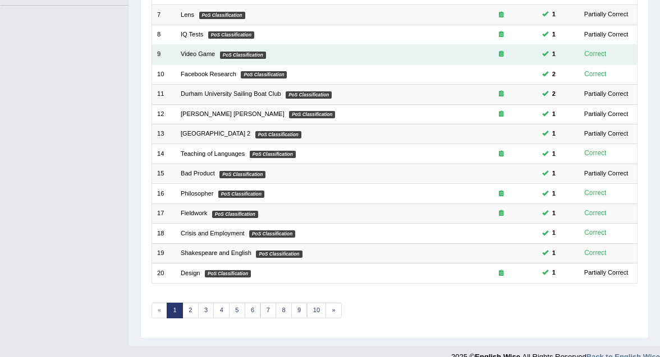
scroll to position [288, 0]
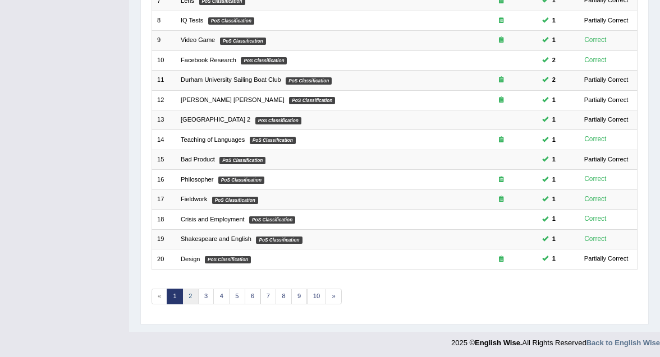
click at [189, 294] on link "2" at bounding box center [190, 297] width 16 height 16
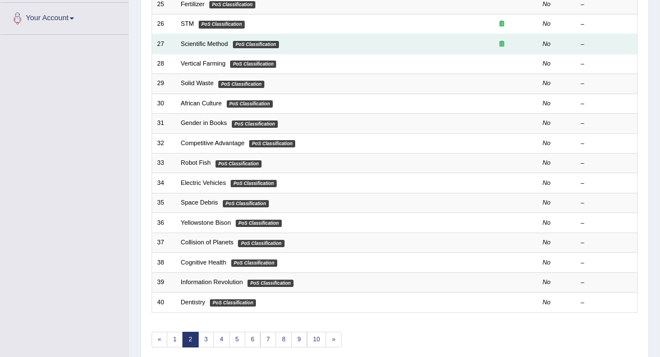
scroll to position [288, 0]
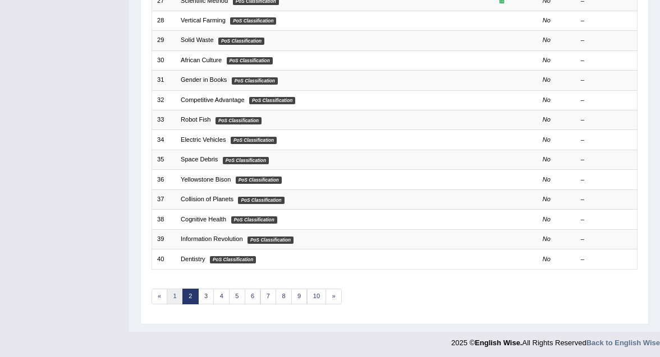
click at [176, 297] on link "1" at bounding box center [175, 297] width 16 height 16
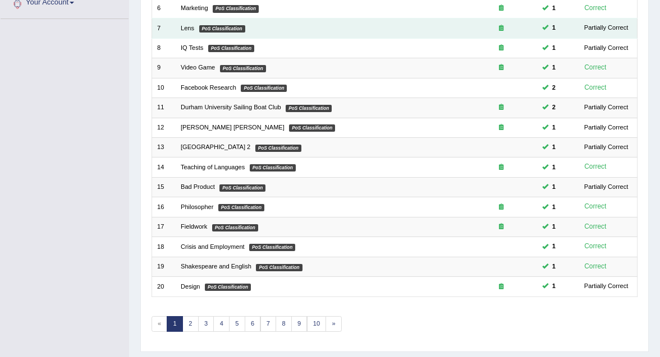
scroll to position [265, 0]
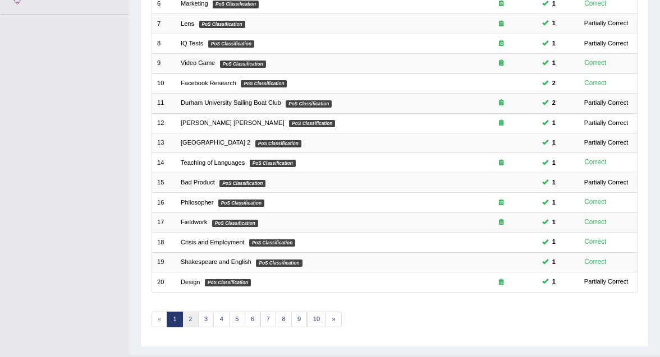
click at [187, 320] on link "2" at bounding box center [190, 320] width 16 height 16
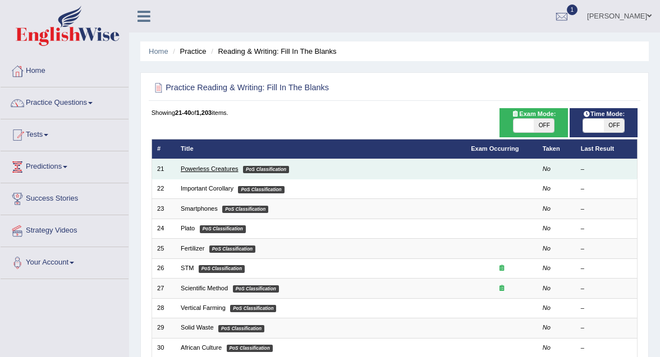
click at [199, 171] on link "Powerless Creatures" at bounding box center [210, 169] width 58 height 7
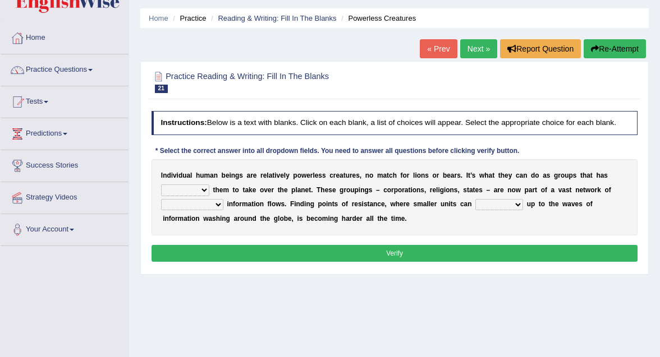
scroll to position [34, 0]
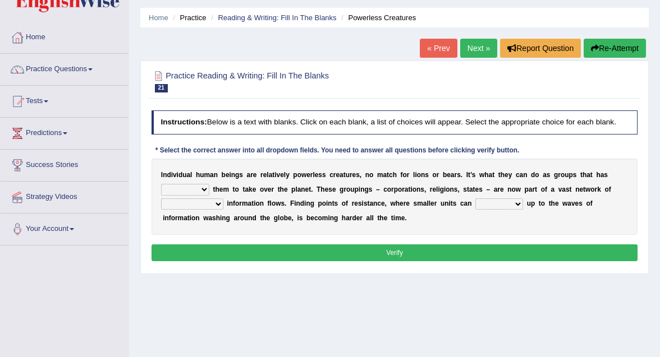
click at [198, 195] on select "enabled contended embodied conjured" at bounding box center [185, 189] width 48 height 11
select select "enabled"
click at [161, 193] on select "enabled contended embodied conjured" at bounding box center [185, 189] width 48 height 11
click at [211, 210] on select "interconnected overlapping fastened exploited" at bounding box center [192, 204] width 62 height 11
select select "interconnected"
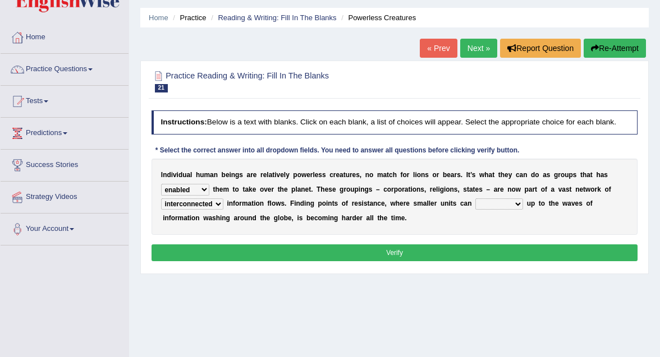
click at [161, 208] on select "interconnected overlapping fastened exploited" at bounding box center [192, 204] width 62 height 11
click at [489, 210] on select "stand raise hail pump" at bounding box center [499, 204] width 48 height 11
click at [509, 210] on select "stand raise hail pump" at bounding box center [499, 204] width 48 height 11
select select "stand"
click at [475, 208] on select "stand raise hail pump" at bounding box center [499, 204] width 48 height 11
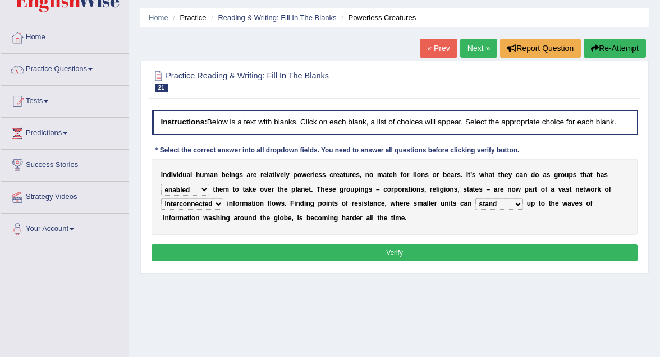
click at [504, 210] on select "stand raise hail pump" at bounding box center [499, 204] width 48 height 11
click at [487, 254] on button "Verify" at bounding box center [394, 253] width 486 height 16
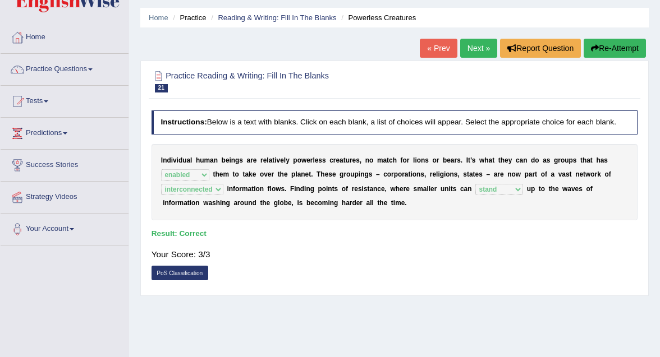
click at [481, 48] on link "Next »" at bounding box center [478, 48] width 37 height 19
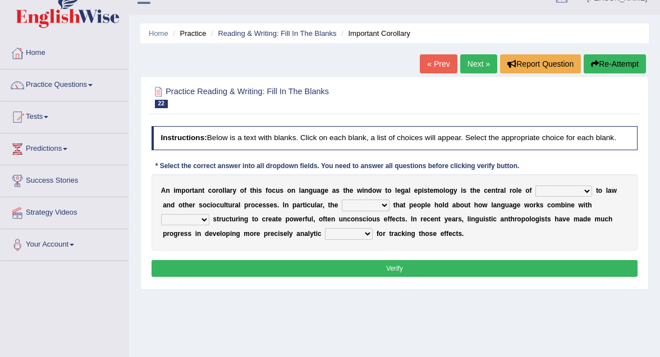
scroll to position [29, 0]
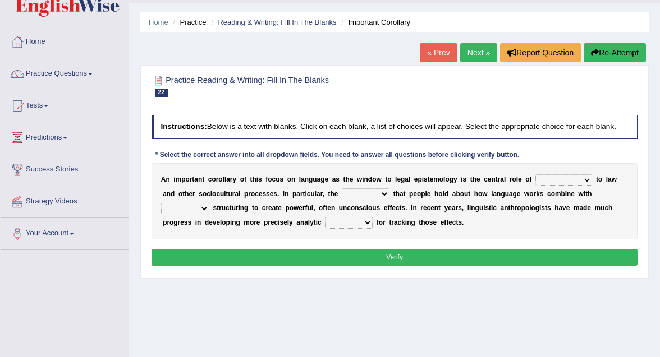
click at [555, 186] on select "discourse epoch dialect acquaintance" at bounding box center [563, 179] width 57 height 11
select select "discourse"
click at [535, 182] on select "discourse epoch dialect acquaintance" at bounding box center [563, 179] width 57 height 11
click at [564, 186] on select "discourse epoch dialect acquaintance" at bounding box center [563, 179] width 57 height 11
click at [535, 182] on select "discourse epoch dialect acquaintance" at bounding box center [563, 179] width 57 height 11
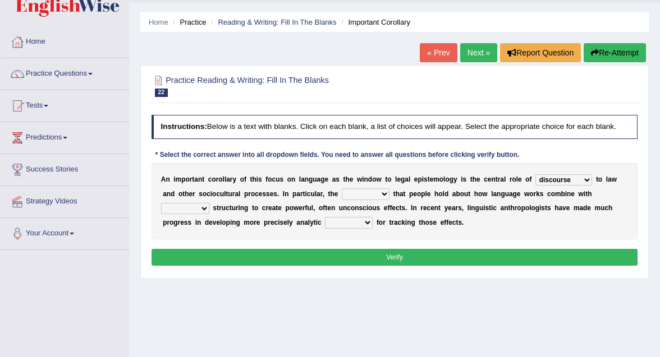
click at [384, 200] on select "deviation besmirch consent ideas" at bounding box center [366, 194] width 48 height 11
select select "ideas"
click at [342, 197] on select "deviation besmirch consent ideas" at bounding box center [366, 194] width 48 height 11
click at [376, 200] on select "deviation besmirch consent ideas" at bounding box center [366, 194] width 48 height 11
click at [186, 214] on select "mandatory linguistic legitimate customary" at bounding box center [185, 208] width 48 height 11
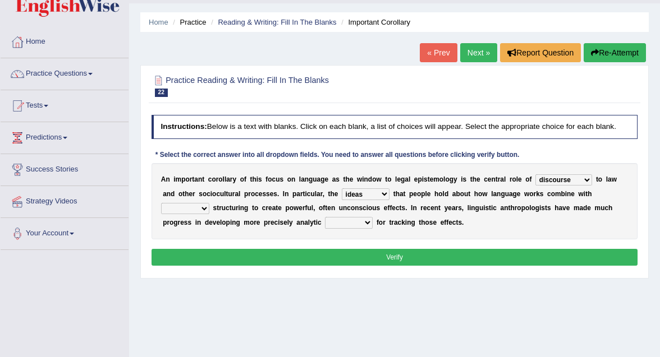
select select "mandatory"
click at [161, 212] on select "mandatory linguistic legitimate customary" at bounding box center [185, 208] width 48 height 11
click at [329, 228] on select "tools appetite albums stroke" at bounding box center [349, 222] width 48 height 11
select select "tools"
click at [325, 226] on select "tools appetite albums stroke" at bounding box center [349, 222] width 48 height 11
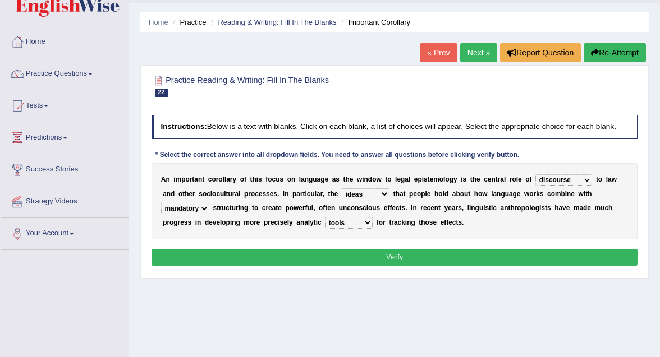
click at [345, 264] on button "Verify" at bounding box center [394, 257] width 486 height 16
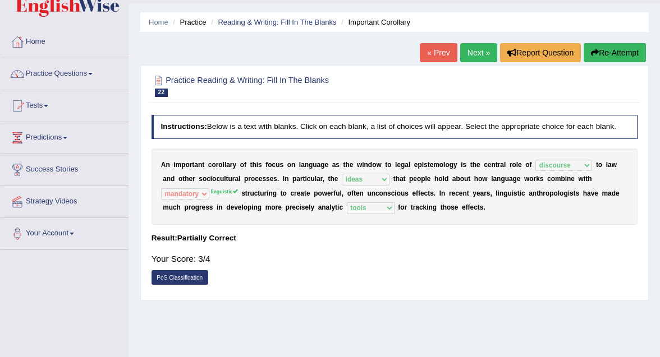
click at [472, 50] on link "Next »" at bounding box center [478, 52] width 37 height 19
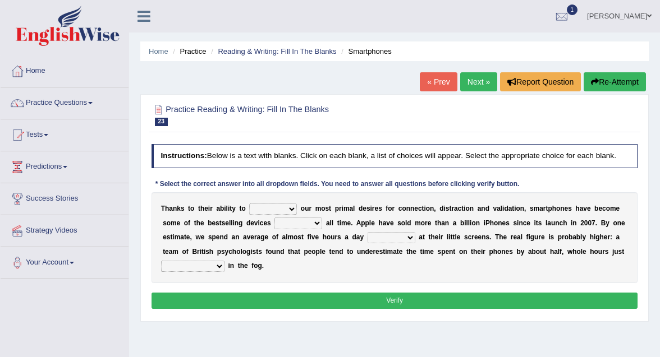
click at [278, 215] on select "hijack describe sharpen conserve" at bounding box center [273, 209] width 48 height 11
click at [249, 212] on select "hijack describe sharpen conserve" at bounding box center [273, 209] width 48 height 11
click at [271, 215] on select "hijack describe sharpen conserve" at bounding box center [273, 209] width 48 height 11
select select "conserve"
click at [249, 212] on select "hijack describe sharpen conserve" at bounding box center [273, 209] width 48 height 11
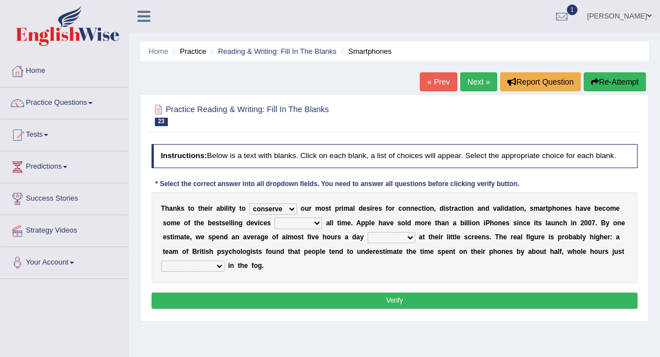
click at [297, 229] on select "of and in on" at bounding box center [298, 223] width 48 height 11
select select "of"
click at [274, 227] on select "of and in on" at bounding box center [298, 223] width 48 height 11
click at [390, 243] on select "watching waggling snoring staring" at bounding box center [391, 237] width 48 height 11
select select "staring"
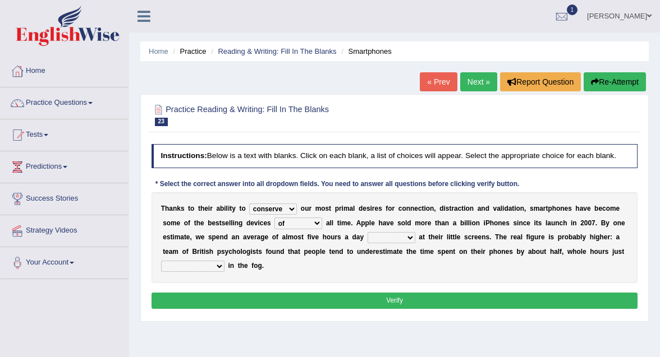
click at [367, 241] on select "watching waggling snoring staring" at bounding box center [391, 237] width 48 height 11
click at [208, 272] on select "has evaporated evaporating evaporate evaporates" at bounding box center [192, 266] width 63 height 11
select select "evaporating"
click at [161, 270] on select "has evaporated evaporating evaporate evaporates" at bounding box center [192, 266] width 63 height 11
click at [232, 305] on button "Verify" at bounding box center [394, 301] width 486 height 16
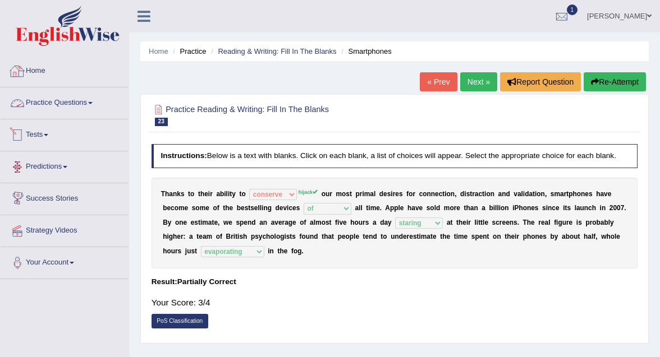
click at [35, 72] on link "Home" at bounding box center [65, 70] width 128 height 28
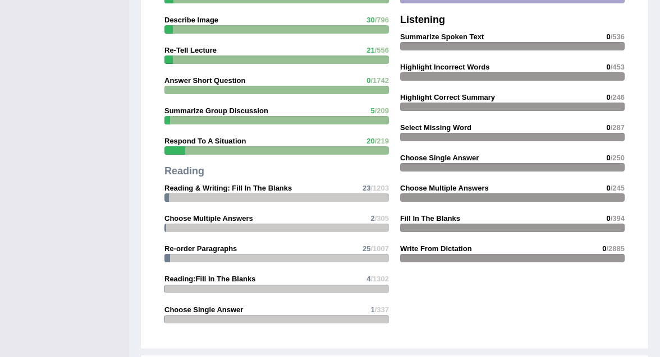
scroll to position [1027, 0]
